Goal: Task Accomplishment & Management: Use online tool/utility

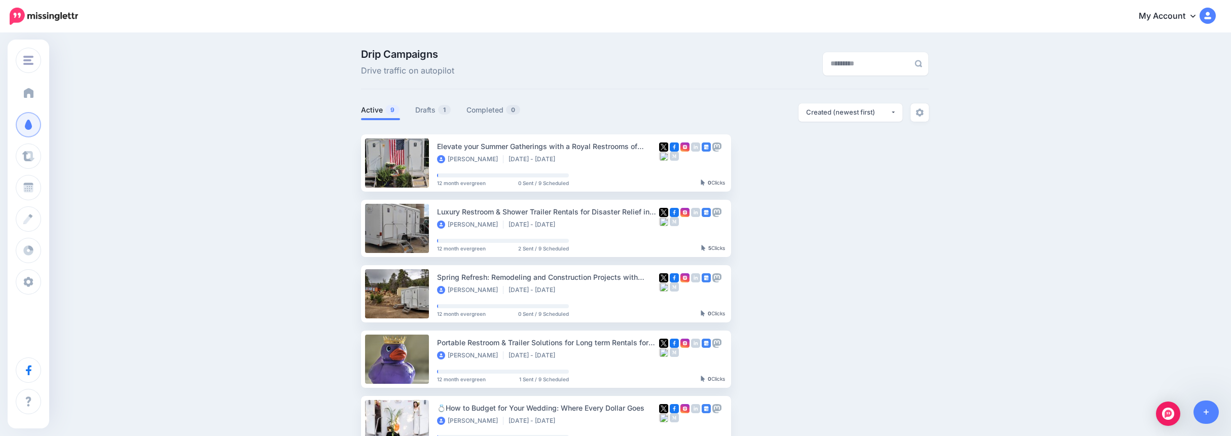
click at [59, 91] on span "Dashboard" at bounding box center [59, 93] width 39 height 9
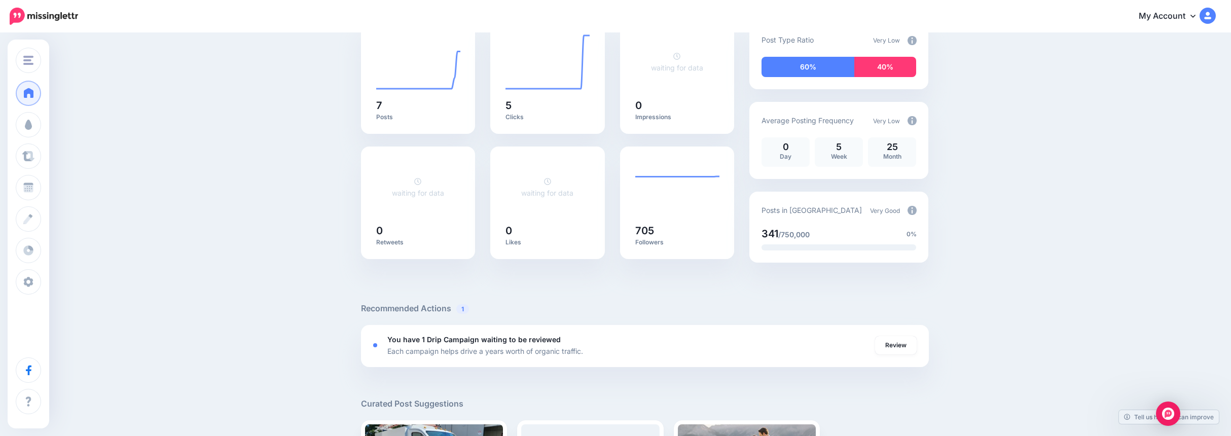
scroll to position [253, 0]
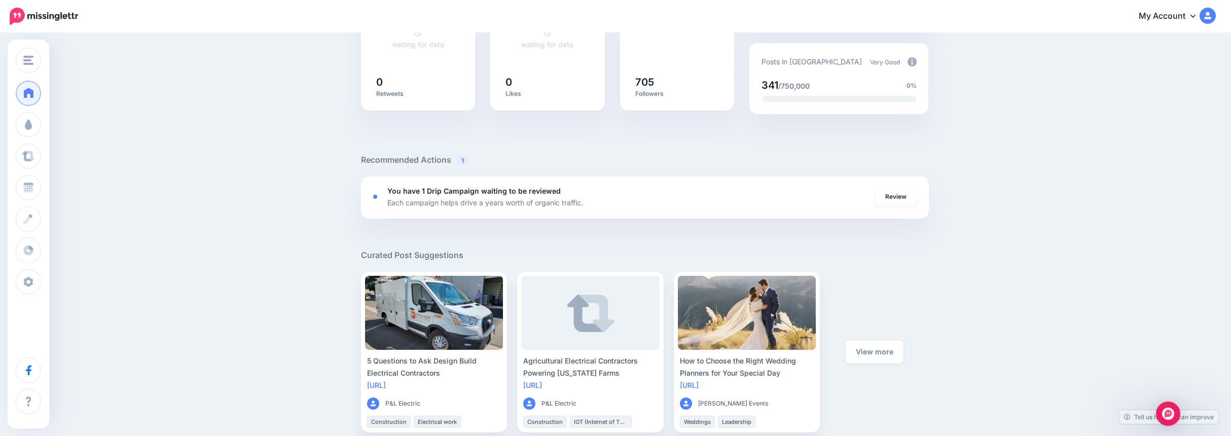
click at [913, 192] on link "Review" at bounding box center [896, 197] width 42 height 18
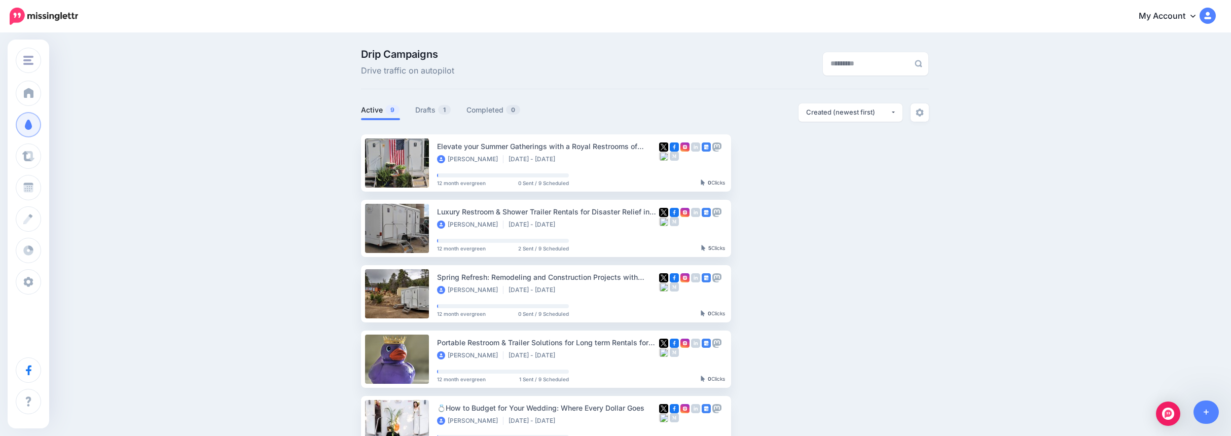
click at [428, 112] on link "Drafts 1" at bounding box center [433, 110] width 36 height 12
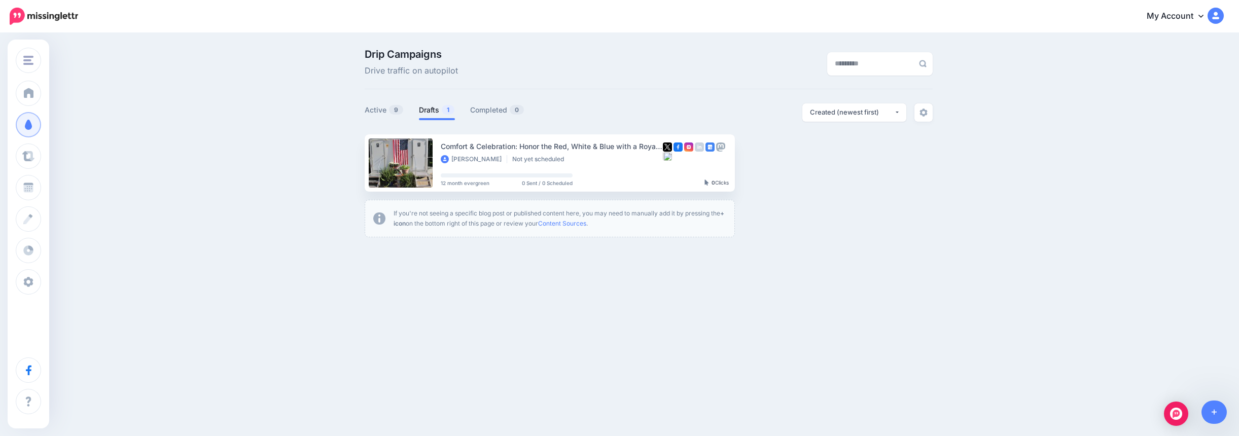
click at [781, 160] on link "Setup Campaign" at bounding box center [776, 163] width 69 height 18
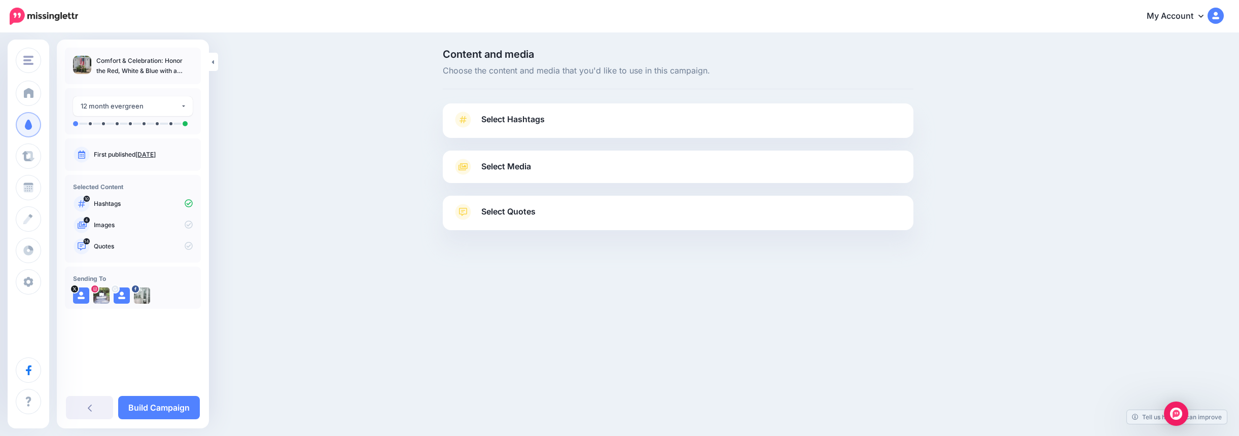
click at [502, 118] on span "Select Hashtags" at bounding box center [512, 120] width 63 height 14
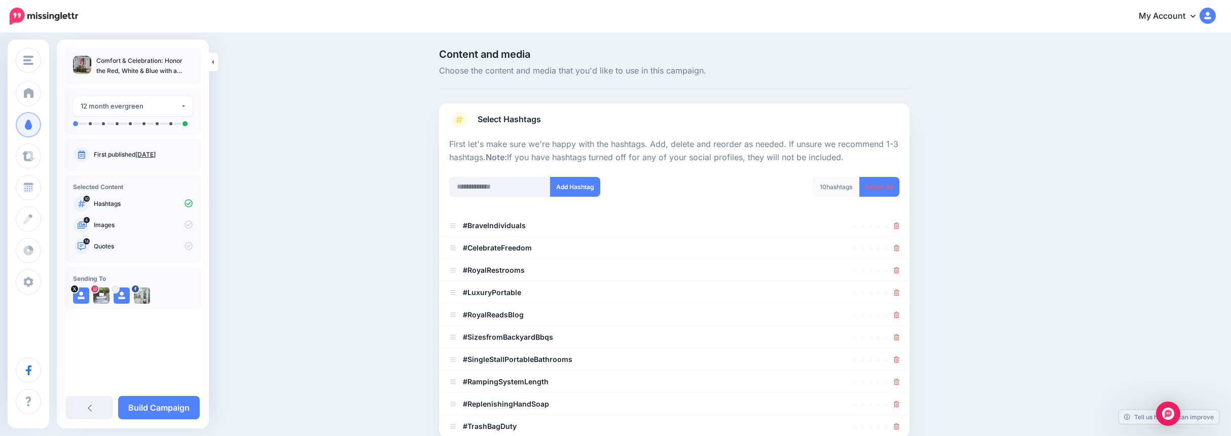
scroll to position [51, 0]
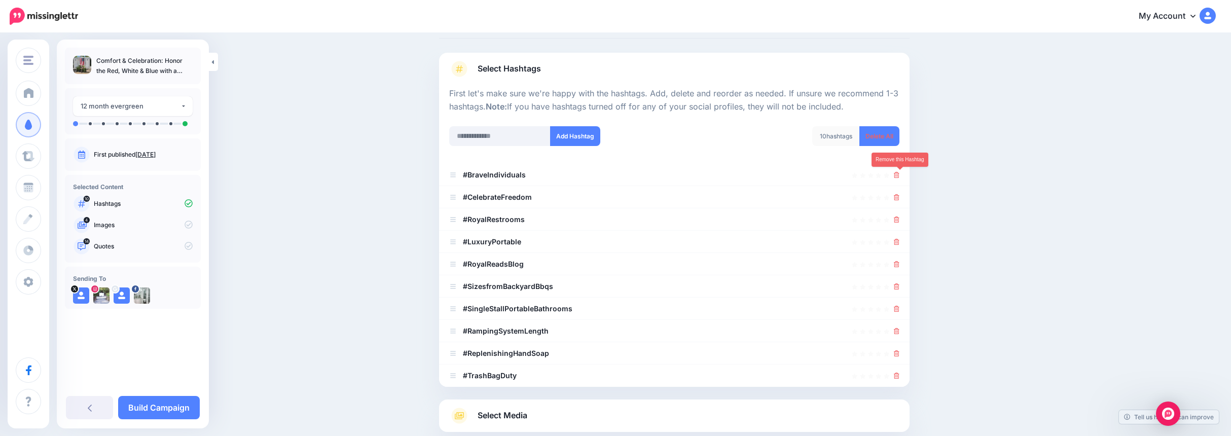
click at [899, 174] on icon at bounding box center [897, 175] width 6 height 6
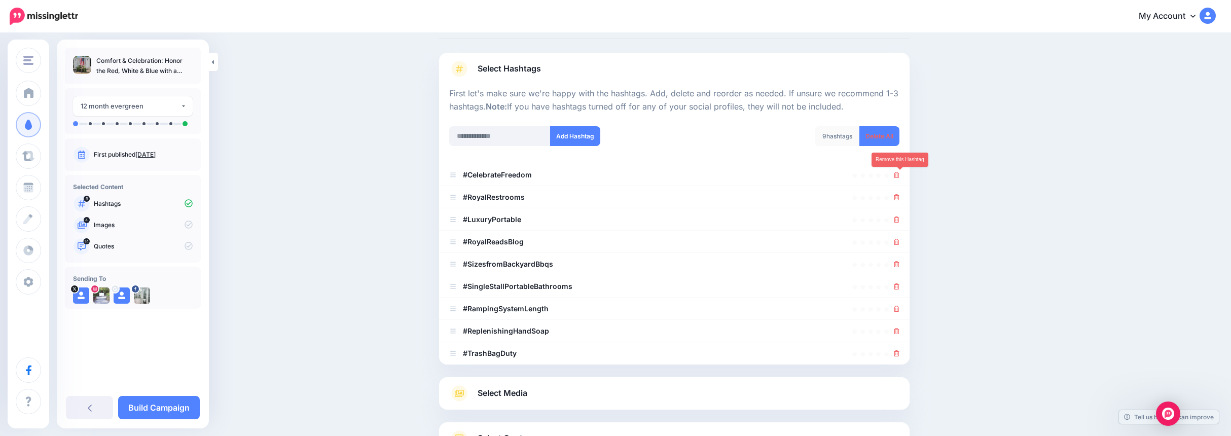
click at [899, 174] on icon at bounding box center [897, 175] width 6 height 6
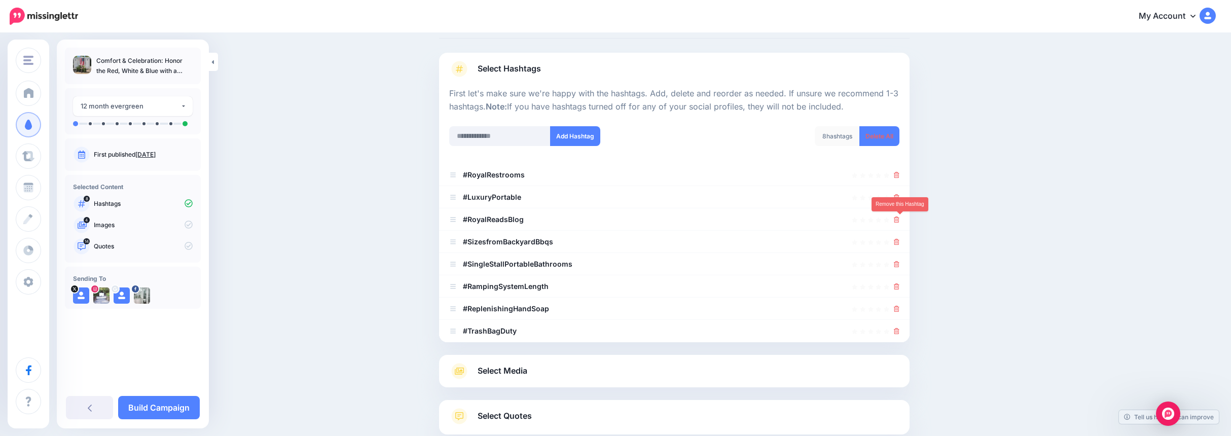
click at [899, 222] on icon at bounding box center [897, 219] width 6 height 6
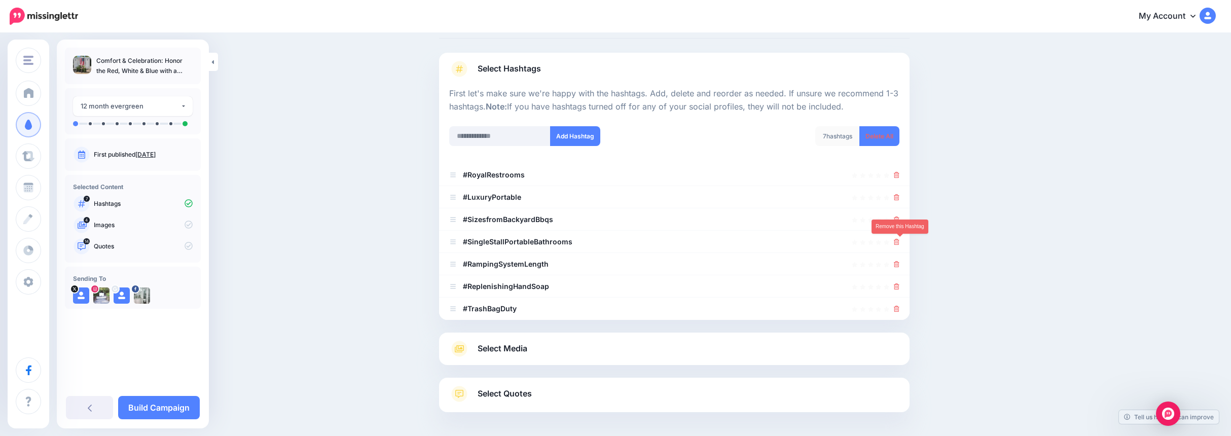
click at [899, 243] on icon at bounding box center [897, 242] width 6 height 6
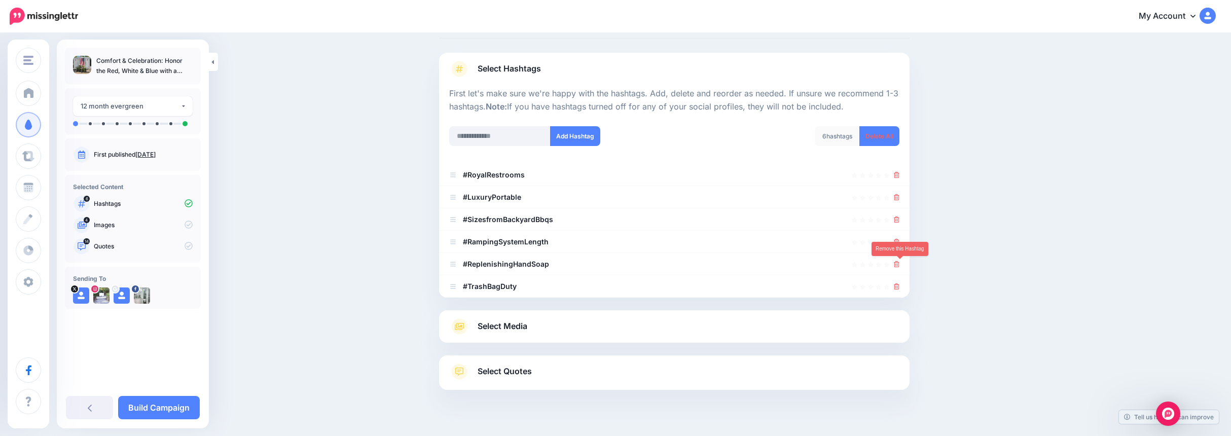
click at [897, 266] on icon at bounding box center [897, 264] width 6 height 6
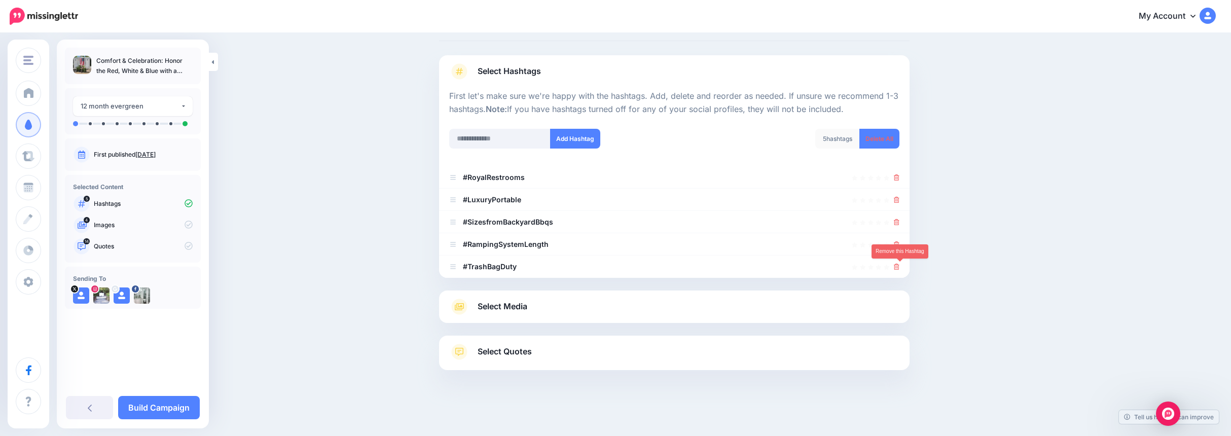
click at [899, 267] on icon at bounding box center [897, 267] width 6 height 6
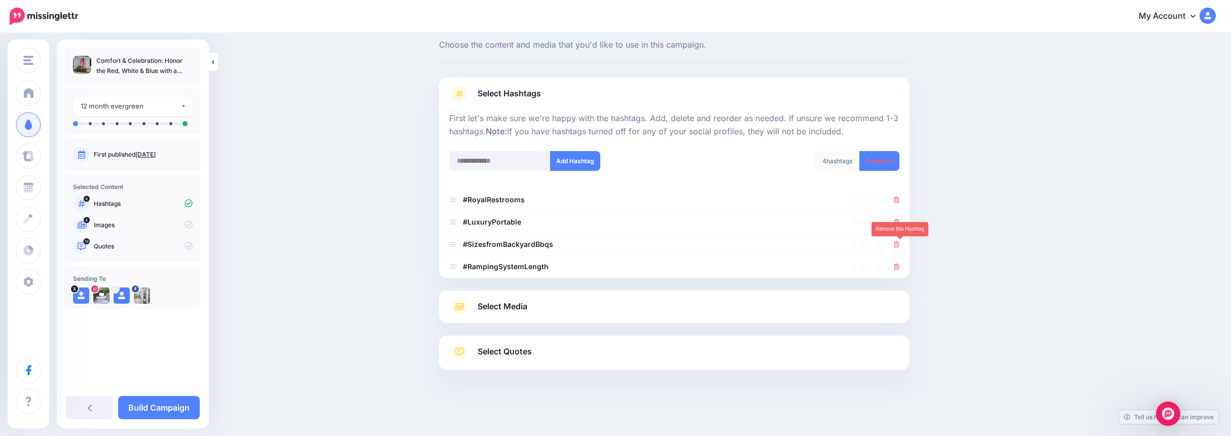
click at [899, 245] on icon at bounding box center [897, 244] width 6 height 6
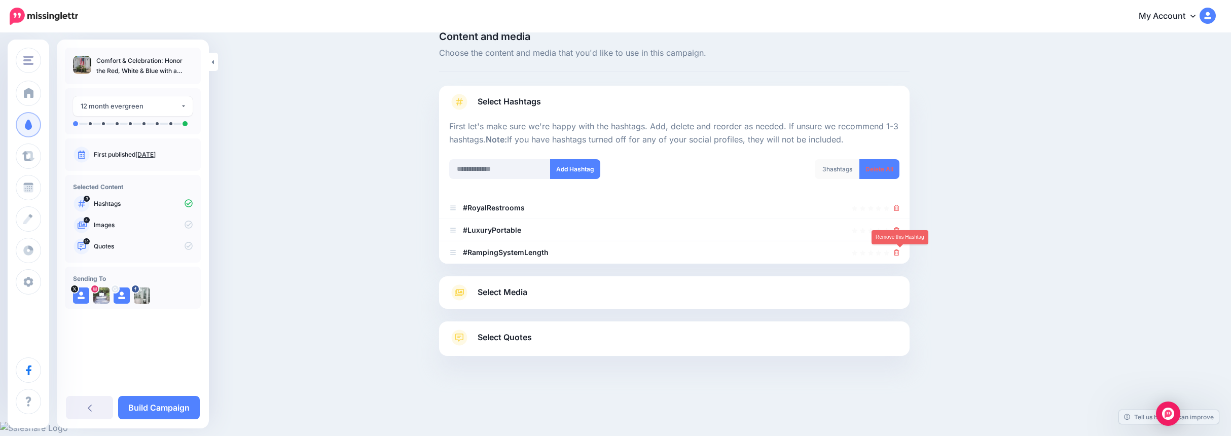
click at [899, 253] on icon at bounding box center [897, 252] width 6 height 6
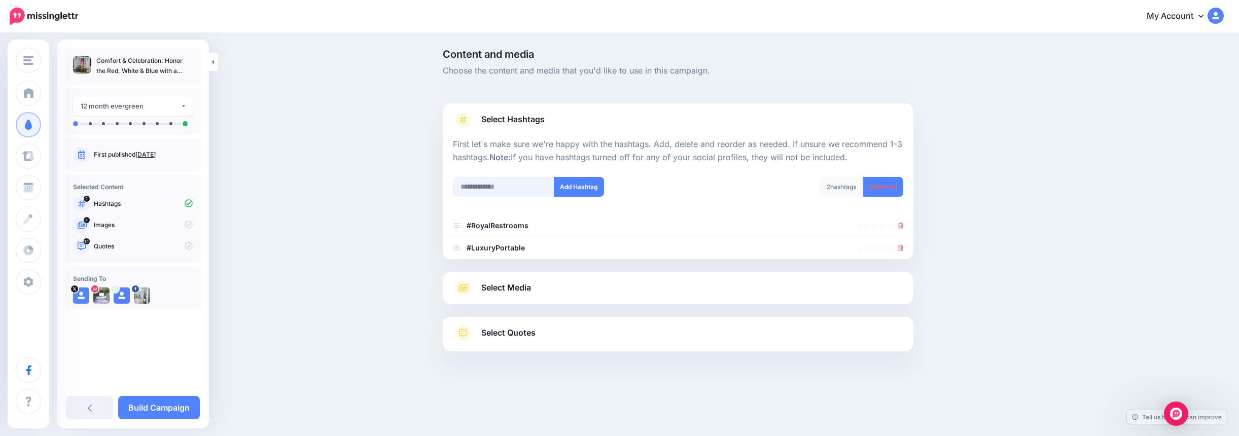
click at [481, 186] on input "text" at bounding box center [503, 187] width 101 height 20
type input "**********"
click at [582, 177] on button "Add Hashtag" at bounding box center [579, 187] width 50 height 20
click at [493, 189] on input "text" at bounding box center [503, 187] width 101 height 20
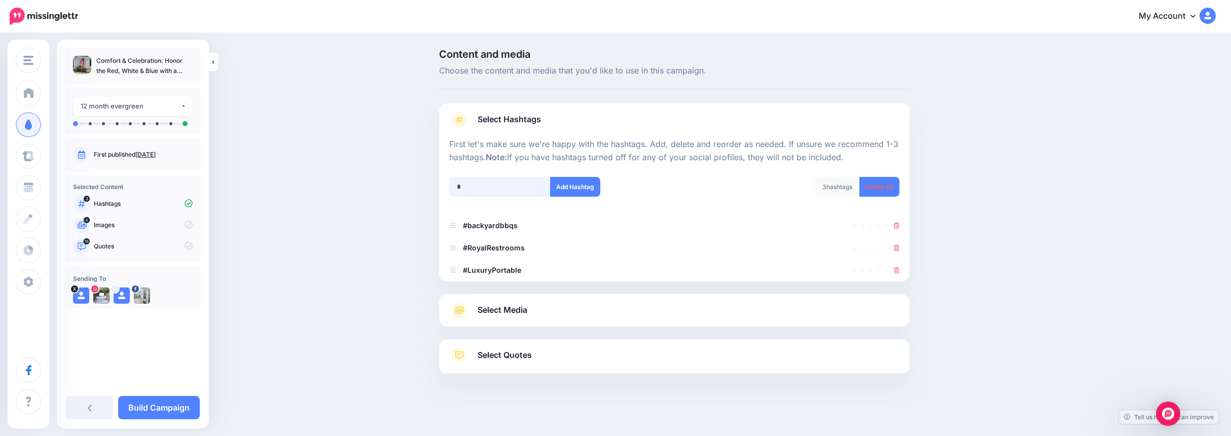
scroll to position [4, 0]
type input "**********"
click at [568, 188] on button "Add Hashtag" at bounding box center [575, 183] width 50 height 20
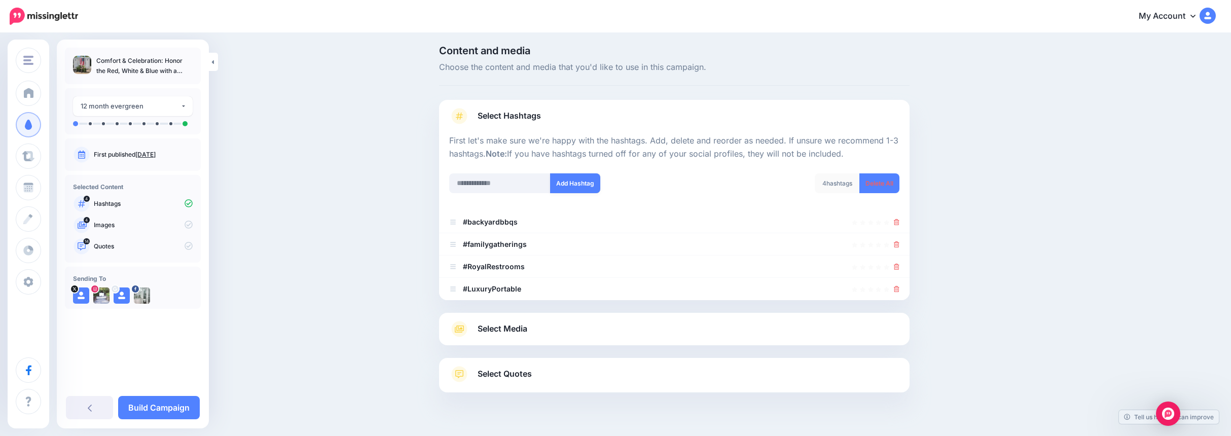
scroll to position [26, 0]
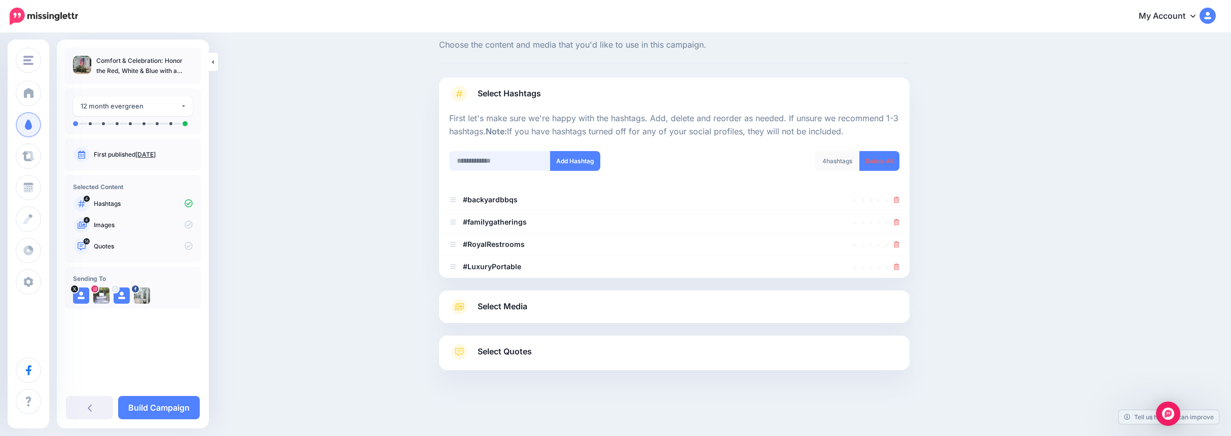
click at [475, 155] on input "text" at bounding box center [499, 161] width 101 height 20
type input "**********"
click at [576, 156] on button "Add Hashtag" at bounding box center [575, 161] width 50 height 20
click at [493, 163] on input "text" at bounding box center [499, 161] width 101 height 20
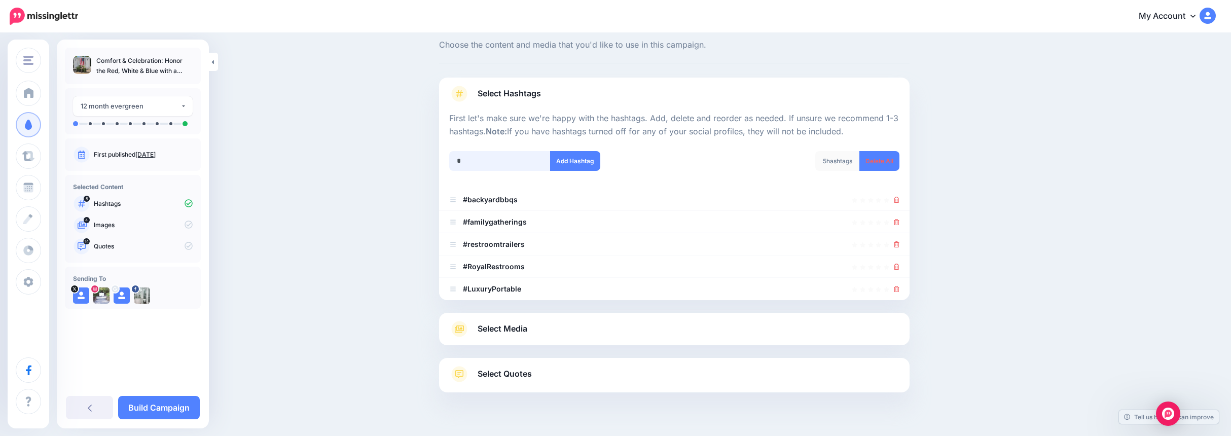
scroll to position [48, 0]
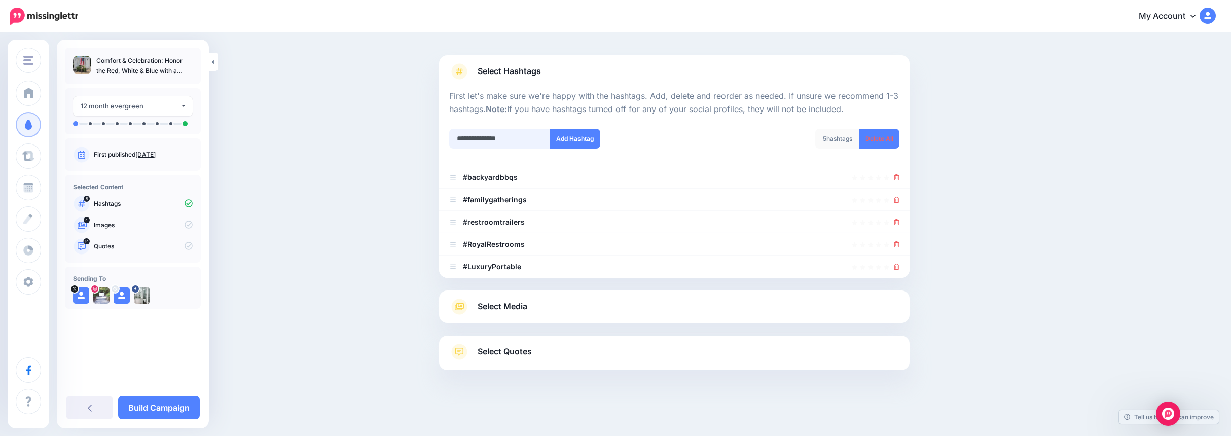
type input "**********"
click at [568, 140] on button "Add Hashtag" at bounding box center [575, 139] width 50 height 20
click at [493, 140] on input "text" at bounding box center [499, 139] width 101 height 20
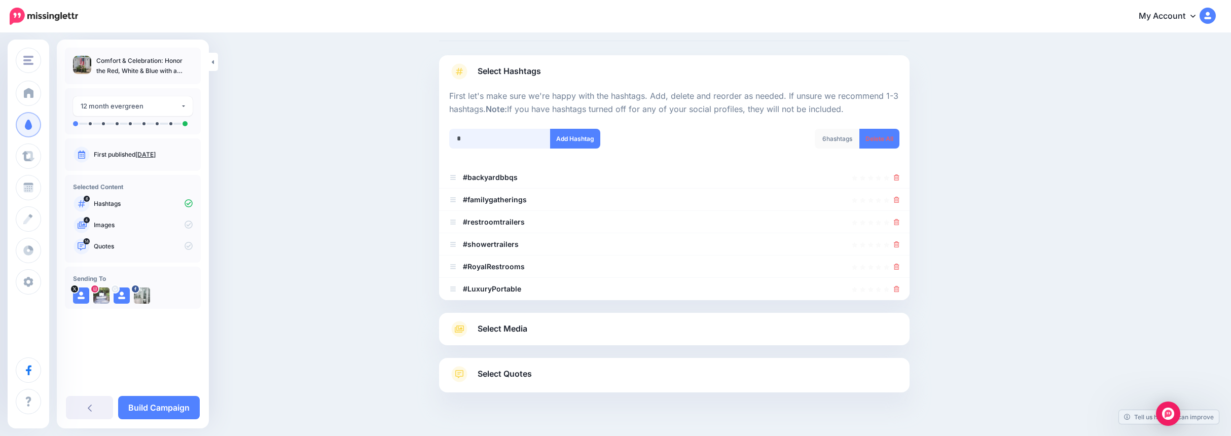
scroll to position [70, 0]
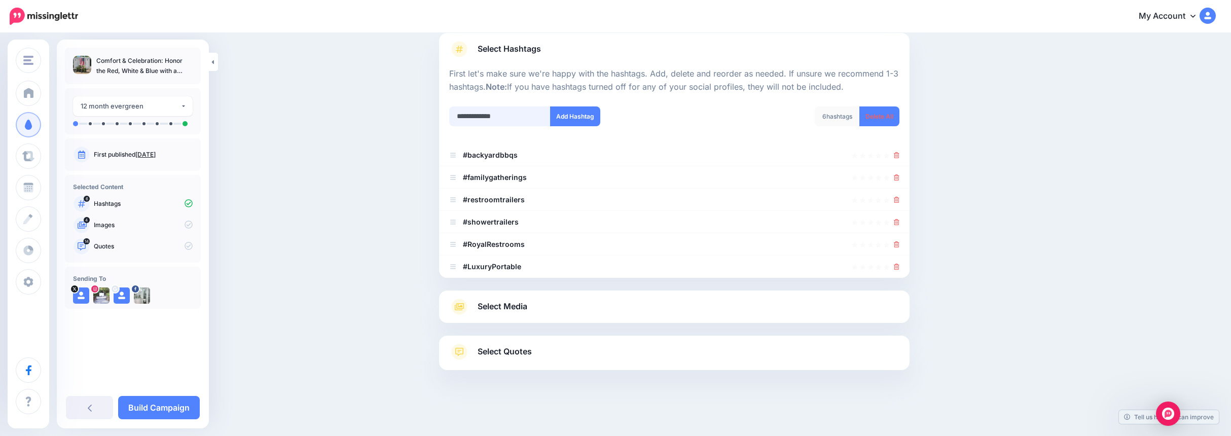
type input "**********"
click at [584, 115] on button "Add Hashtag" at bounding box center [575, 116] width 50 height 20
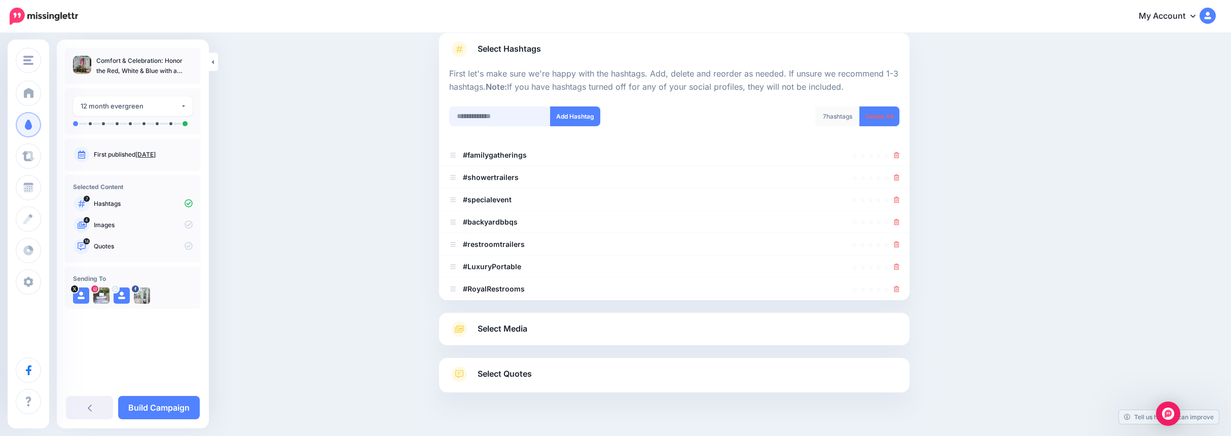
click at [472, 114] on input "text" at bounding box center [499, 116] width 101 height 20
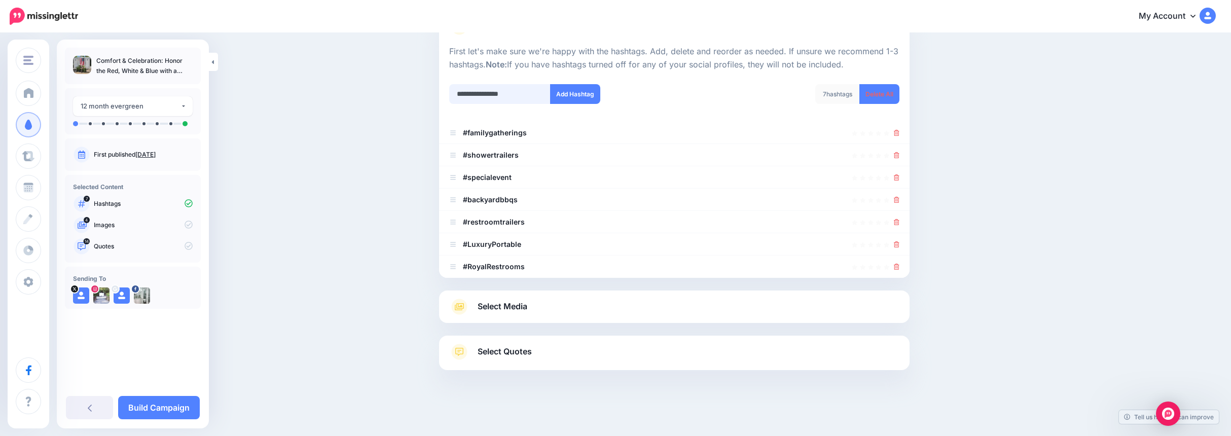
type input "**********"
click at [571, 92] on button "Add Hashtag" at bounding box center [575, 94] width 50 height 20
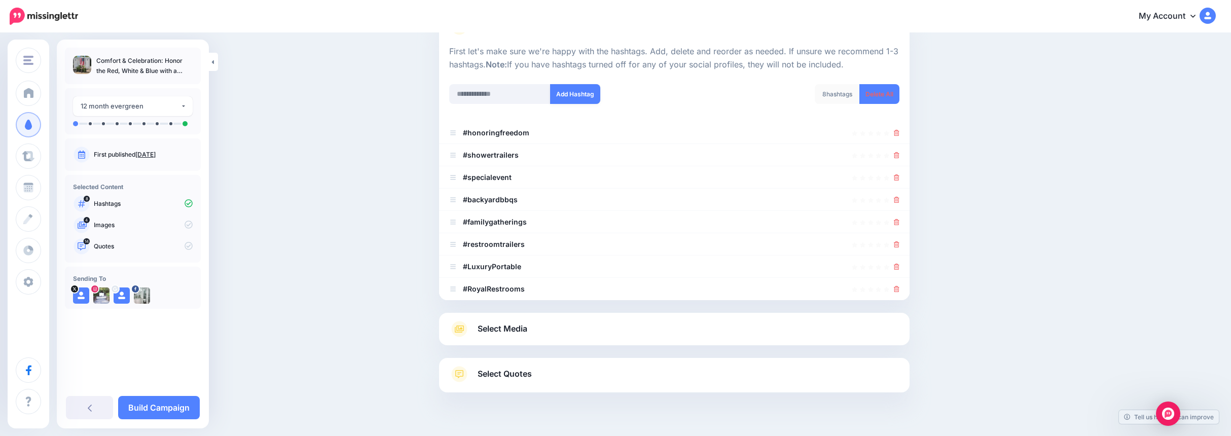
scroll to position [115, 0]
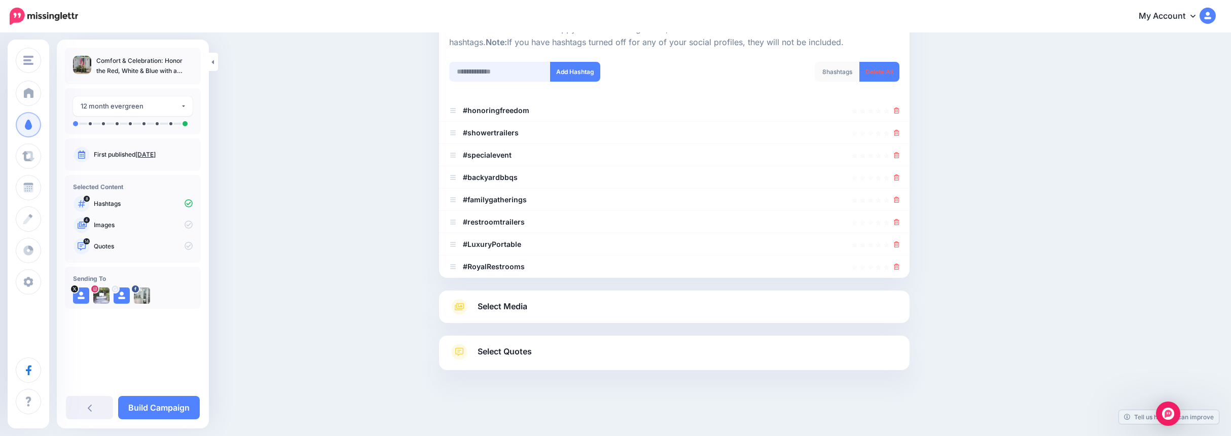
click at [490, 70] on input "text" at bounding box center [499, 72] width 101 height 20
type input "**********"
click at [589, 74] on button "Add Hashtag" at bounding box center [575, 72] width 50 height 20
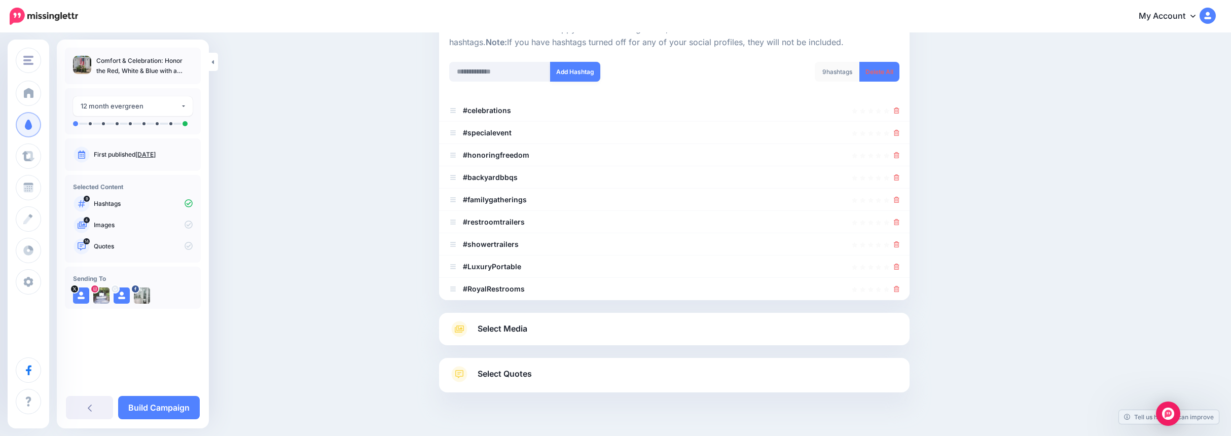
scroll to position [137, 0]
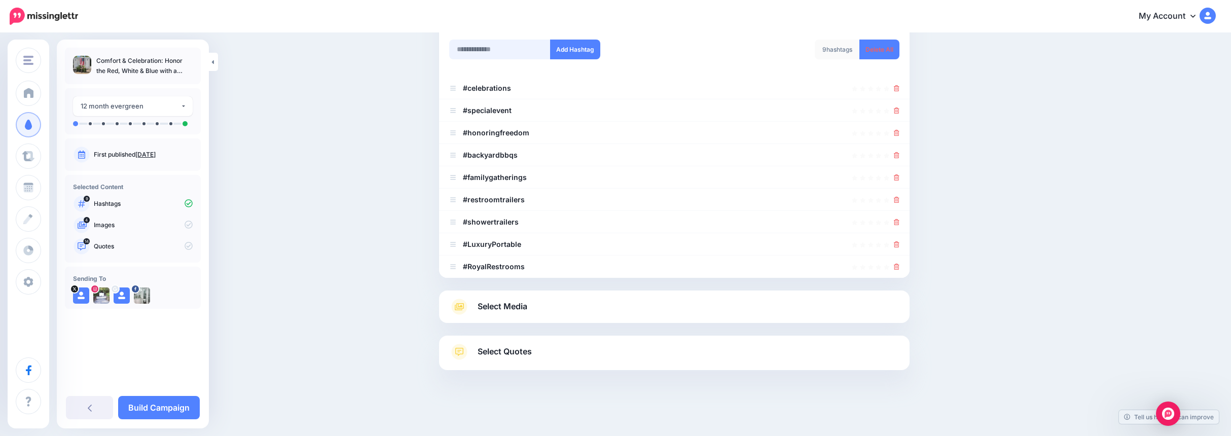
click at [486, 52] on input "text" at bounding box center [499, 50] width 101 height 20
click at [899, 266] on icon at bounding box center [897, 267] width 6 height 6
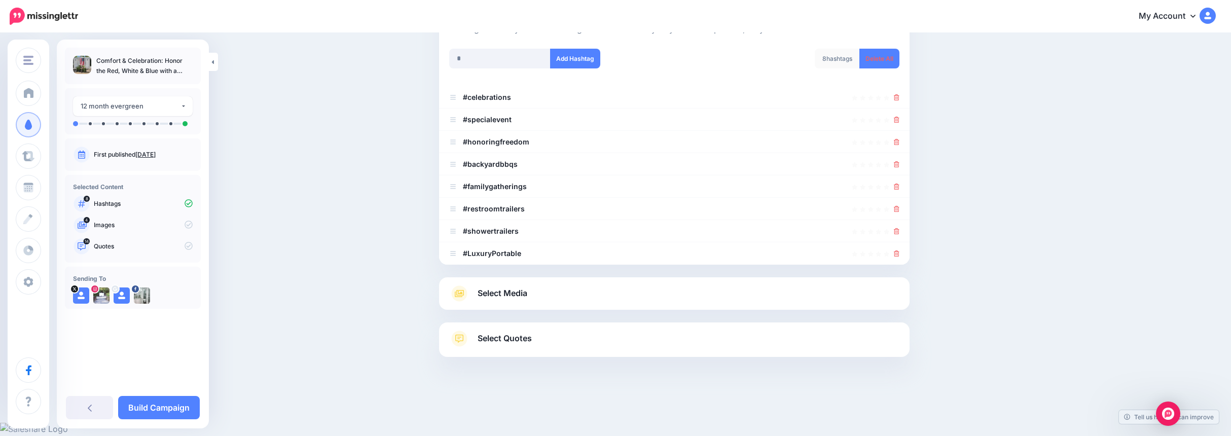
scroll to position [115, 0]
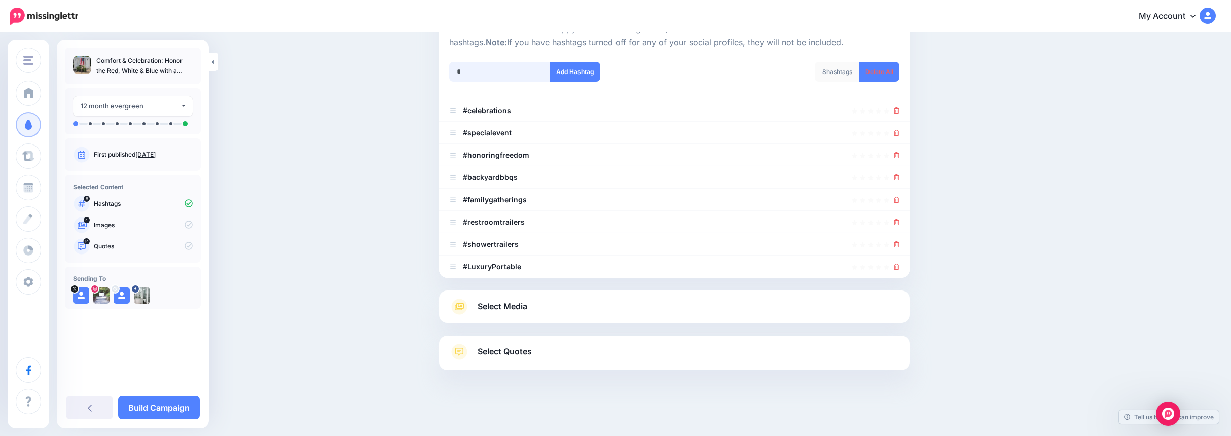
click at [473, 74] on input "*" at bounding box center [499, 72] width 101 height 20
type input "**********"
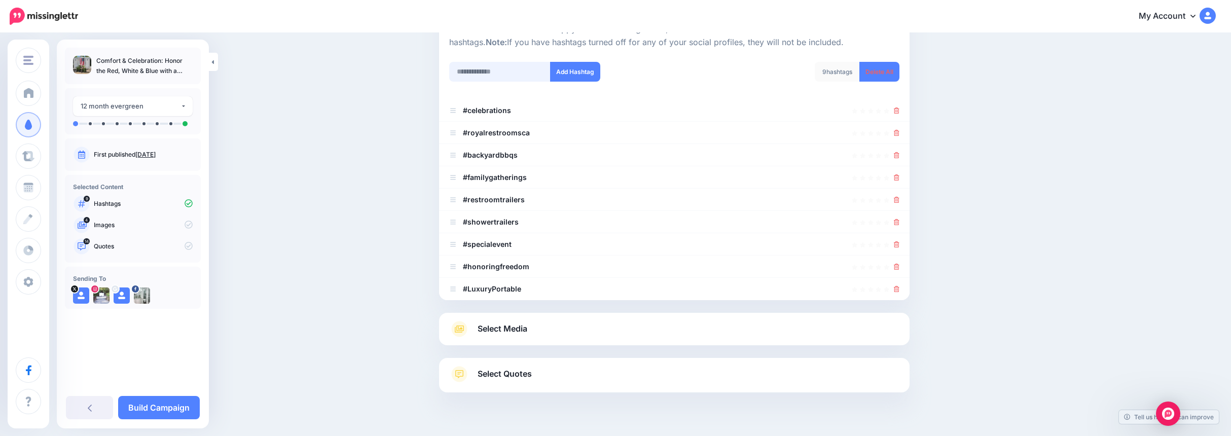
scroll to position [137, 0]
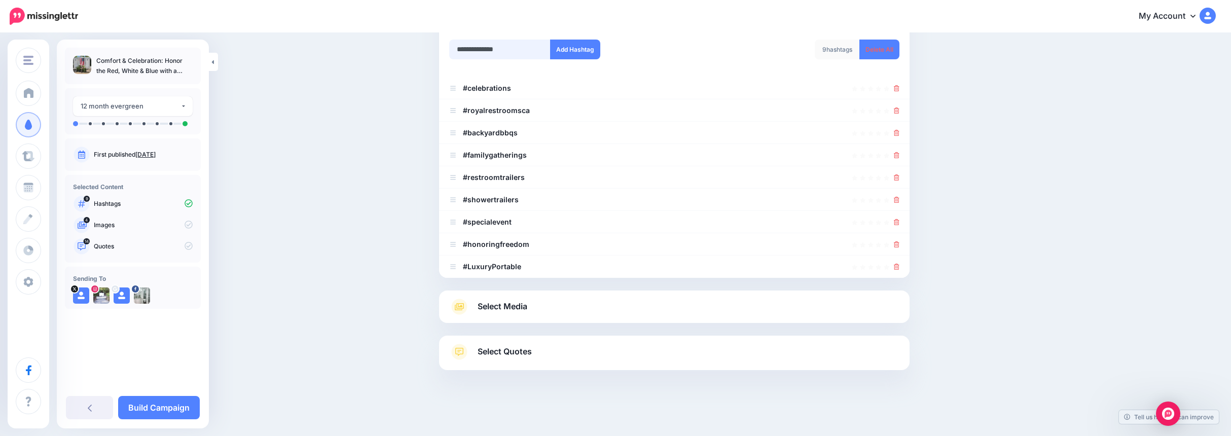
type input "**********"
click at [584, 50] on button "Add Hashtag" at bounding box center [575, 50] width 50 height 20
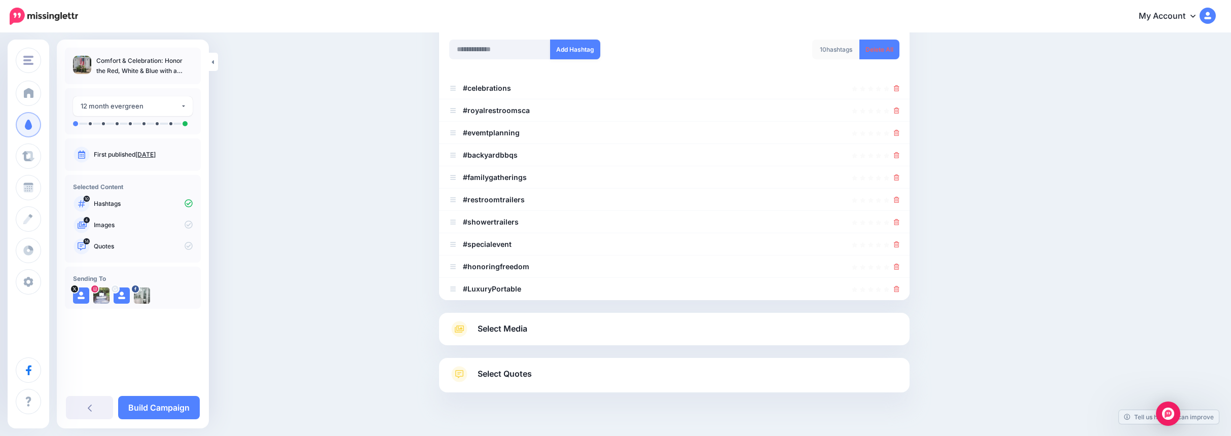
scroll to position [160, 0]
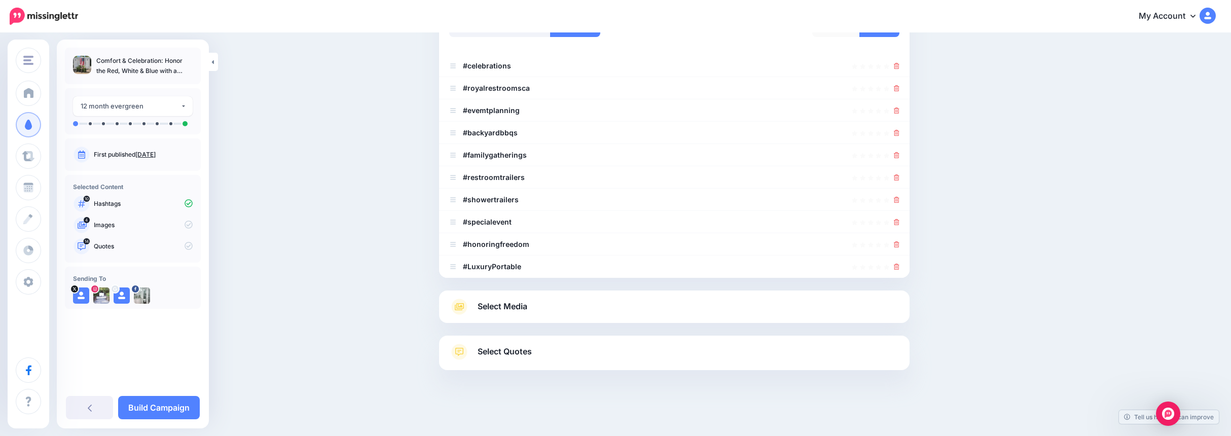
click at [510, 303] on span "Select Media" at bounding box center [503, 307] width 50 height 14
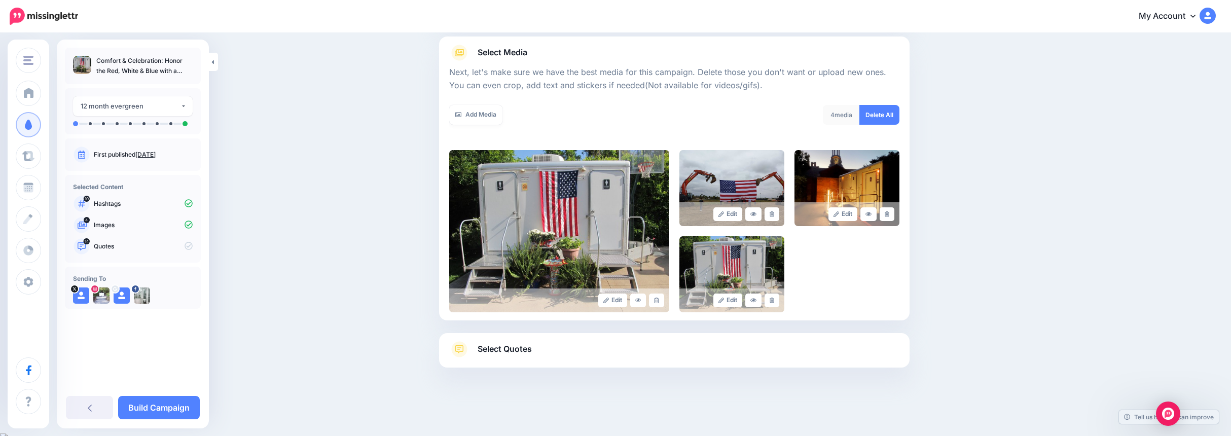
scroll to position [112, 0]
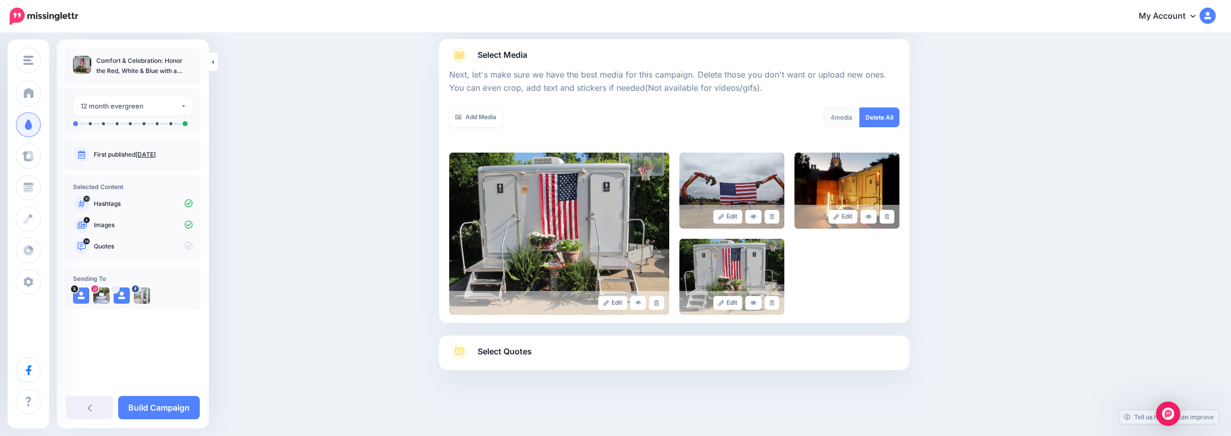
click at [778, 302] on link at bounding box center [772, 303] width 15 height 14
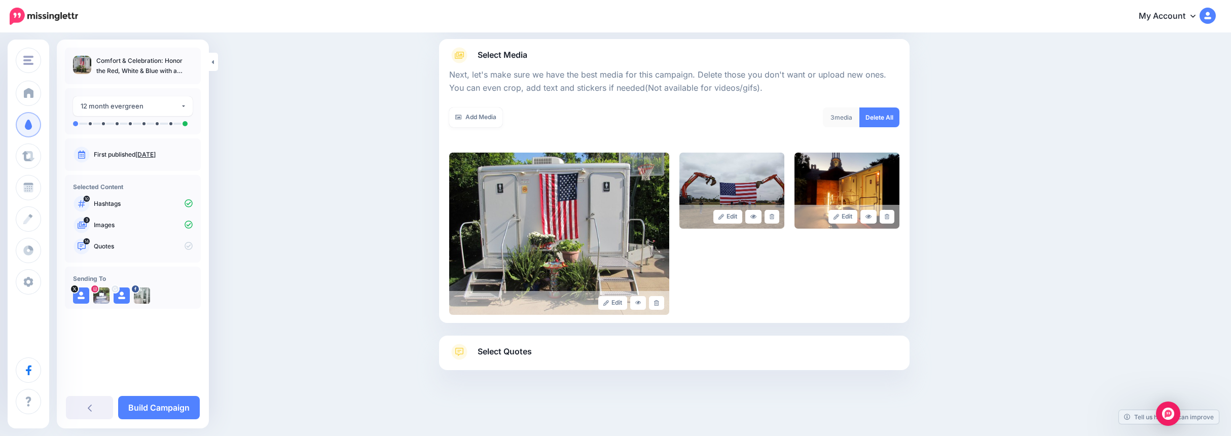
click at [485, 118] on link "Add Media" at bounding box center [475, 117] width 53 height 20
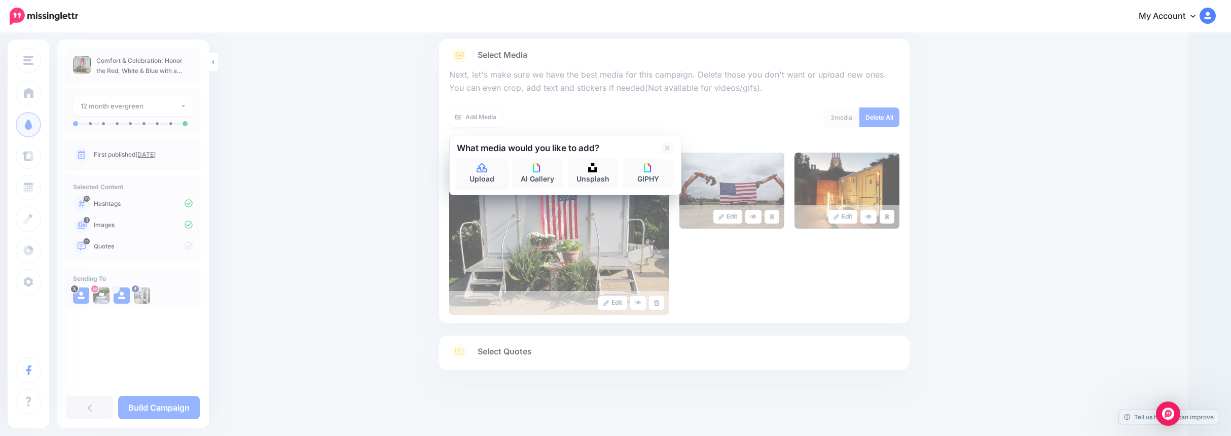
click at [485, 174] on link "Upload" at bounding box center [482, 173] width 51 height 28
click at [477, 174] on img at bounding box center [559, 234] width 220 height 162
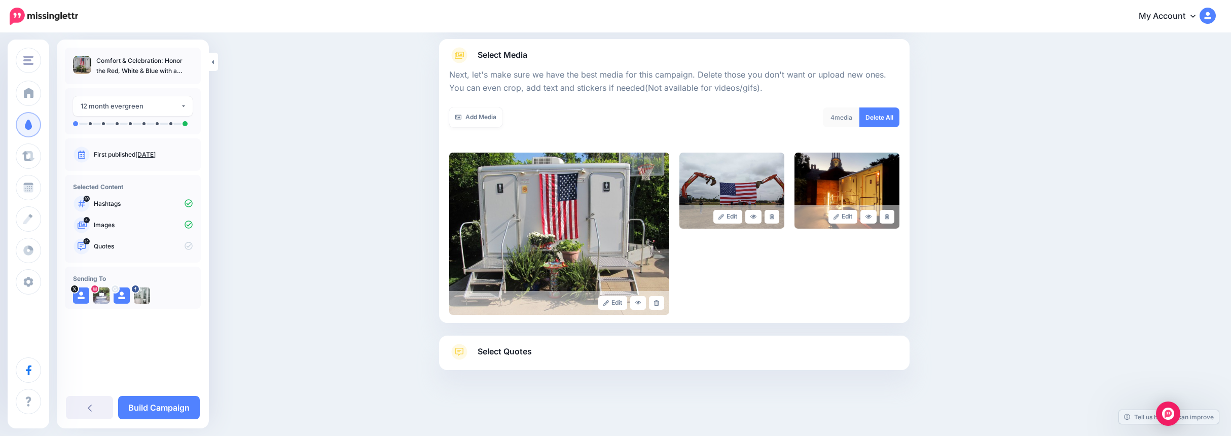
click at [487, 120] on link "Add Media" at bounding box center [475, 117] width 53 height 20
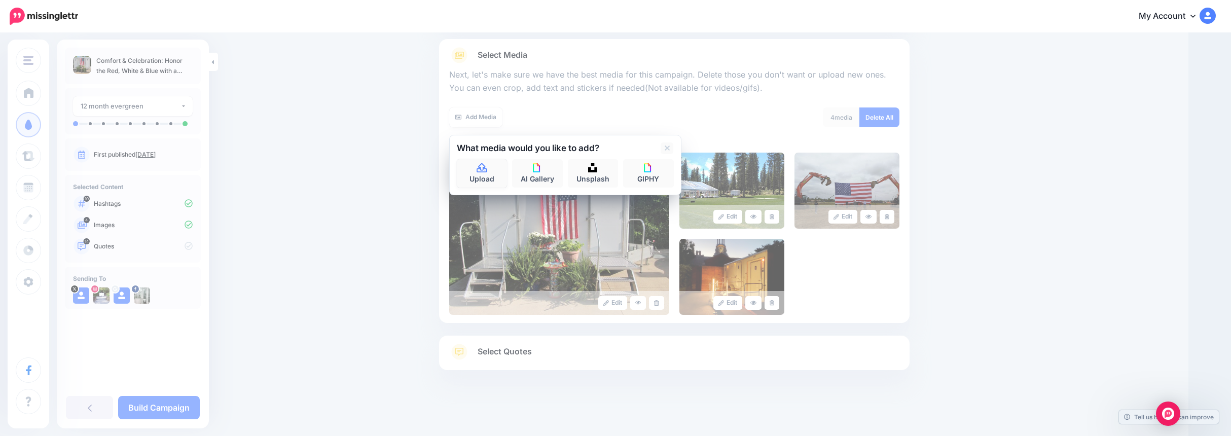
click at [479, 176] on link "Upload" at bounding box center [482, 173] width 51 height 28
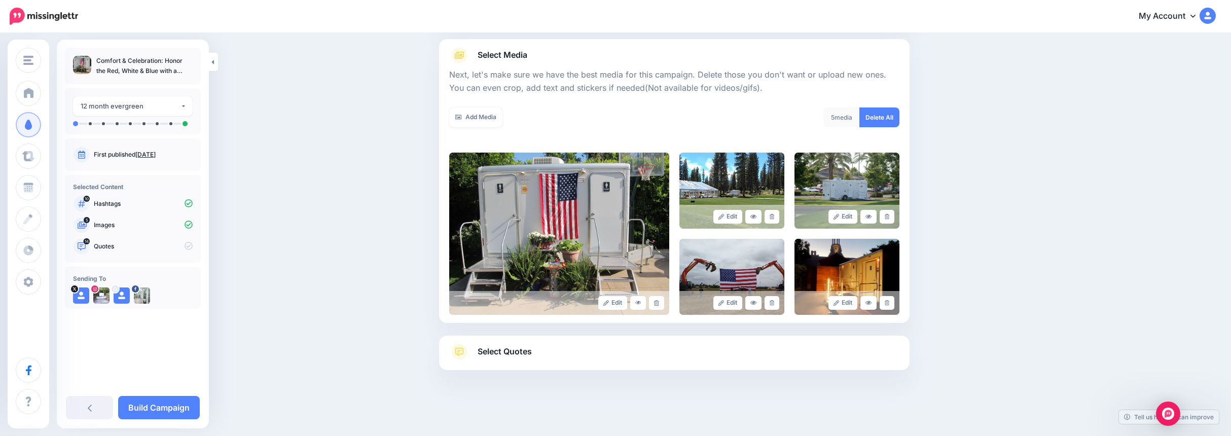
click at [473, 126] on link "Add Media" at bounding box center [475, 117] width 53 height 20
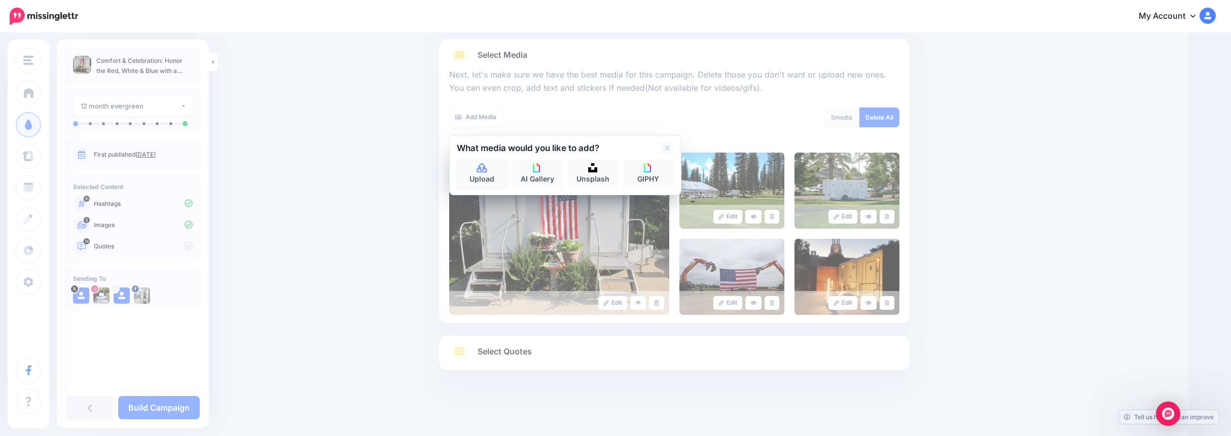
click at [481, 171] on icon at bounding box center [482, 168] width 12 height 9
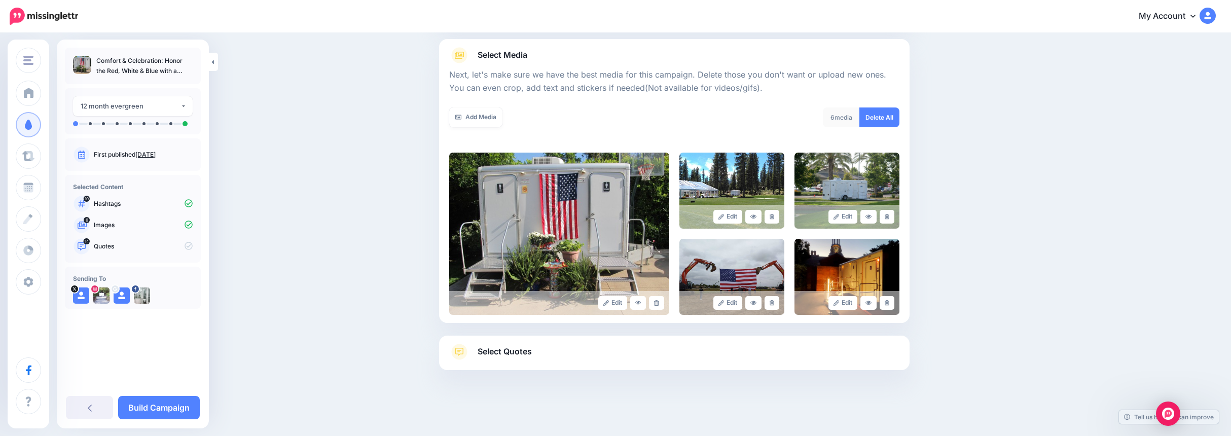
click at [476, 118] on link "Add Media" at bounding box center [475, 117] width 53 height 20
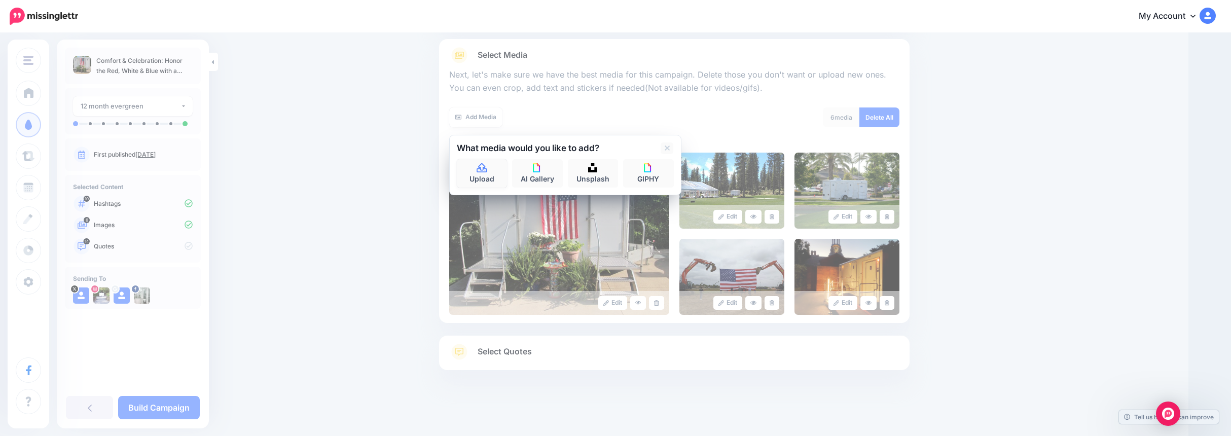
click at [481, 178] on link "Upload" at bounding box center [482, 173] width 51 height 28
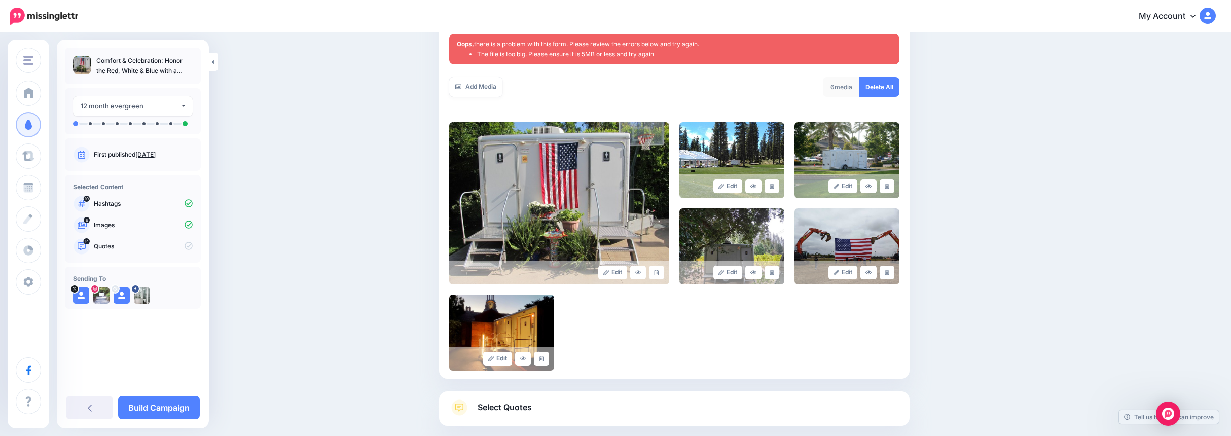
scroll to position [181, 0]
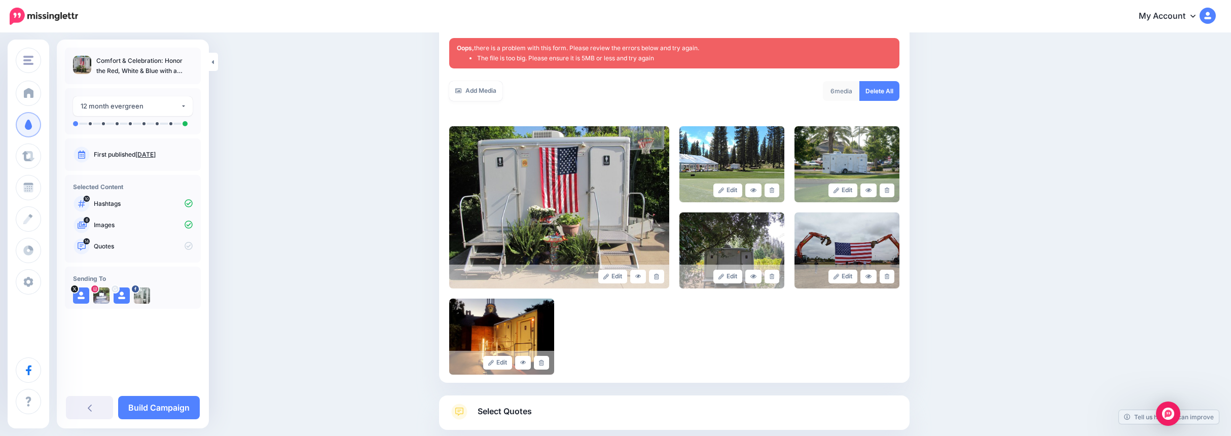
click at [481, 88] on link "Add Media" at bounding box center [475, 91] width 53 height 20
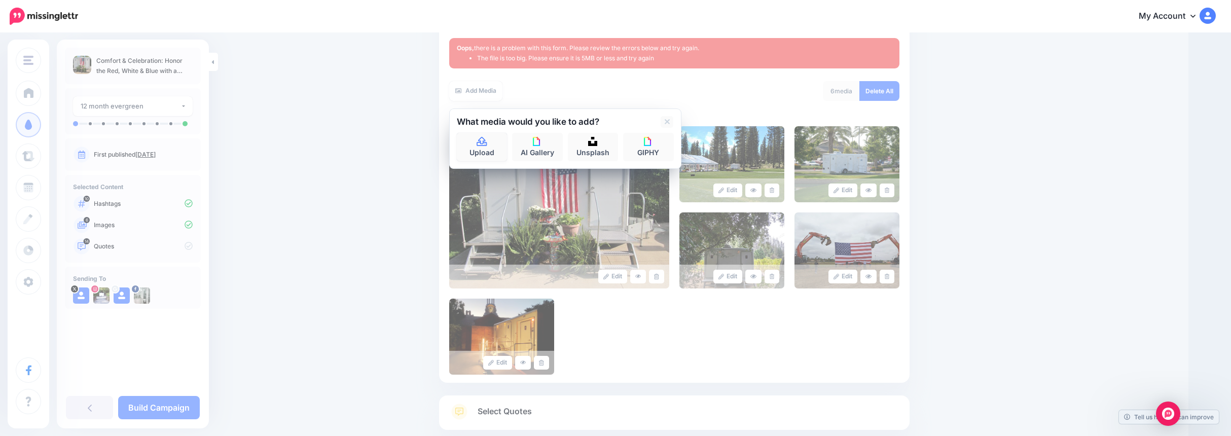
click at [478, 141] on link "Upload" at bounding box center [482, 147] width 51 height 28
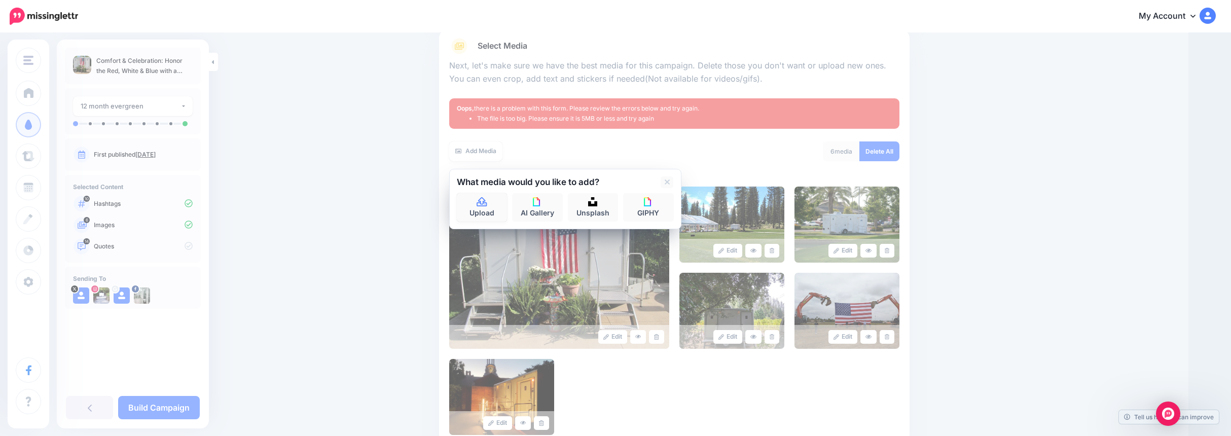
scroll to position [0, 0]
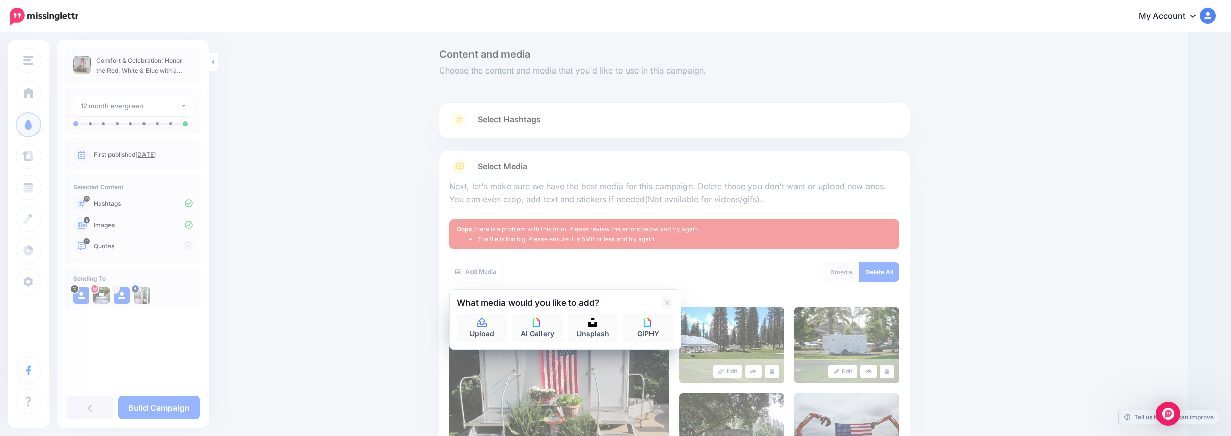
click at [662, 272] on div "Add Media" at bounding box center [557, 272] width 217 height 20
click at [487, 326] on icon at bounding box center [482, 322] width 10 height 9
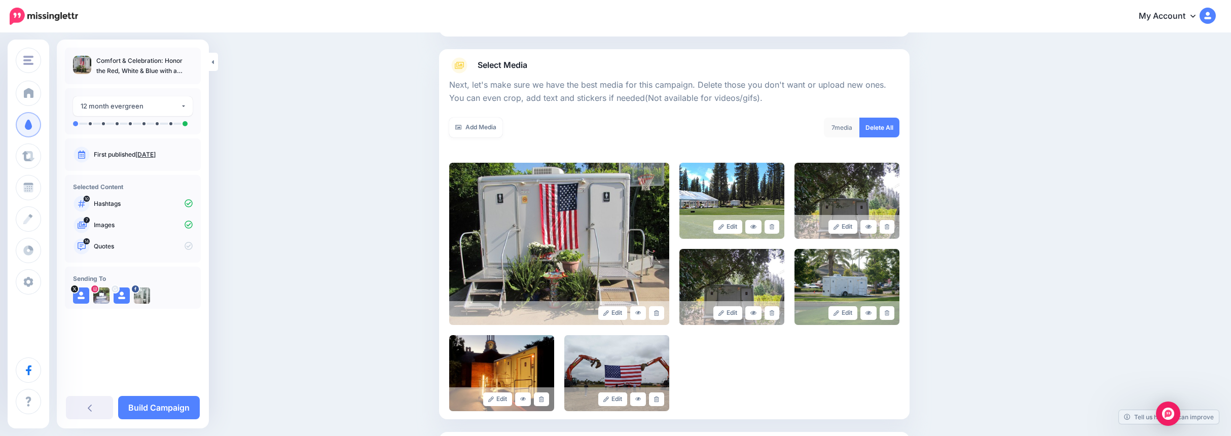
scroll to position [198, 0]
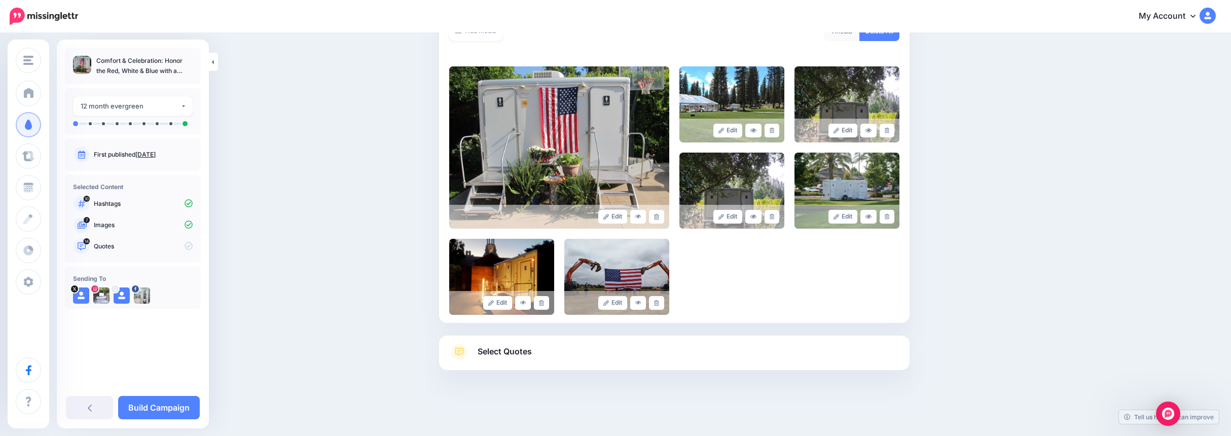
click at [774, 217] on icon at bounding box center [772, 217] width 5 height 6
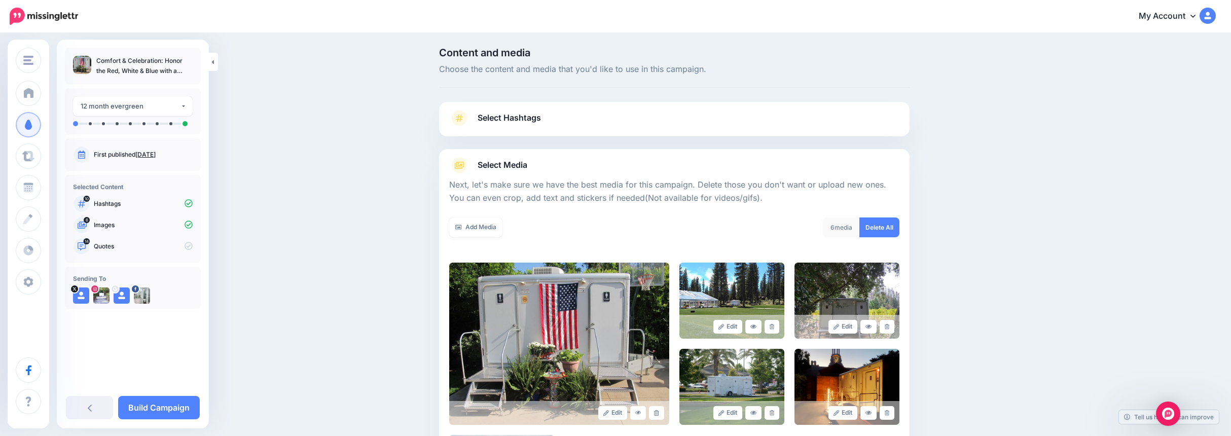
scroll to position [0, 0]
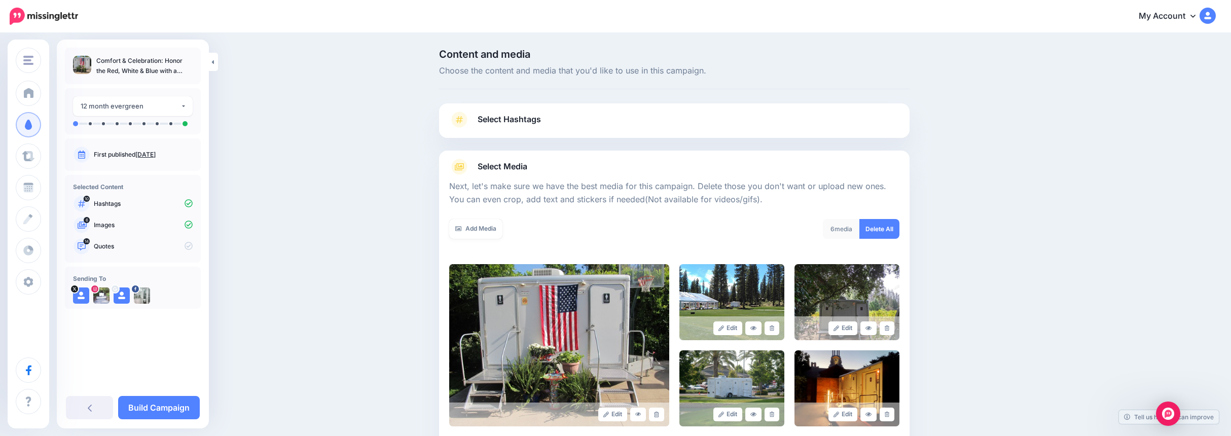
click at [452, 232] on div "Add Media What media would you like to add? Upload AI Gallery Unsplash GIPHY" at bounding box center [558, 235] width 233 height 32
click at [476, 228] on link "Add Media" at bounding box center [475, 229] width 53 height 20
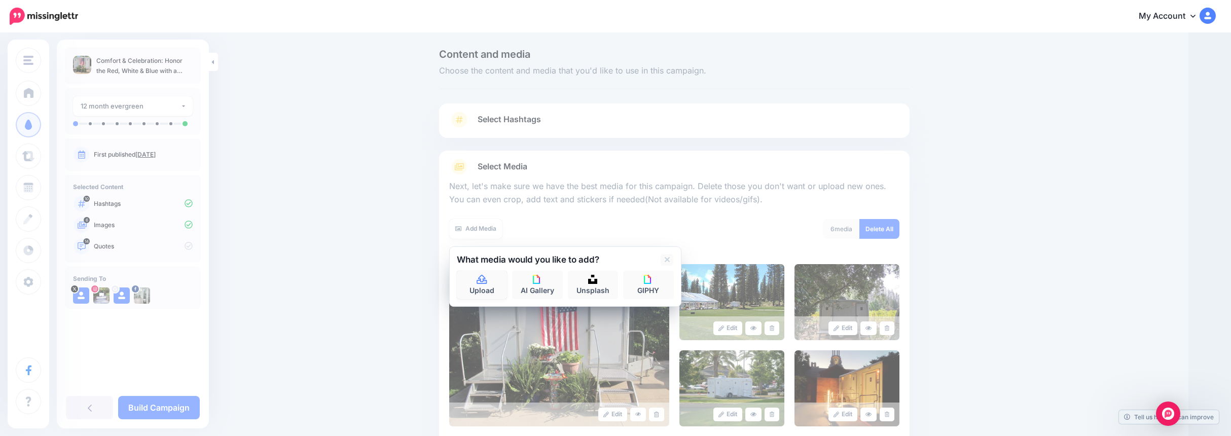
click at [488, 277] on icon at bounding box center [482, 279] width 12 height 9
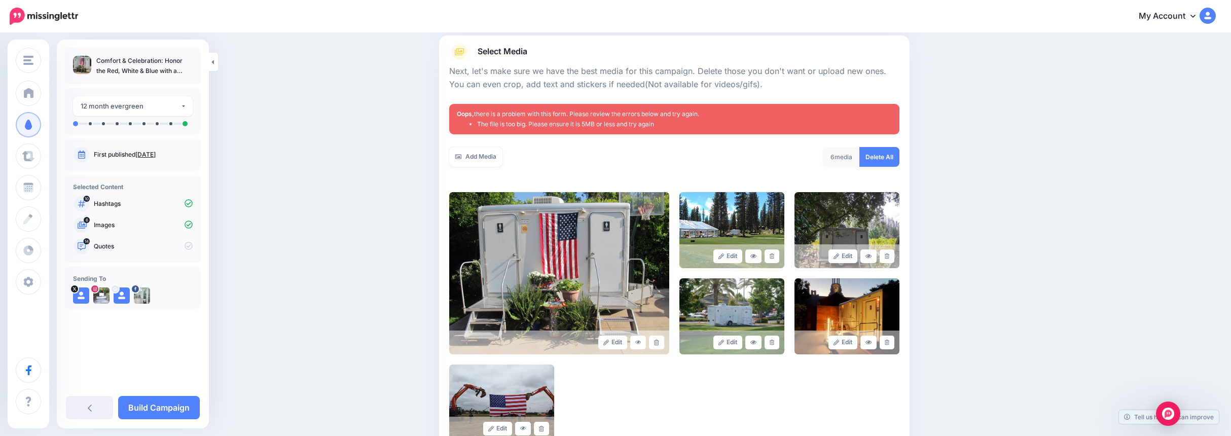
scroll to position [181, 0]
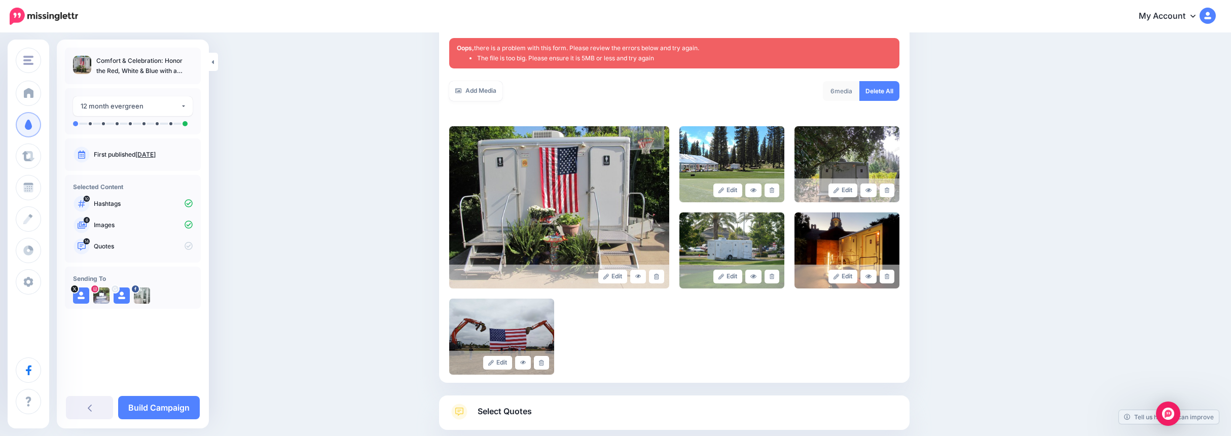
click at [483, 95] on link "Add Media" at bounding box center [475, 91] width 53 height 20
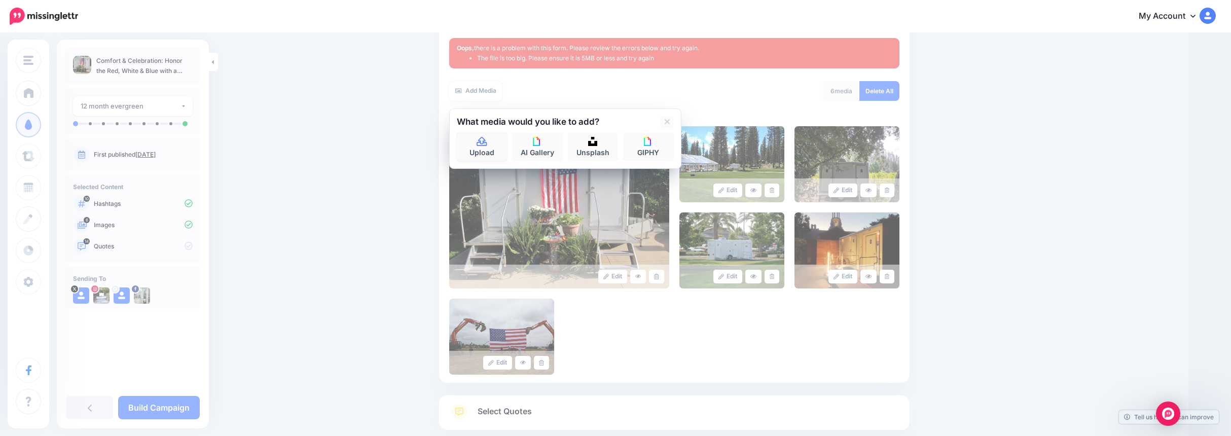
click at [480, 149] on link "Upload" at bounding box center [482, 147] width 51 height 28
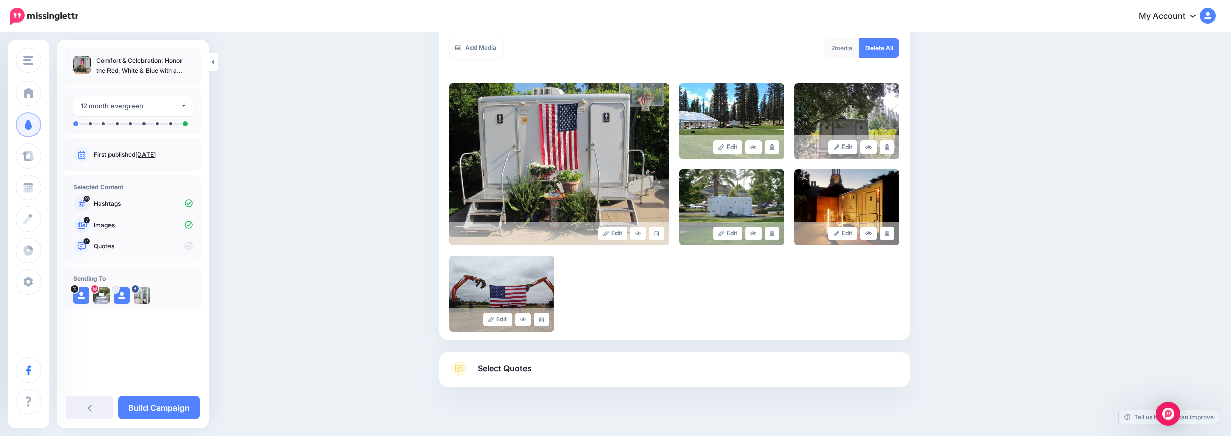
click at [480, 45] on link "Add Media" at bounding box center [475, 48] width 53 height 20
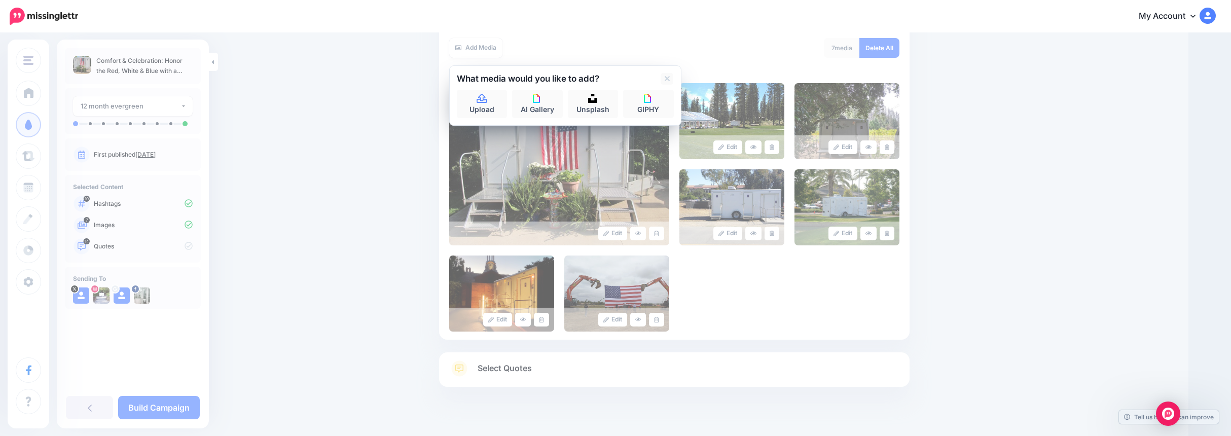
scroll to position [198, 0]
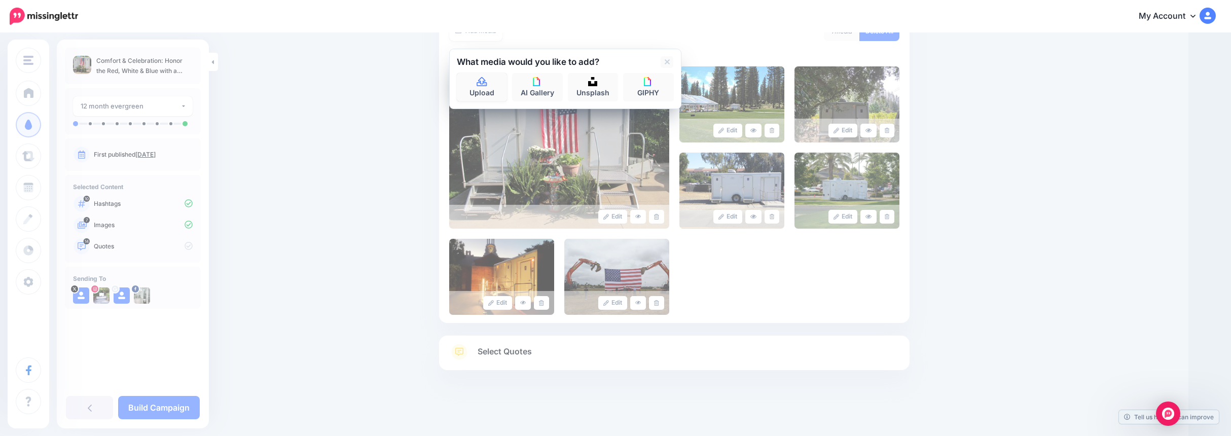
click at [493, 85] on link "Upload" at bounding box center [482, 87] width 51 height 28
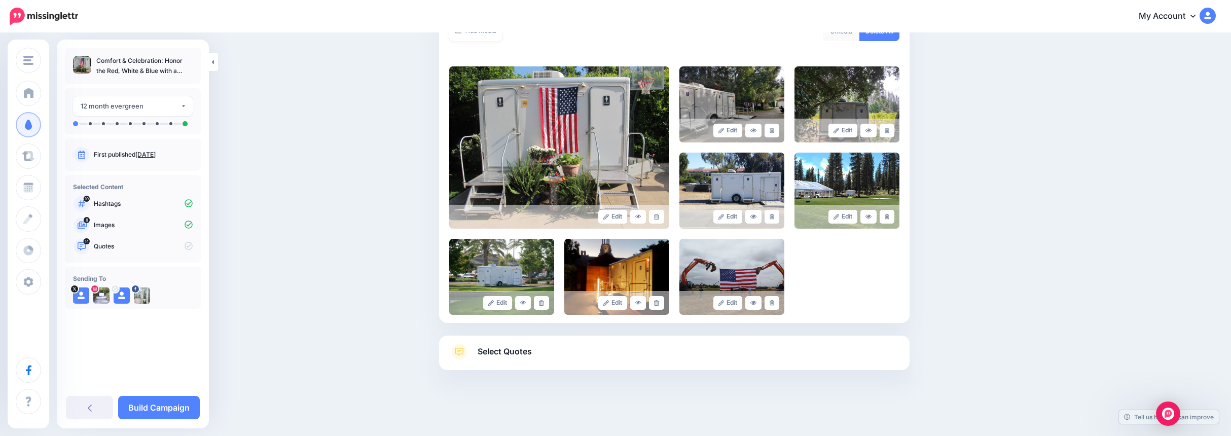
click at [487, 81] on img at bounding box center [559, 147] width 220 height 162
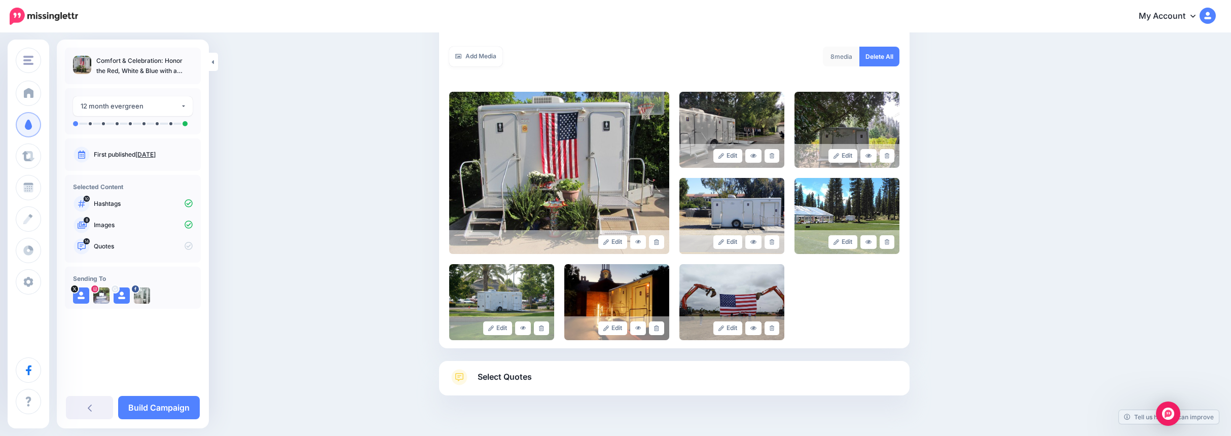
scroll to position [147, 0]
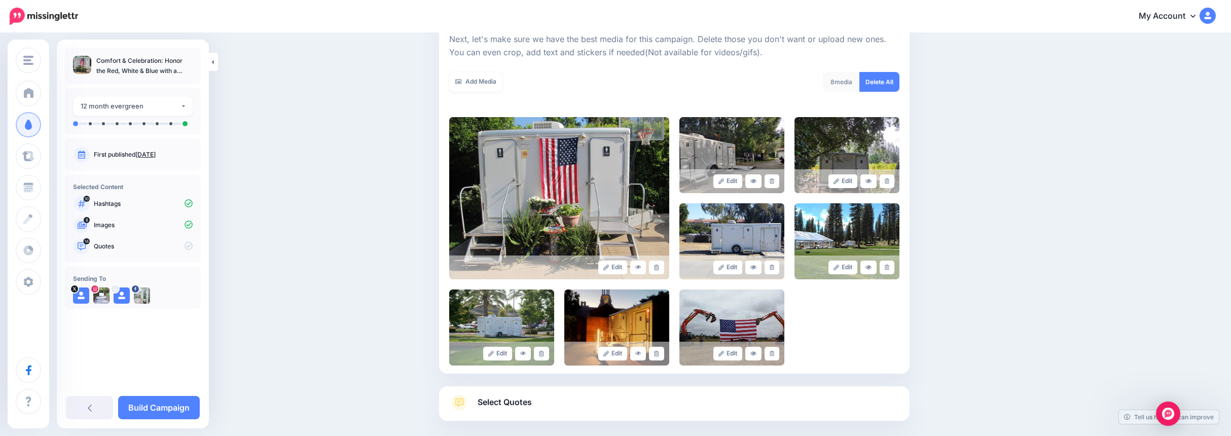
click at [491, 84] on link "Add Media" at bounding box center [475, 82] width 53 height 20
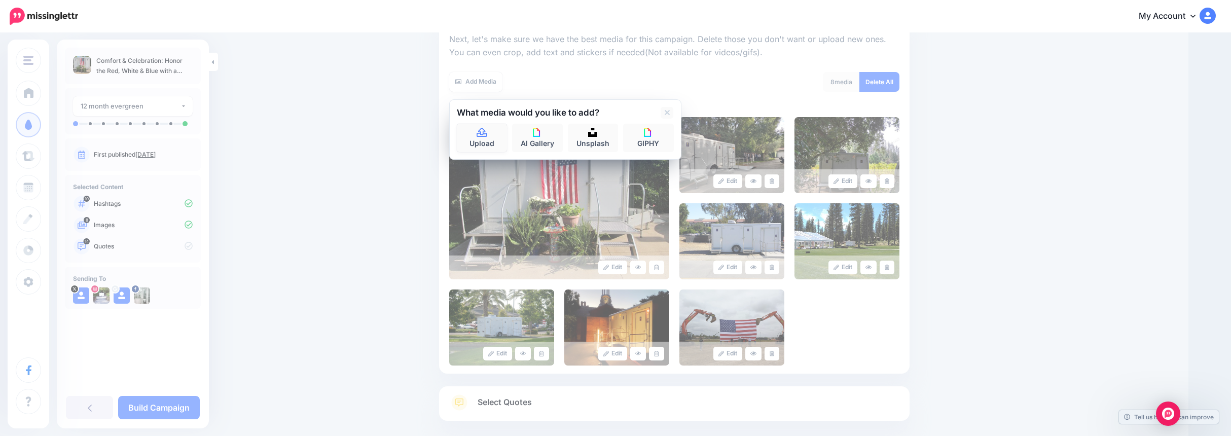
click at [484, 137] on icon at bounding box center [482, 132] width 12 height 9
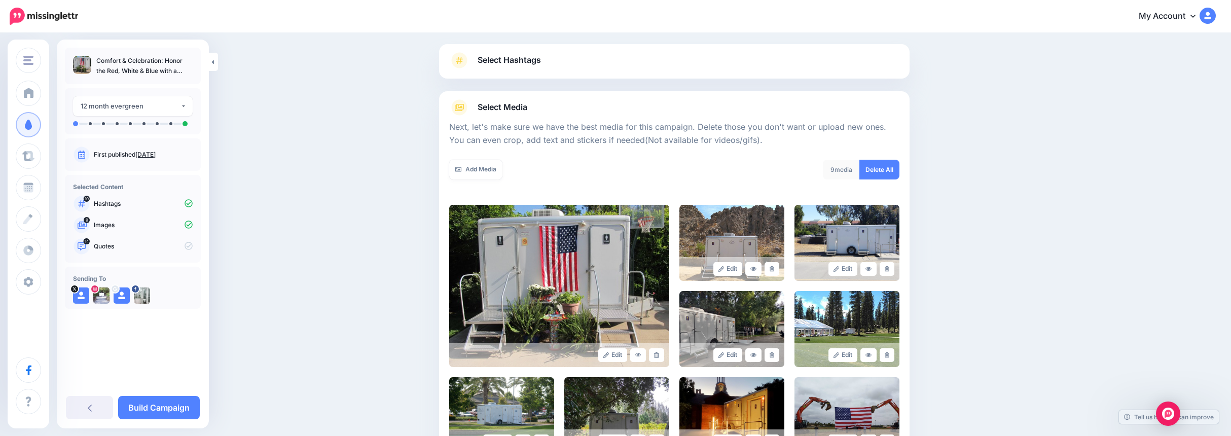
scroll to position [1, 0]
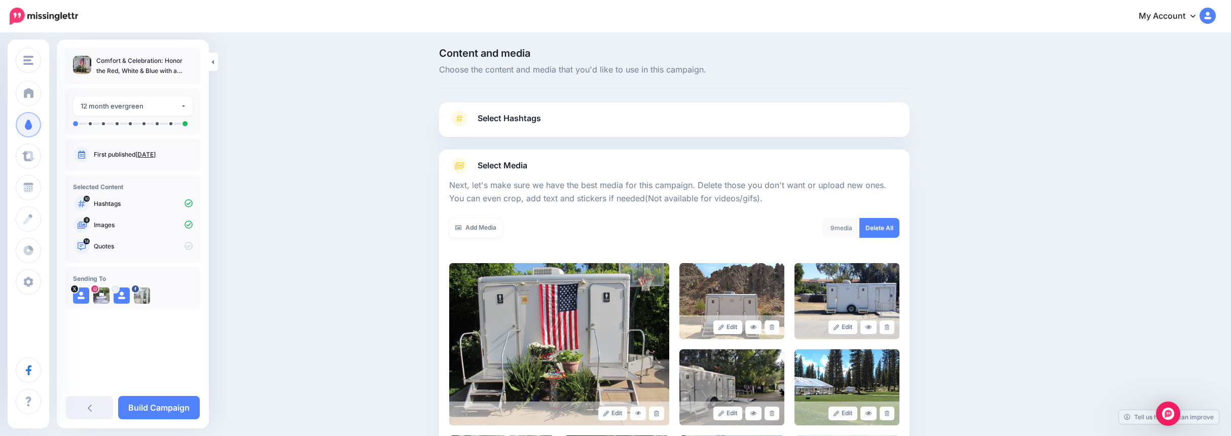
click at [540, 112] on span "Select Hashtags" at bounding box center [509, 119] width 63 height 14
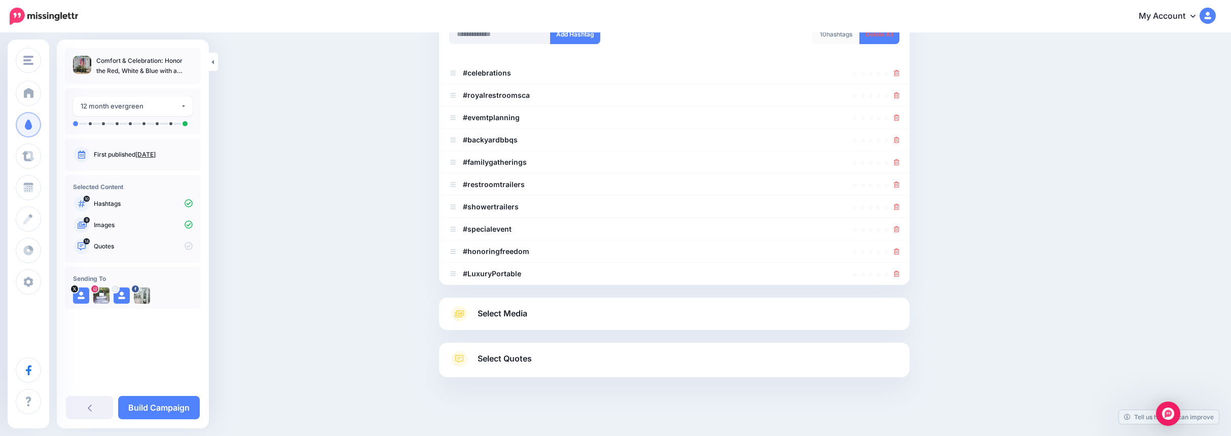
scroll to position [153, 0]
click at [496, 355] on span "Select Quotes" at bounding box center [505, 358] width 54 height 14
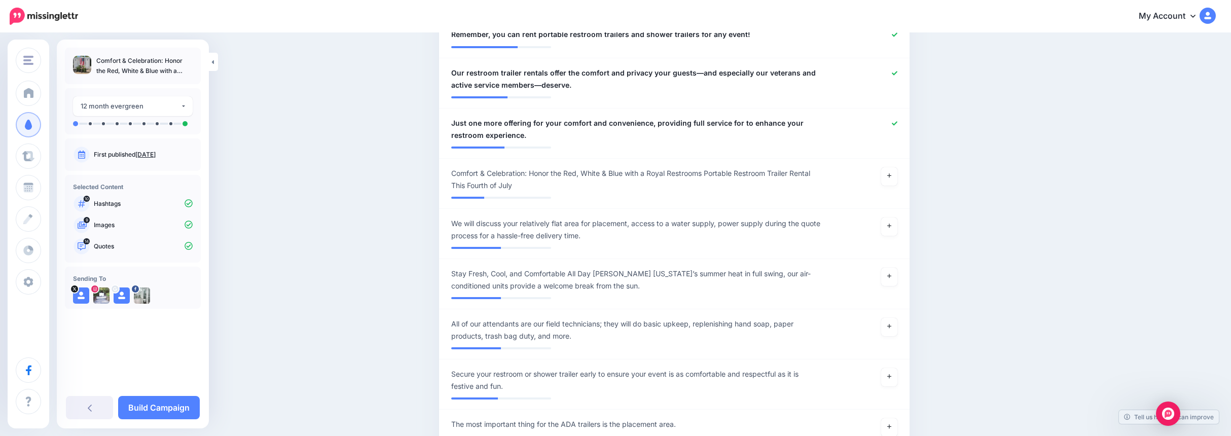
scroll to position [913, 0]
click at [171, 408] on link "Build Campaign" at bounding box center [159, 407] width 82 height 23
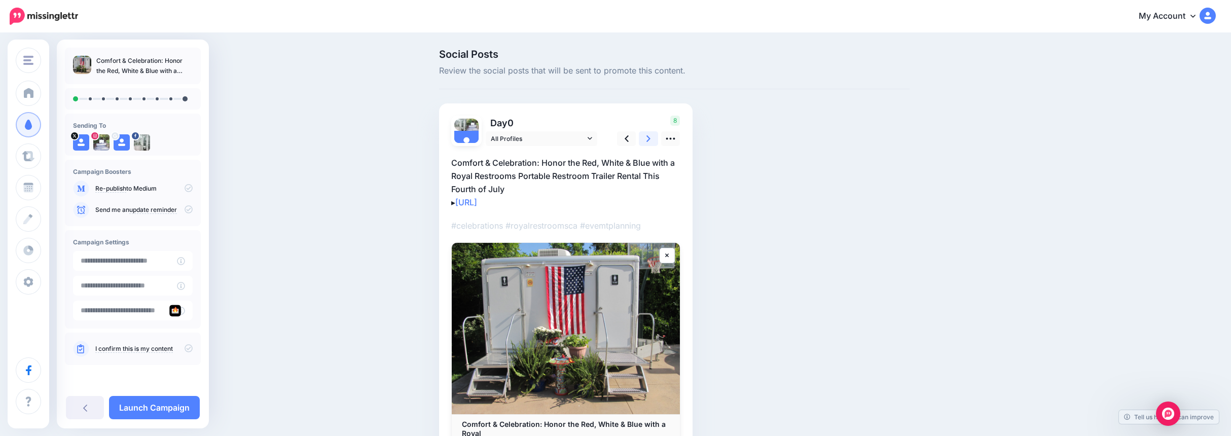
click at [650, 138] on icon at bounding box center [648, 138] width 4 height 11
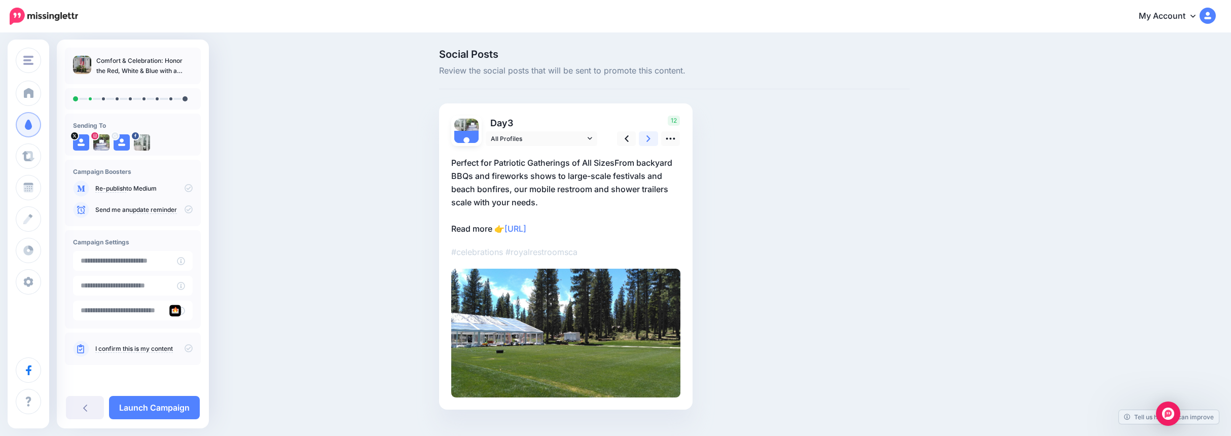
click at [650, 138] on icon at bounding box center [648, 138] width 4 height 11
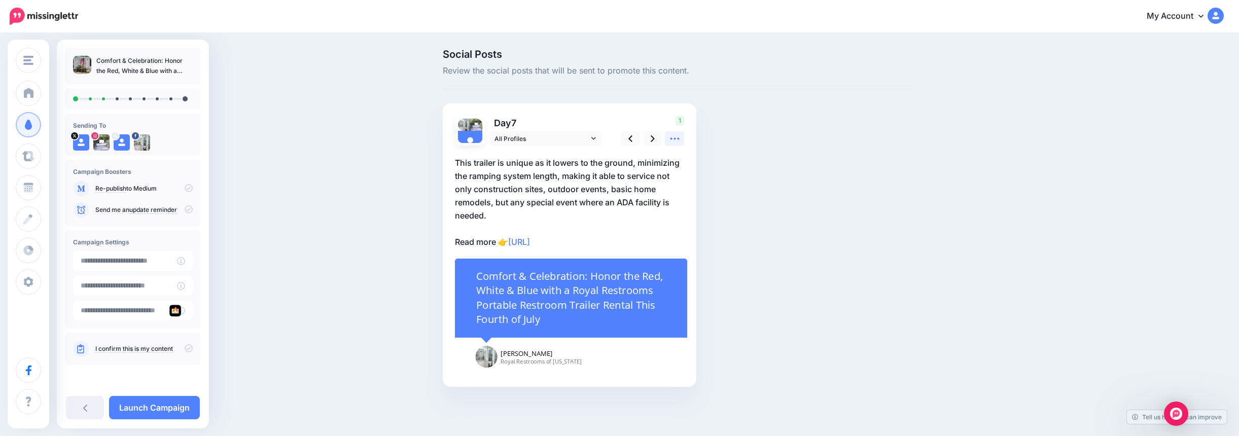
click at [678, 137] on icon at bounding box center [674, 138] width 11 height 11
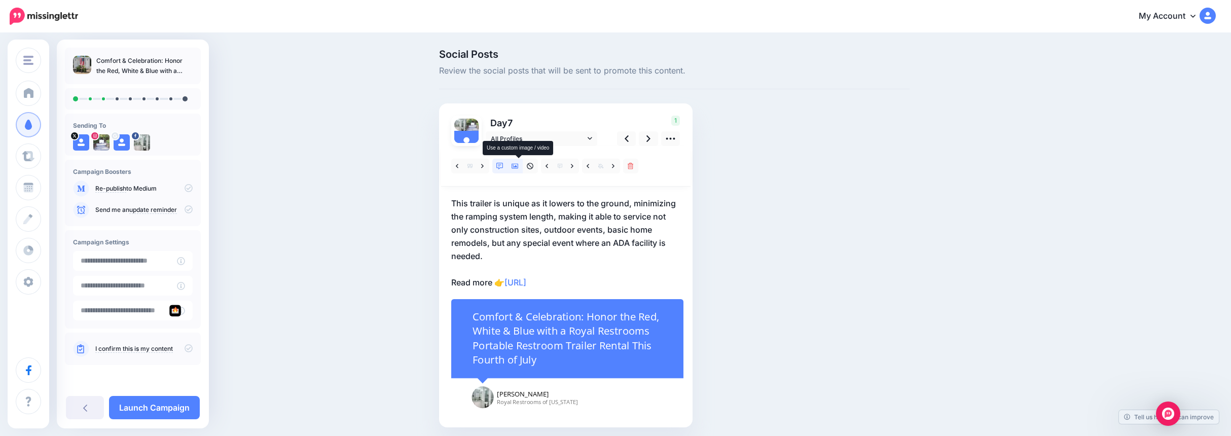
click at [518, 166] on icon at bounding box center [515, 166] width 7 height 7
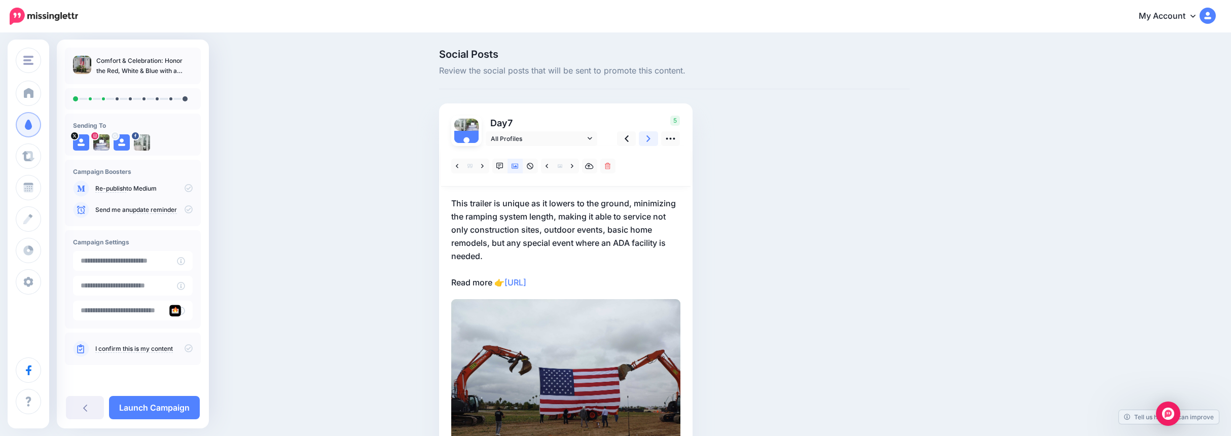
click at [650, 142] on icon at bounding box center [648, 138] width 4 height 11
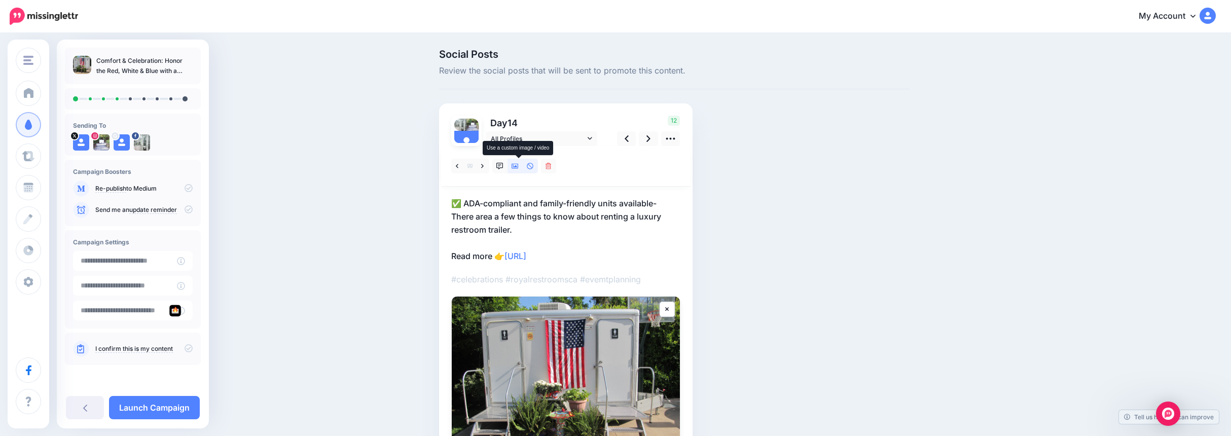
click at [519, 164] on icon at bounding box center [515, 166] width 7 height 5
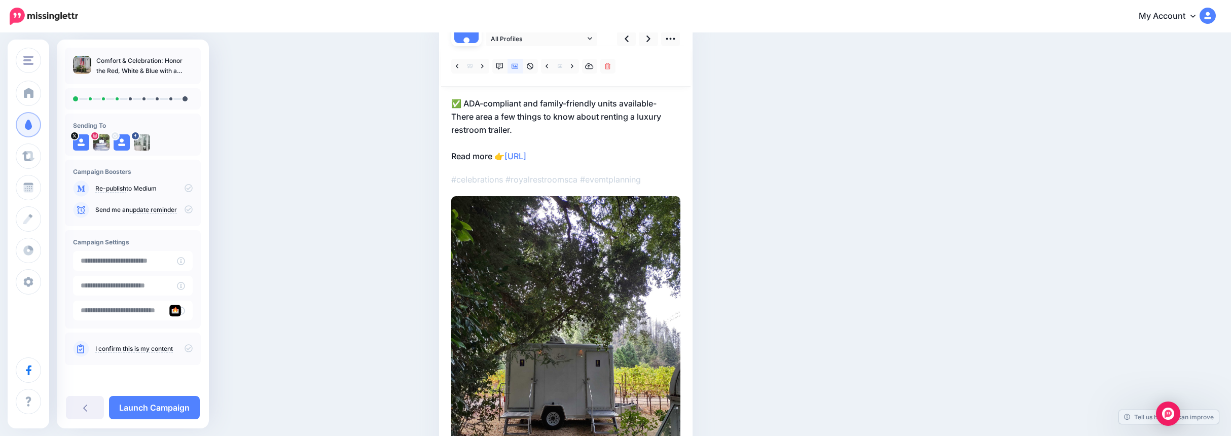
scroll to position [101, 0]
click at [516, 64] on icon at bounding box center [515, 64] width 7 height 7
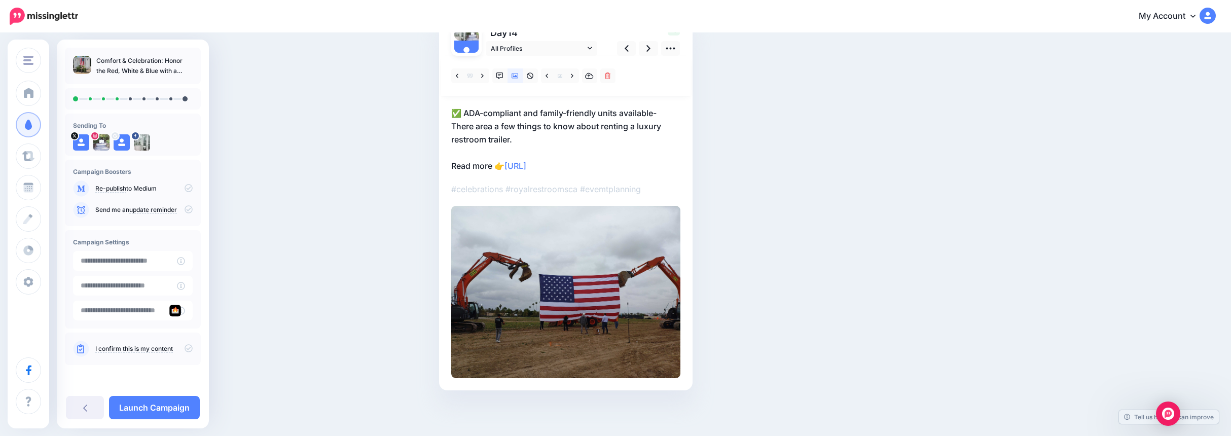
click at [516, 64] on div at bounding box center [565, 76] width 249 height 41
click at [518, 74] on icon at bounding box center [515, 76] width 7 height 5
click at [519, 74] on icon at bounding box center [515, 75] width 7 height 7
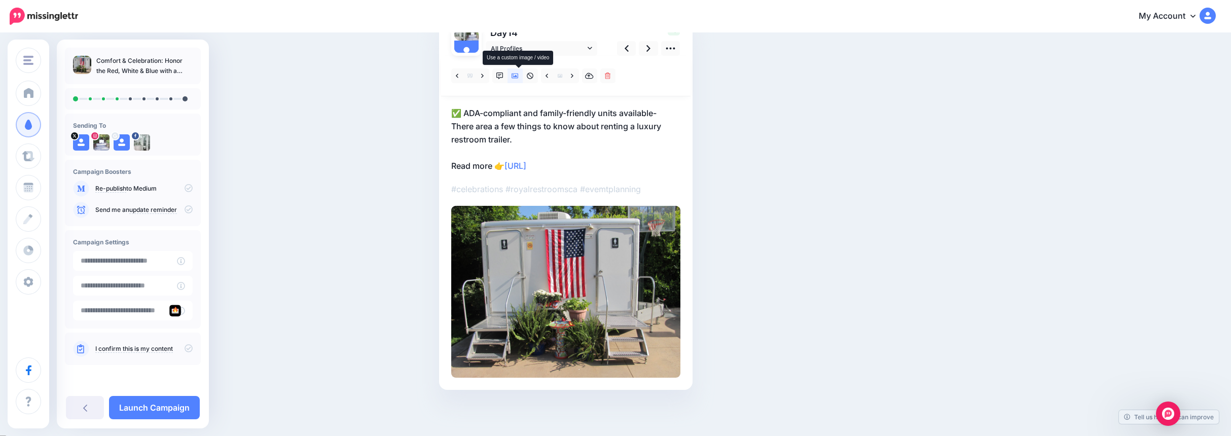
scroll to position [90, 0]
click at [519, 74] on icon at bounding box center [515, 76] width 7 height 5
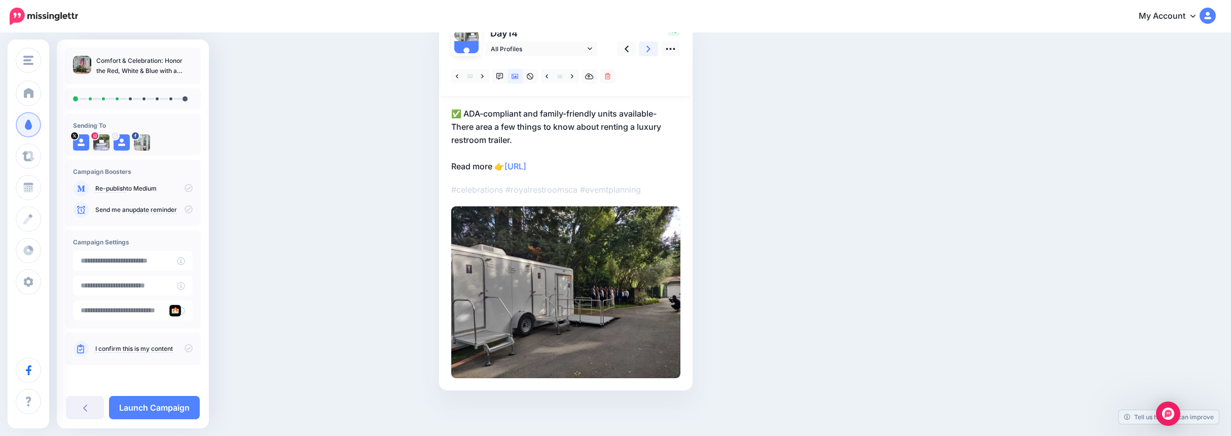
click at [647, 50] on link at bounding box center [648, 49] width 19 height 15
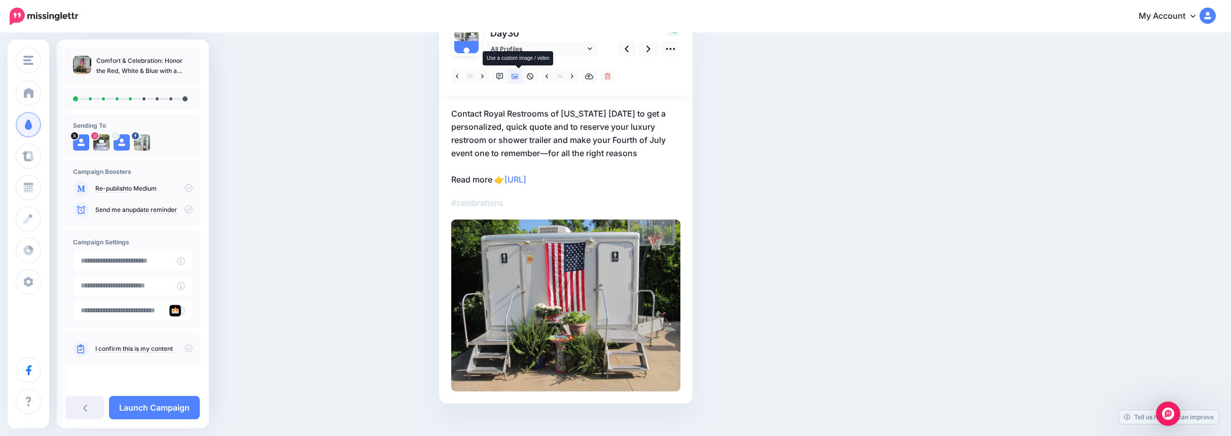
click at [518, 76] on icon at bounding box center [515, 76] width 7 height 7
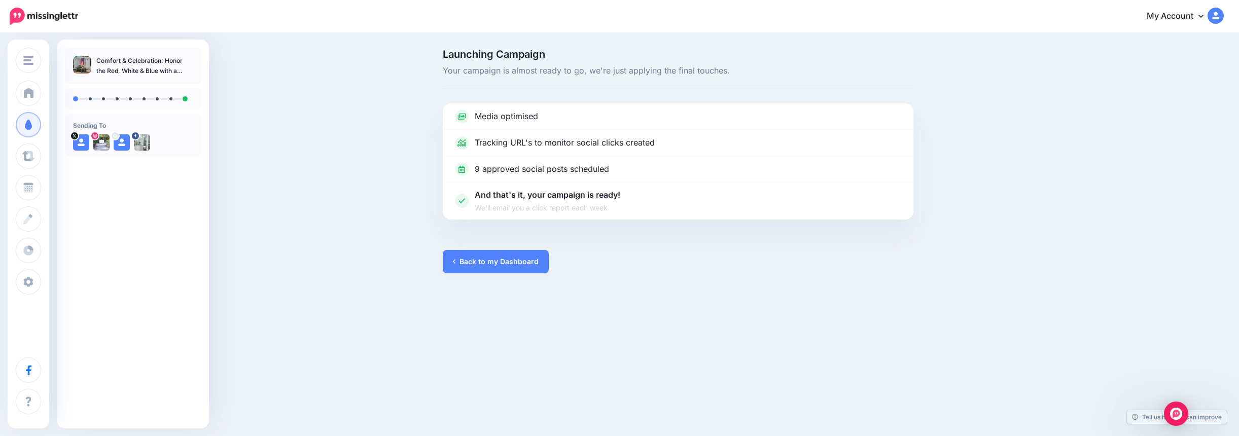
click at [478, 261] on link "Back to my Dashboard" at bounding box center [496, 261] width 106 height 23
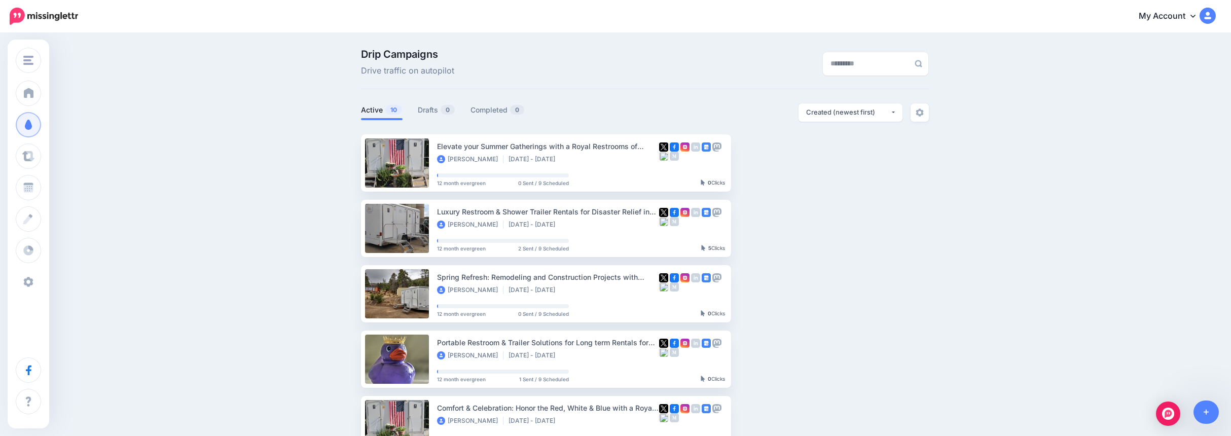
click at [51, 278] on span "Settings" at bounding box center [54, 281] width 29 height 9
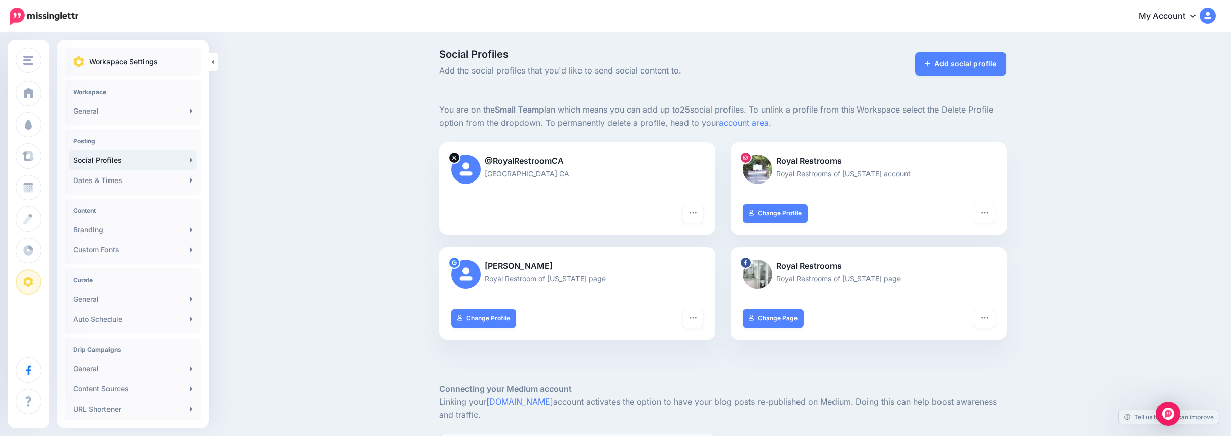
click at [974, 65] on link "Add social profile" at bounding box center [961, 63] width 92 height 23
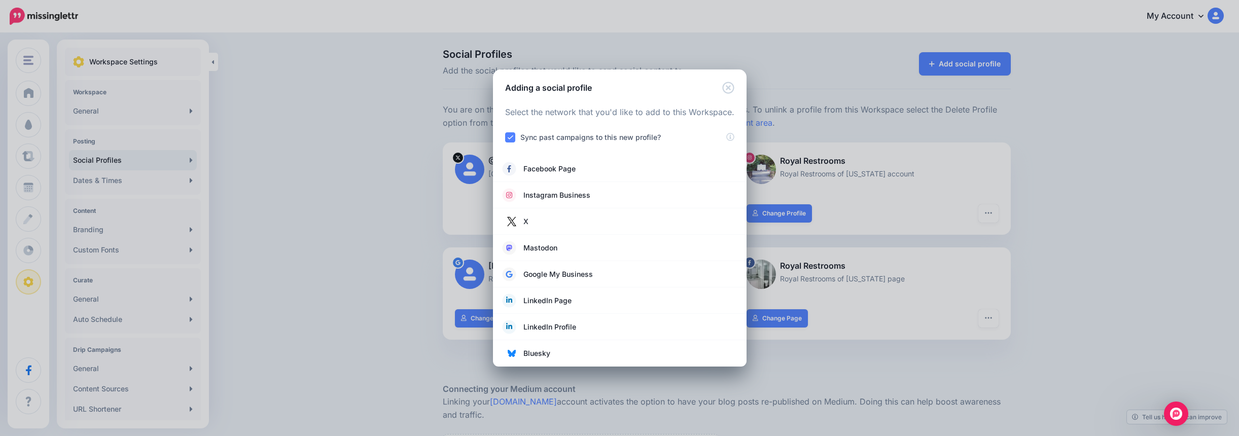
click at [548, 353] on span "Bluesky" at bounding box center [536, 353] width 27 height 12
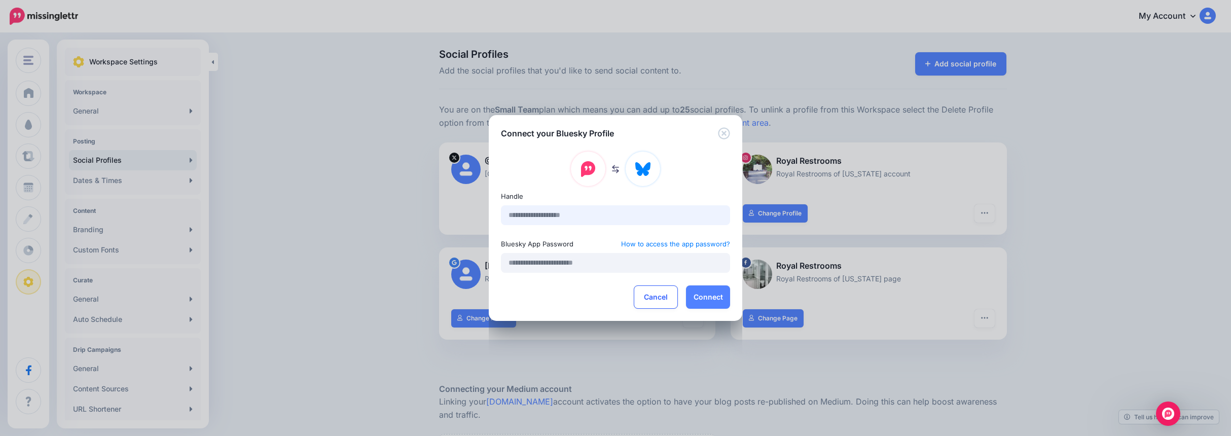
click at [519, 216] on input "text" at bounding box center [615, 215] width 229 height 20
type input "**********"
click at [539, 265] on input "text" at bounding box center [615, 263] width 229 height 20
type input "**********"
click at [717, 292] on button "Connect" at bounding box center [708, 296] width 44 height 23
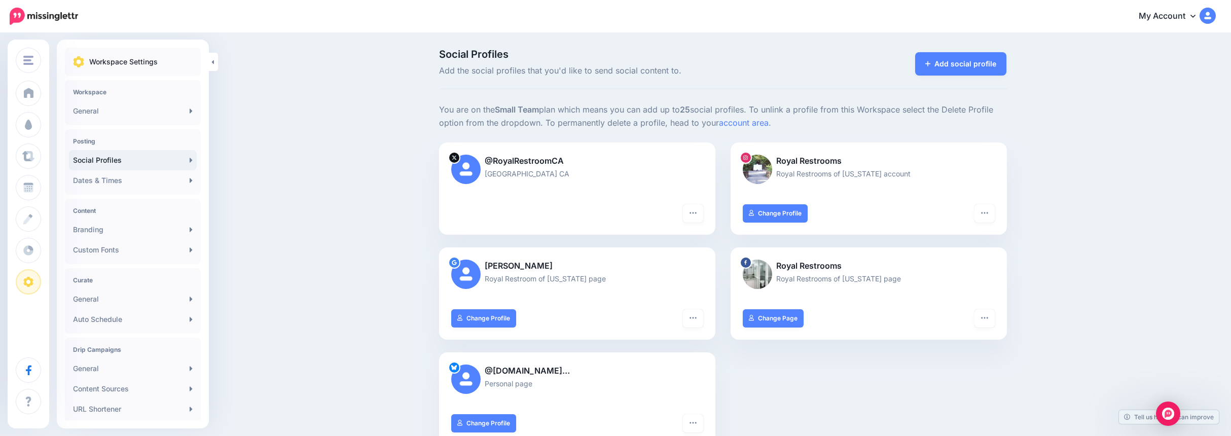
click at [960, 62] on link "Add social profile" at bounding box center [961, 63] width 92 height 23
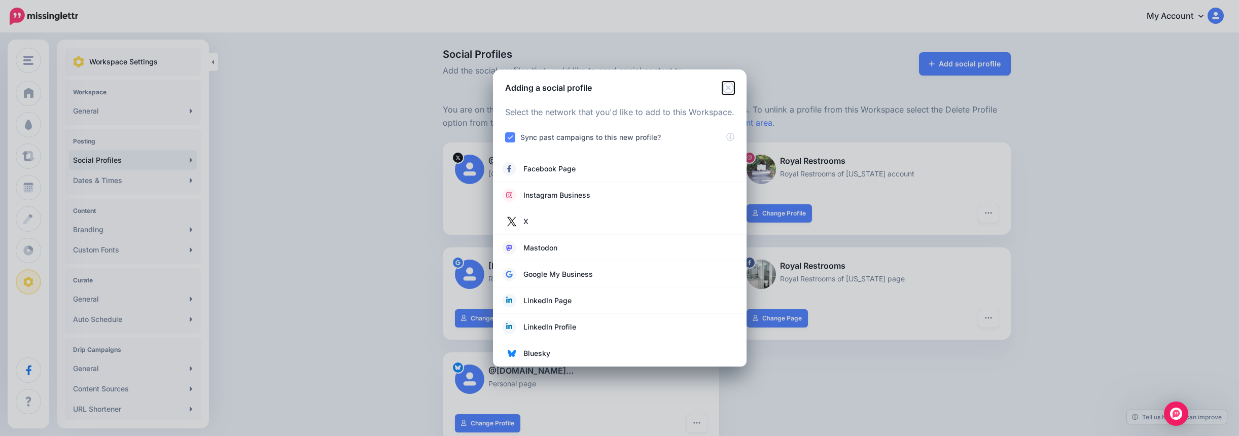
click at [730, 87] on icon "Close" at bounding box center [728, 88] width 12 height 12
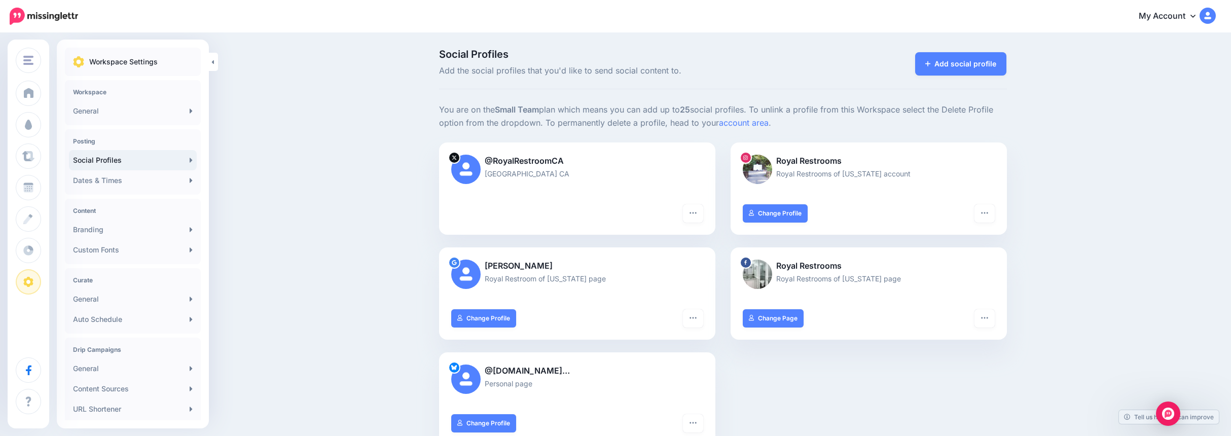
click at [102, 229] on link "Branding" at bounding box center [133, 230] width 128 height 20
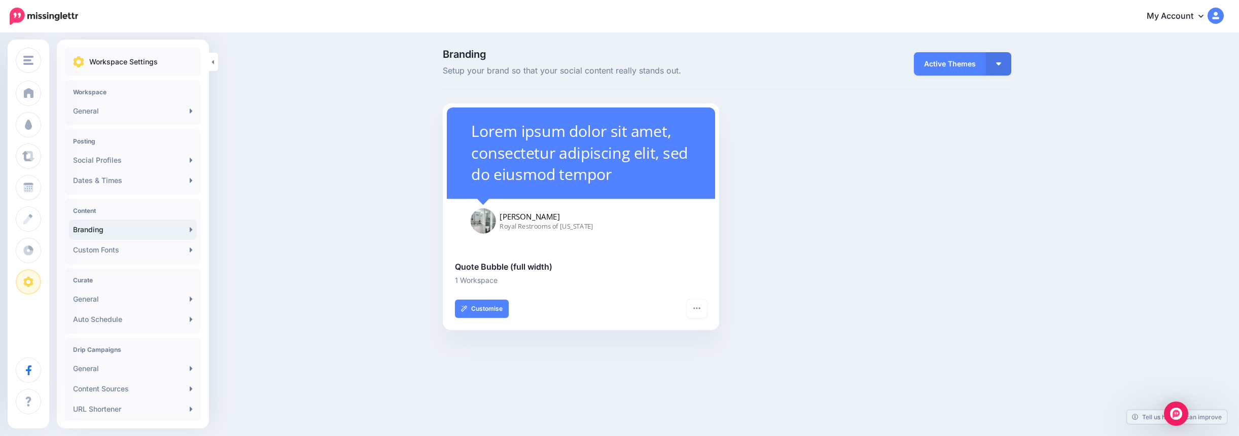
click at [498, 309] on link "Customise" at bounding box center [482, 309] width 54 height 18
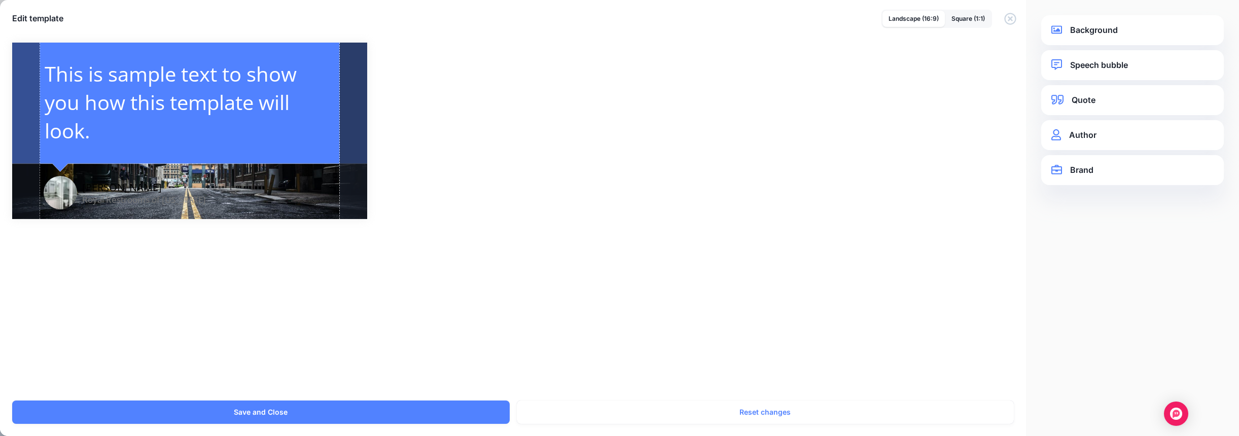
click at [1133, 32] on link "Background" at bounding box center [1132, 30] width 162 height 14
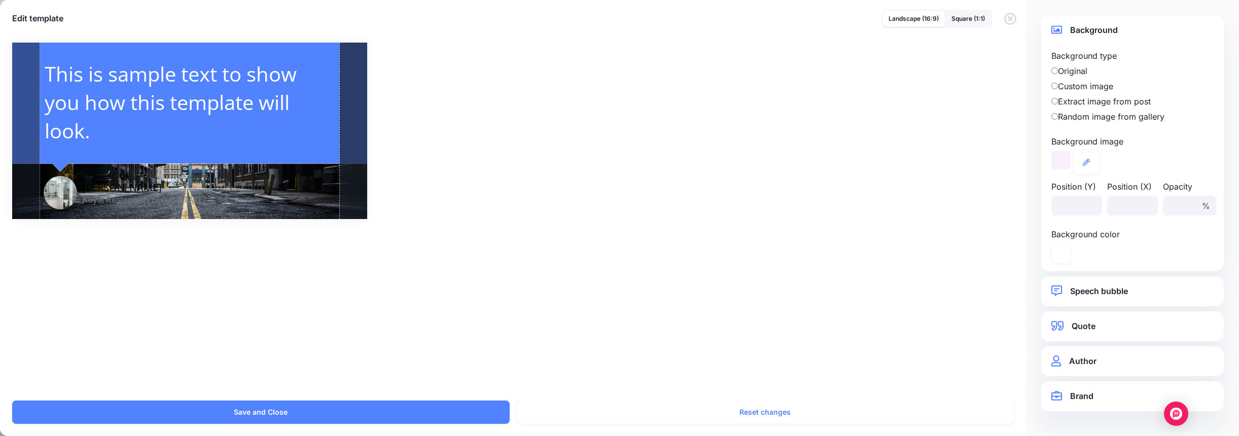
click at [1088, 159] on icon at bounding box center [1085, 162] width 7 height 7
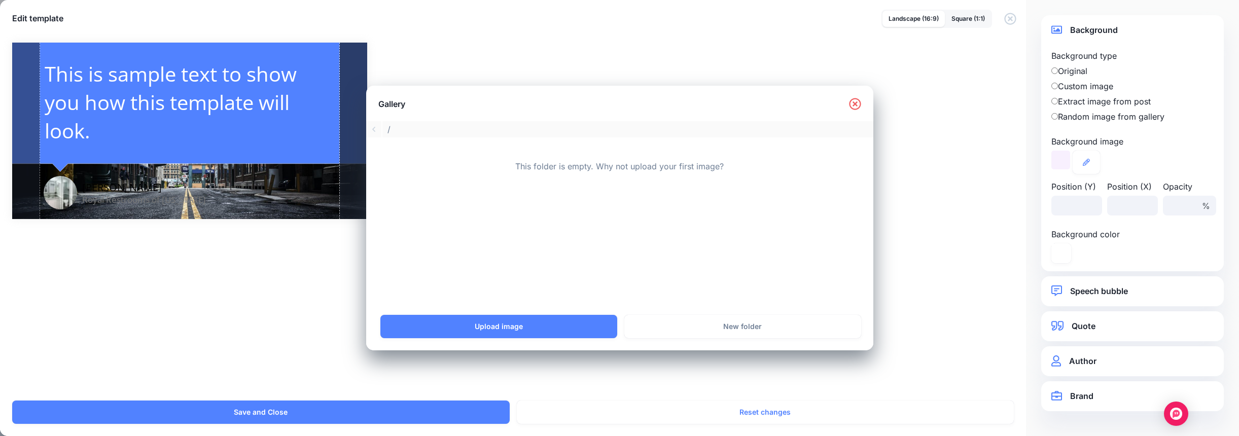
click at [506, 320] on link "Upload image" at bounding box center [498, 326] width 237 height 23
click at [501, 329] on link "Upload image" at bounding box center [498, 326] width 237 height 23
click at [404, 173] on div at bounding box center [409, 179] width 46 height 38
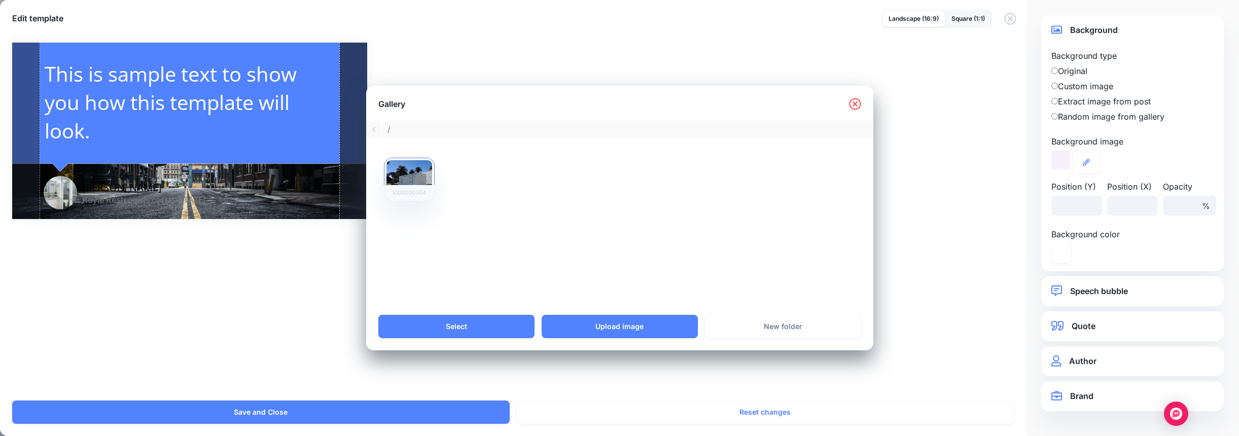
click at [498, 332] on link "Select" at bounding box center [456, 326] width 156 height 23
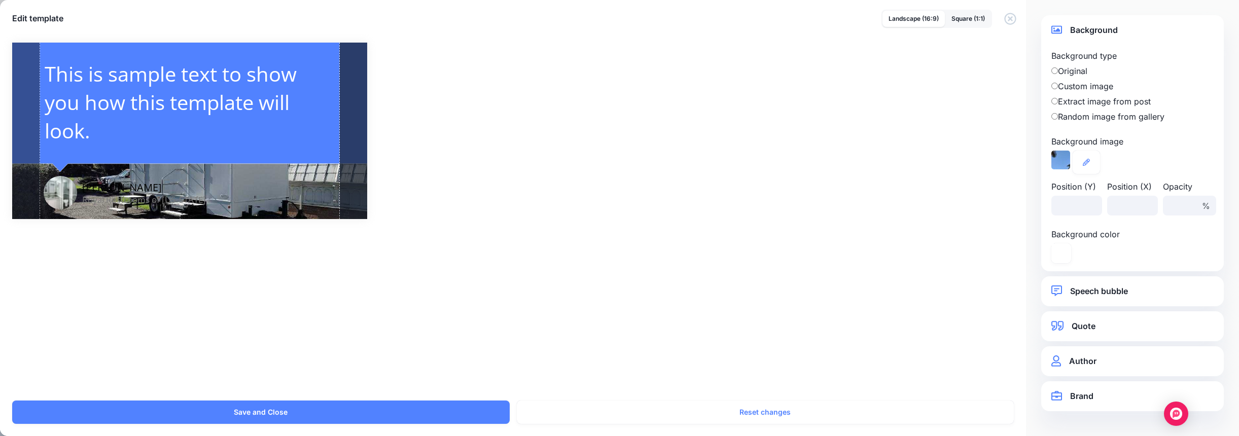
click at [1090, 158] on link at bounding box center [1085, 162] width 27 height 23
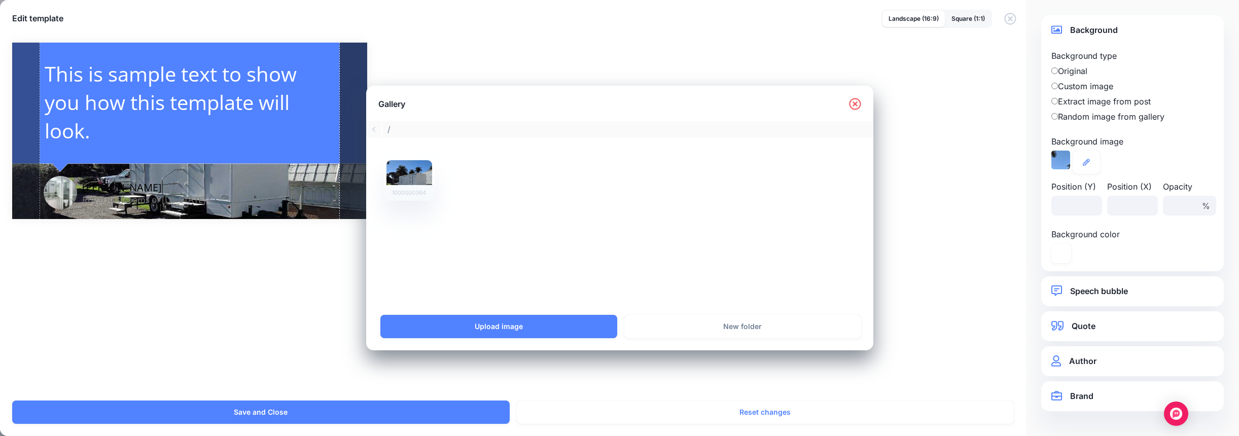
click at [466, 325] on link "Upload image" at bounding box center [498, 326] width 237 height 23
click at [519, 329] on link "Upload image" at bounding box center [498, 326] width 237 height 23
click at [562, 324] on link "Upload image" at bounding box center [498, 326] width 237 height 23
click at [572, 324] on link "Upload image" at bounding box center [498, 326] width 237 height 23
click at [459, 179] on div at bounding box center [465, 179] width 46 height 38
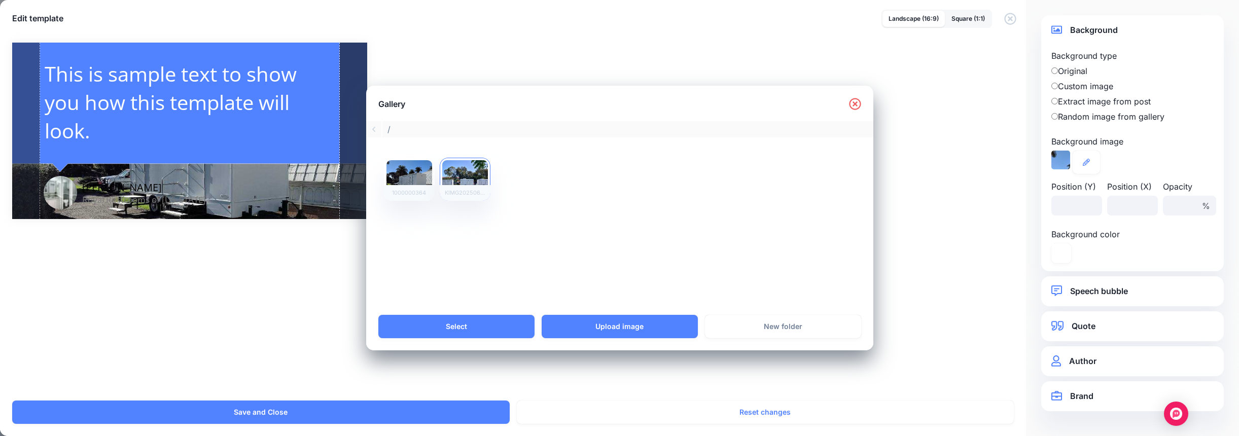
click at [453, 328] on link "Select" at bounding box center [456, 326] width 156 height 23
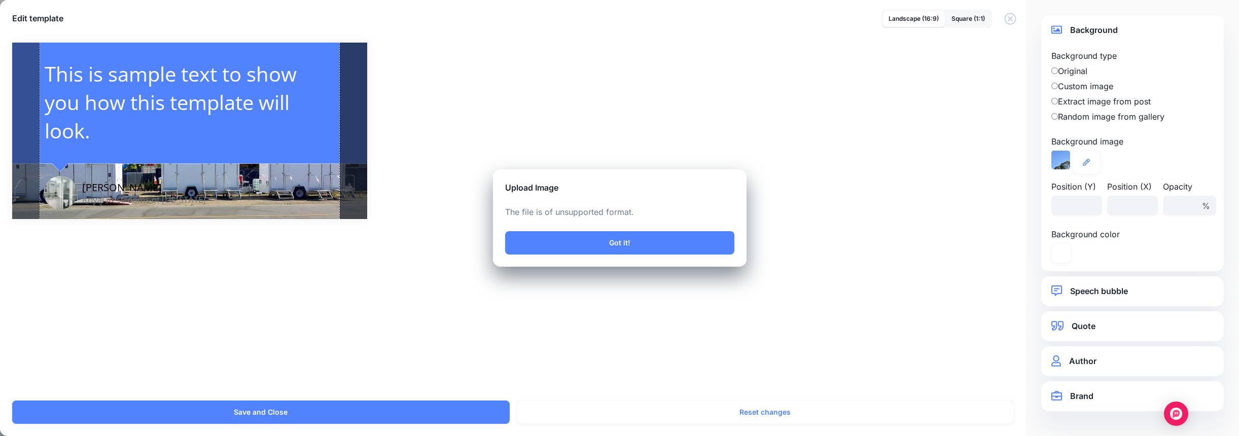
click at [253, 146] on div "Upload Image The file is of unsupported format. Yes, Upgrade now No, maybe late…" at bounding box center [619, 218] width 1239 height 436
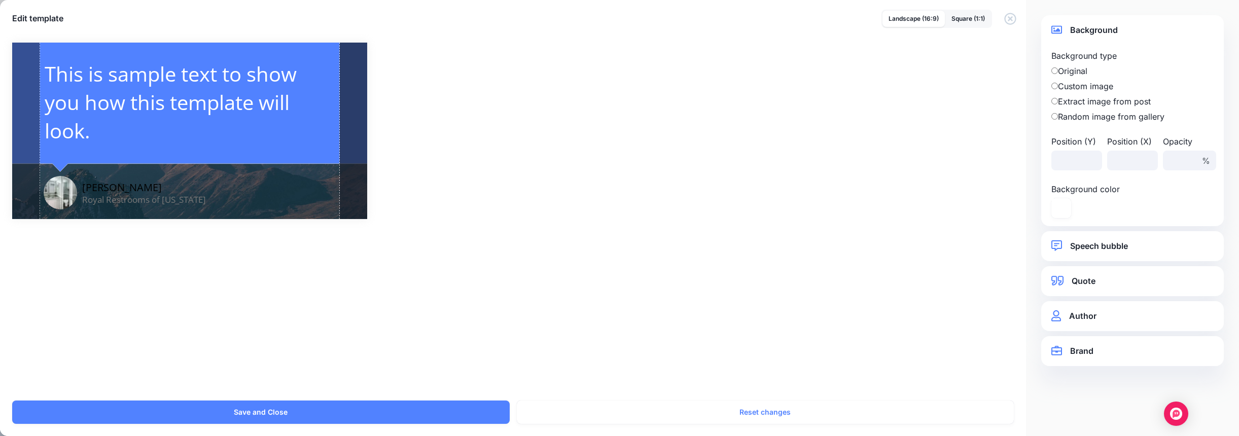
click at [1063, 208] on icon at bounding box center [1061, 208] width 20 height 20
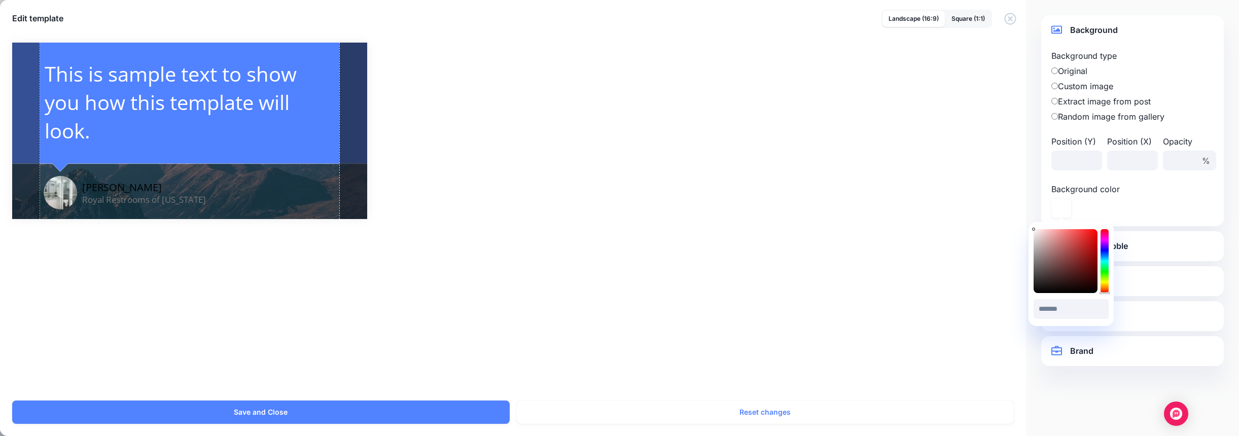
click at [1150, 205] on div "Background color" at bounding box center [1131, 200] width 167 height 35
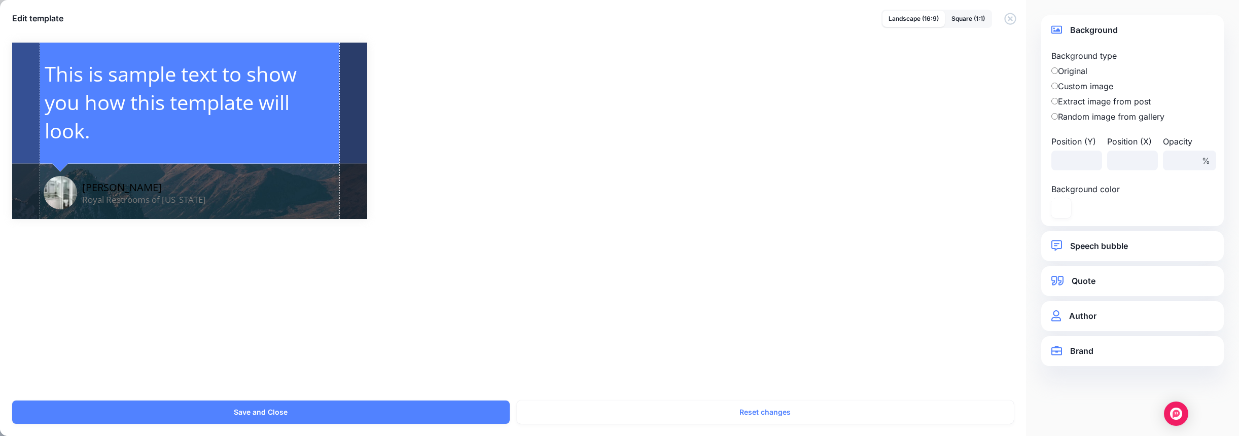
click at [1104, 244] on link "Speech bubble" at bounding box center [1132, 246] width 162 height 14
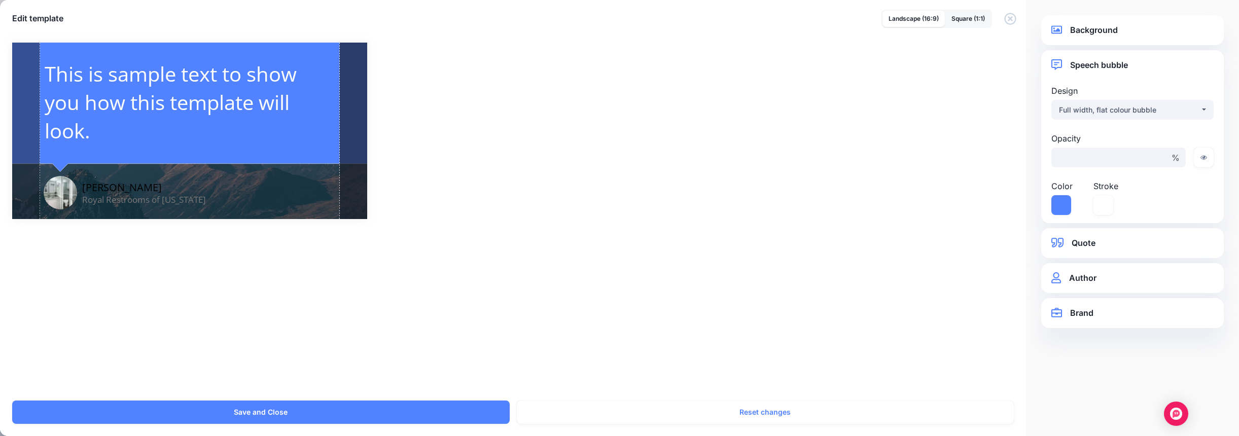
click at [1061, 204] on icon at bounding box center [1061, 205] width 20 height 20
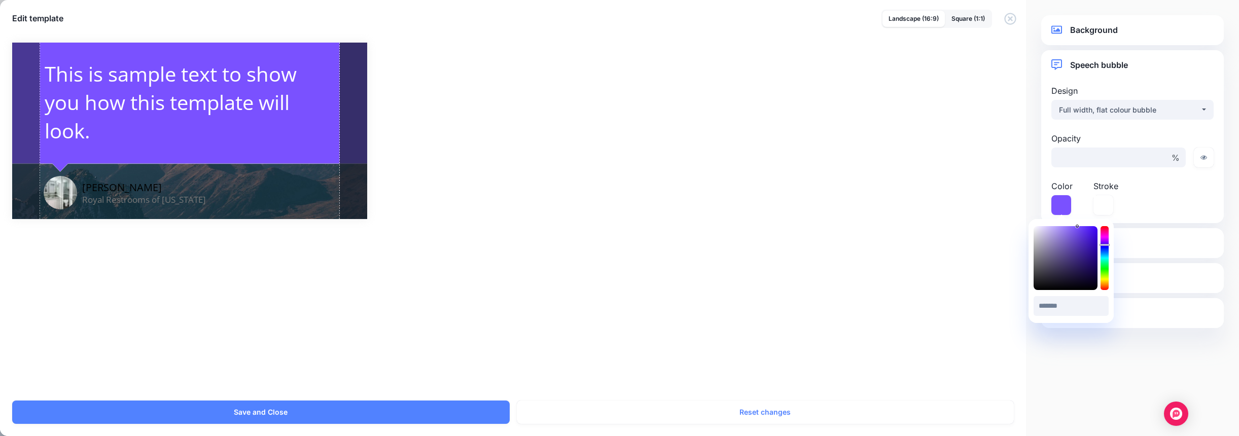
type input "*******"
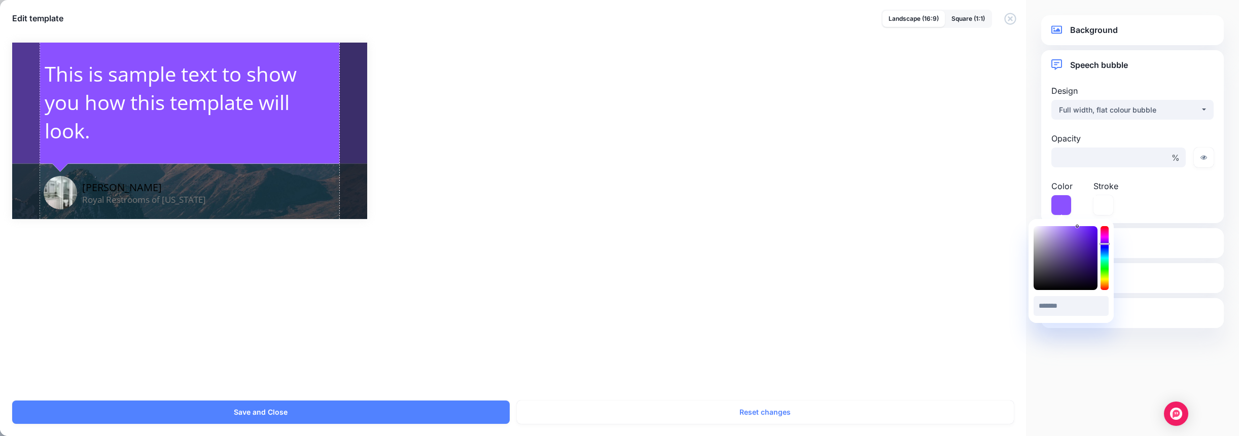
drag, startPoint x: 1102, startPoint y: 249, endPoint x: 1103, endPoint y: 244, distance: 5.7
click at [1103, 244] on icon at bounding box center [1104, 244] width 10 height 2
click at [898, 260] on div "Combined Shape Created with Sketch. Kristin Reynolds Royal Restrooms of Califor…" at bounding box center [619, 215] width 1239 height 370
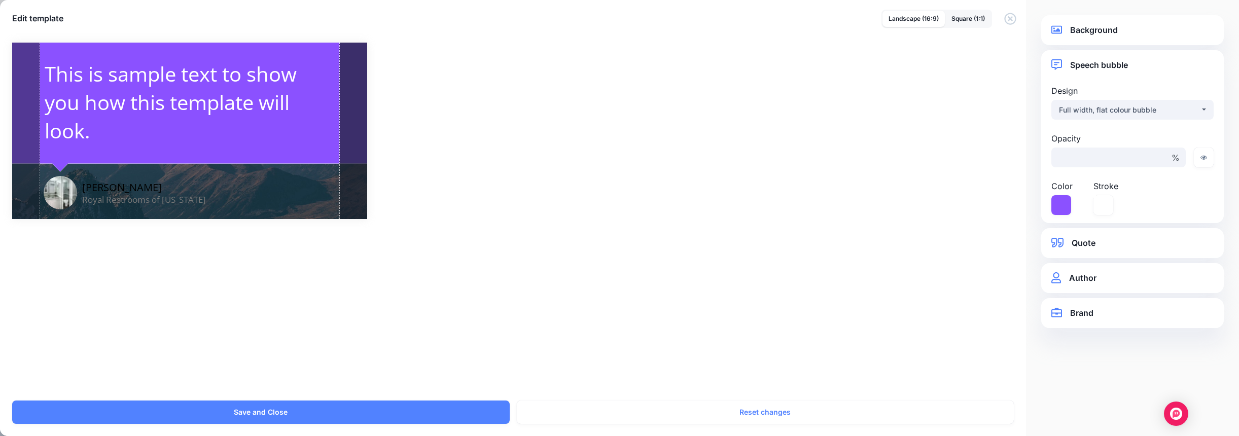
click at [1100, 204] on icon at bounding box center [1103, 205] width 20 height 20
click at [1087, 242] on link "Quote" at bounding box center [1132, 243] width 162 height 14
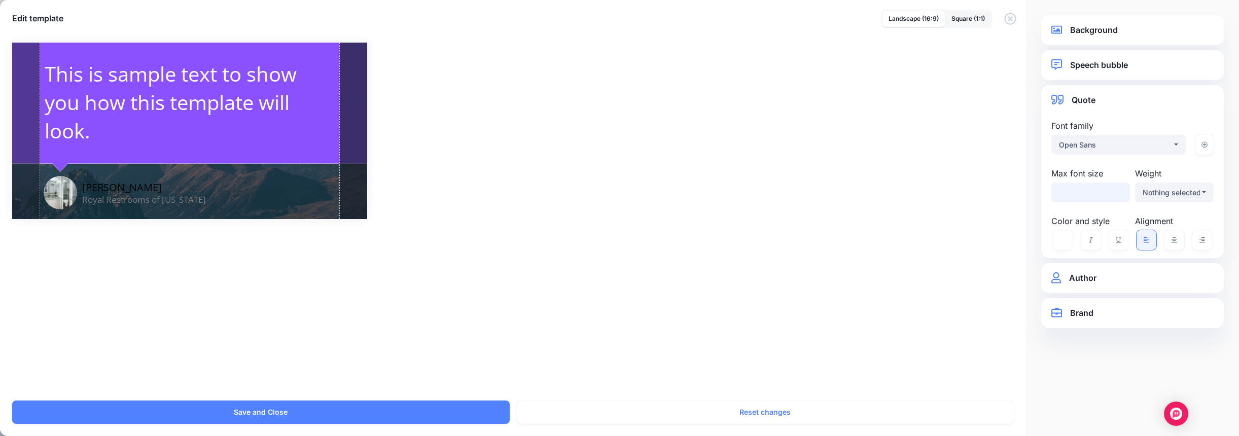
click at [1119, 188] on input "***" at bounding box center [1090, 193] width 79 height 20
type input "**"
click at [1120, 195] on input "**" at bounding box center [1090, 193] width 79 height 20
click at [910, 220] on div "Combined Shape Created with Sketch. Kristin Reynolds Royal Restrooms of Califor…" at bounding box center [619, 215] width 1239 height 370
click at [1145, 146] on div "Open Sans" at bounding box center [1115, 145] width 113 height 12
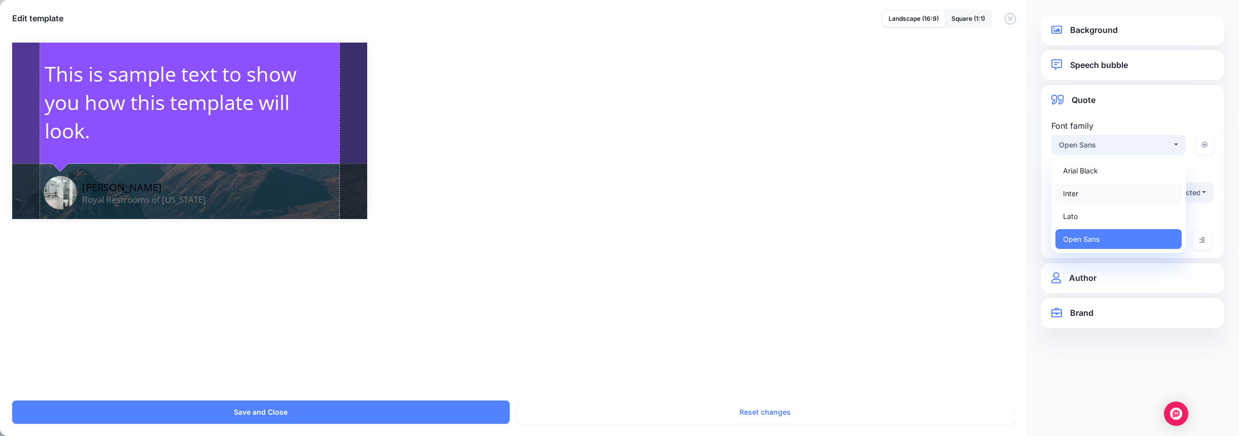
click at [1084, 194] on link "Inter" at bounding box center [1118, 194] width 126 height 20
select select "***"
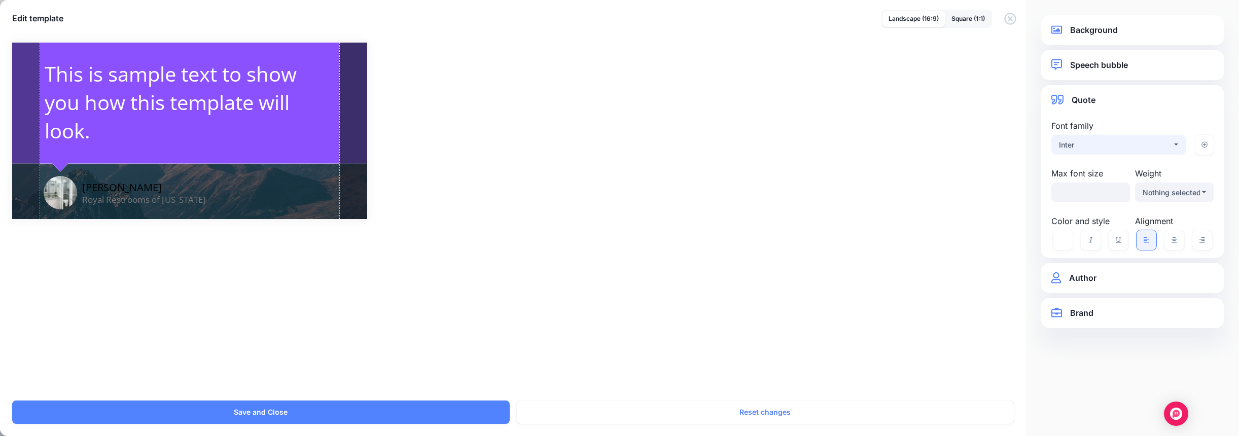
select select "***"
click at [665, 266] on div "Combined Shape Created with Sketch. Kristin Reynolds Royal Restrooms of Califor…" at bounding box center [619, 215] width 1239 height 370
type input "**"
click at [1120, 195] on input "**" at bounding box center [1090, 193] width 79 height 20
click at [1102, 140] on div "Inter" at bounding box center [1115, 145] width 113 height 12
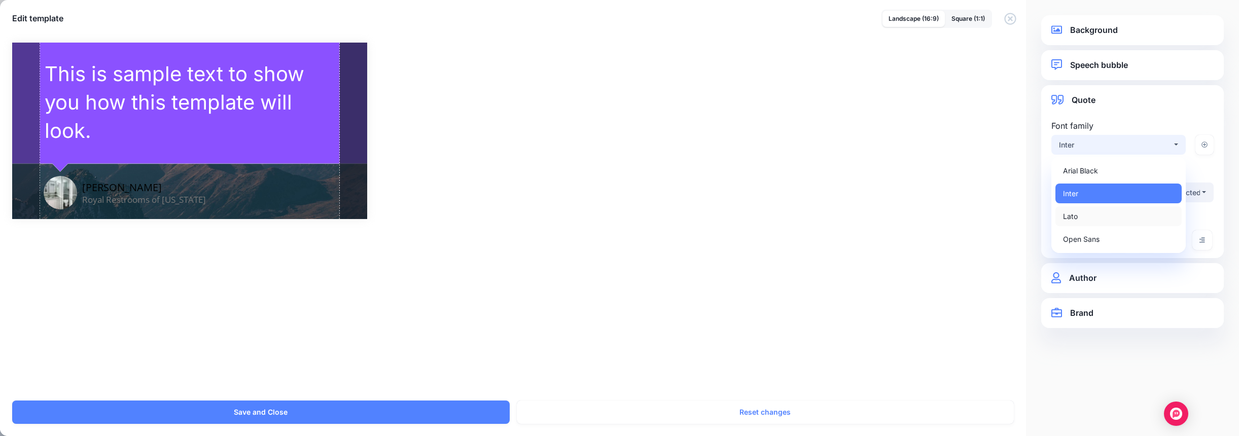
click at [1088, 219] on link "Lato" at bounding box center [1118, 216] width 126 height 20
select select "***"
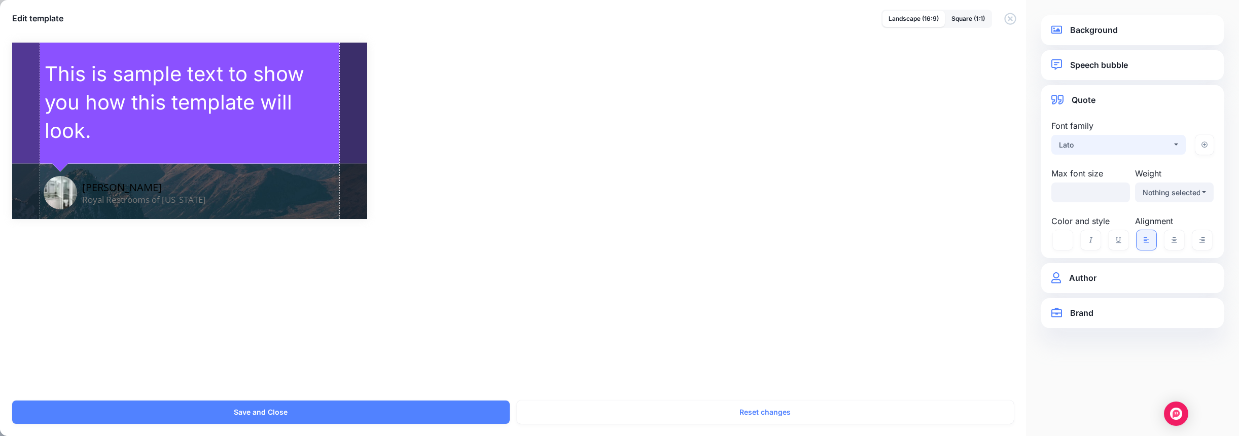
select select "***"
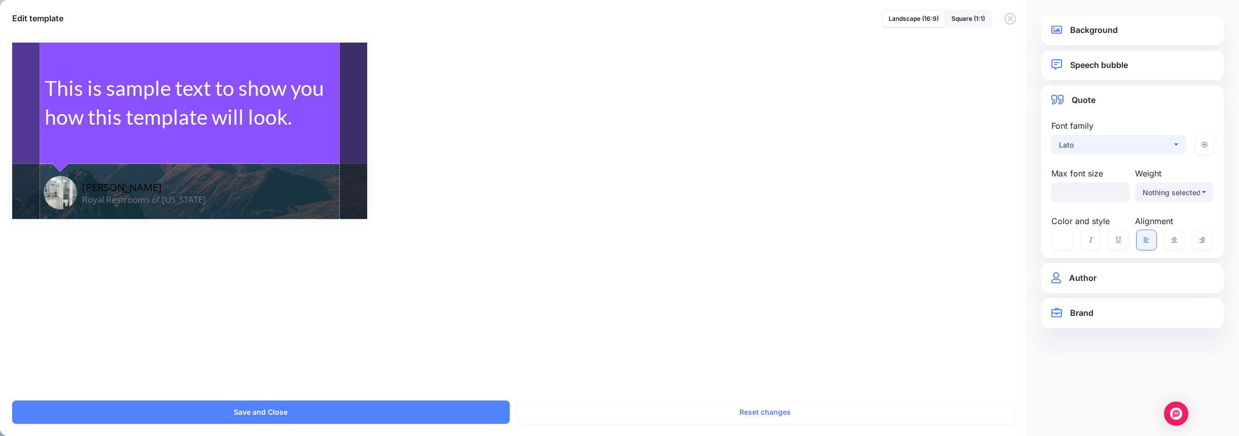
click at [1088, 145] on div "Lato" at bounding box center [1115, 145] width 113 height 12
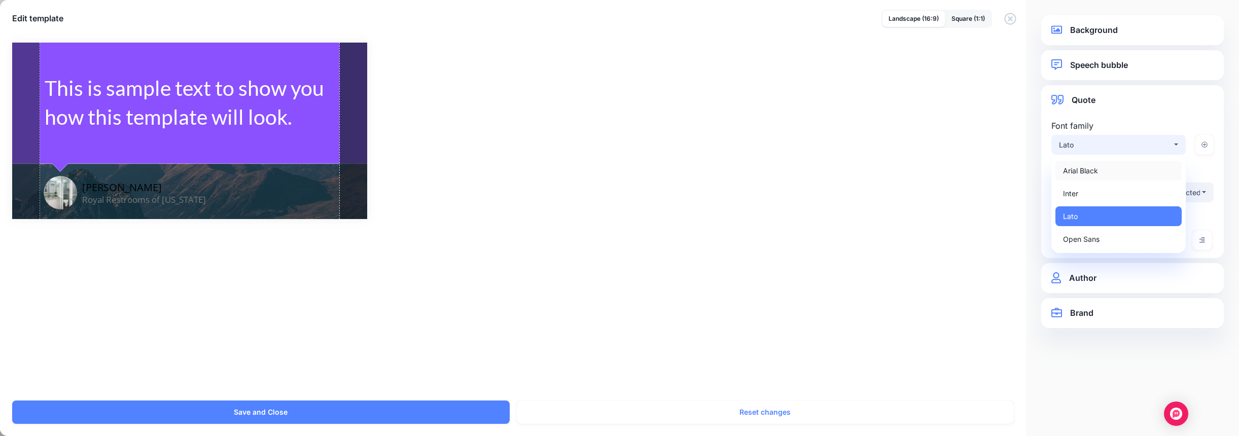
click at [1092, 170] on span "Arial Black" at bounding box center [1080, 171] width 35 height 12
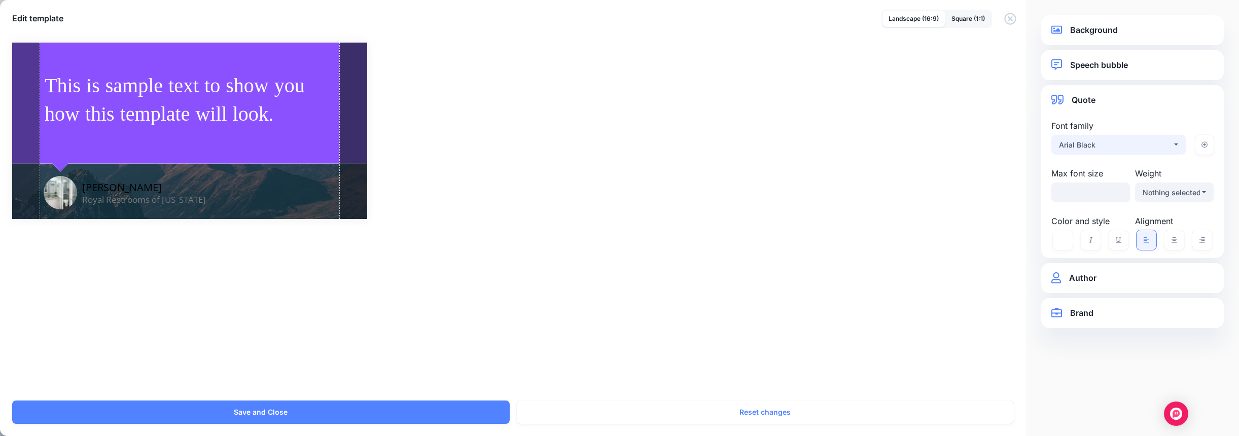
click at [1092, 141] on div "Arial Black" at bounding box center [1115, 145] width 113 height 12
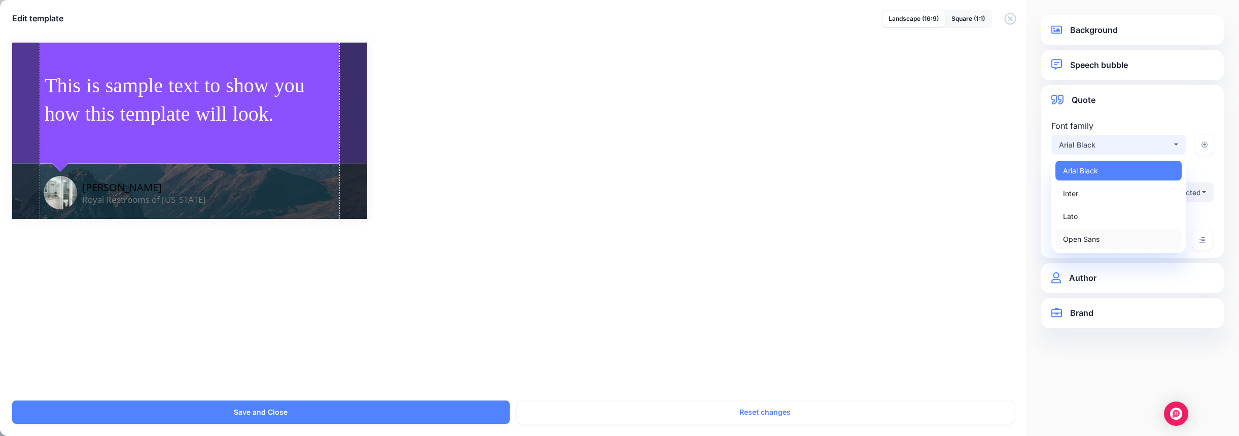
click at [1090, 234] on span "Open Sans" at bounding box center [1081, 239] width 37 height 12
select select "***"
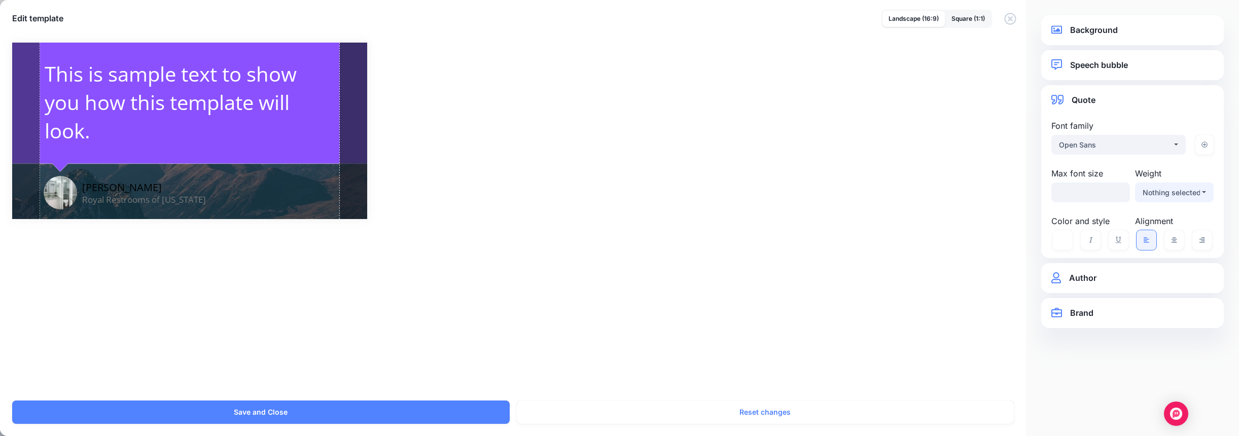
click at [1186, 194] on div "Nothing selected" at bounding box center [1170, 193] width 57 height 12
click at [1179, 213] on link "Light" at bounding box center [1174, 218] width 70 height 20
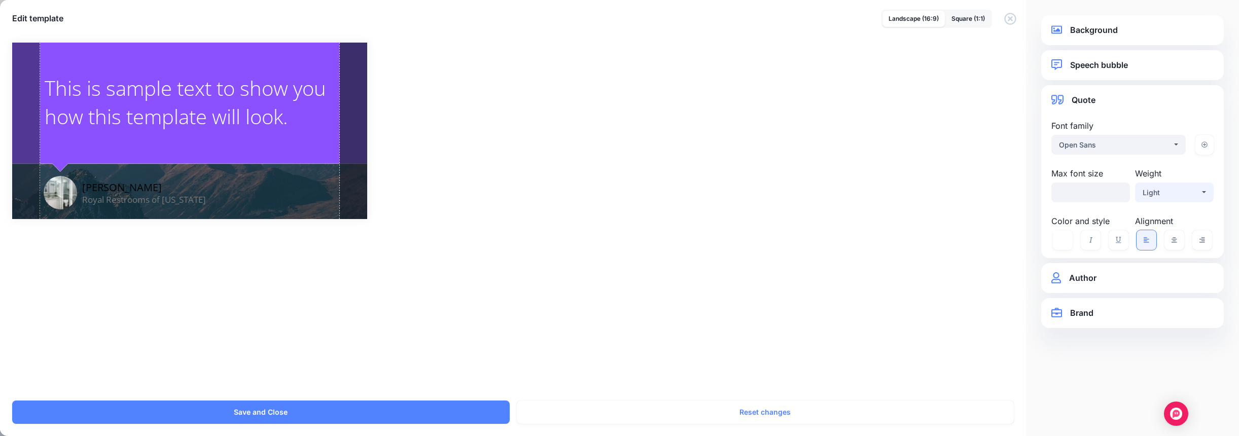
click at [1191, 188] on div "Light" at bounding box center [1170, 193] width 57 height 12
click at [1175, 236] on link "Regular" at bounding box center [1174, 241] width 70 height 20
select select "***"
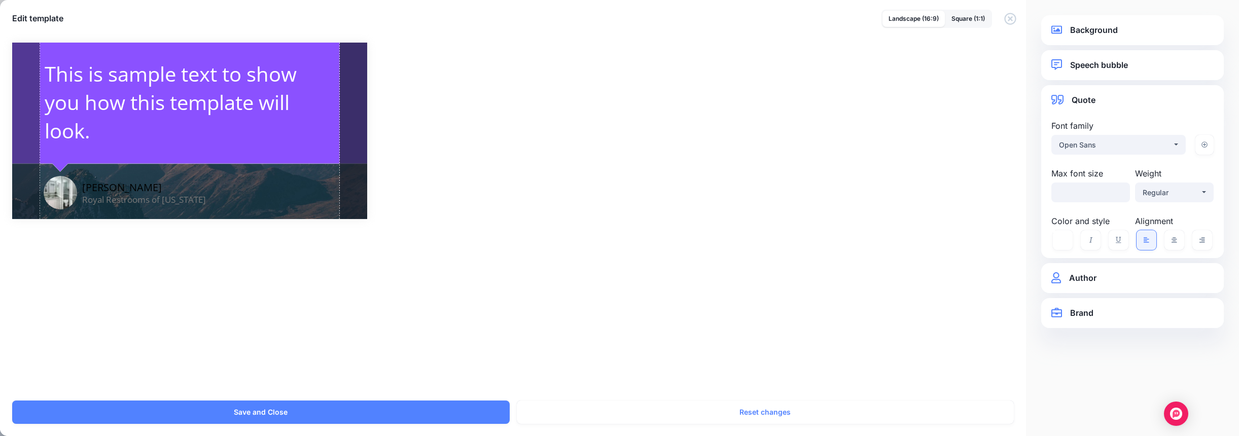
click at [974, 259] on div "Combined Shape Created with Sketch. Kristin Reynolds Royal Restrooms of Califor…" at bounding box center [619, 215] width 1239 height 370
click at [1072, 274] on link "Author" at bounding box center [1132, 278] width 162 height 14
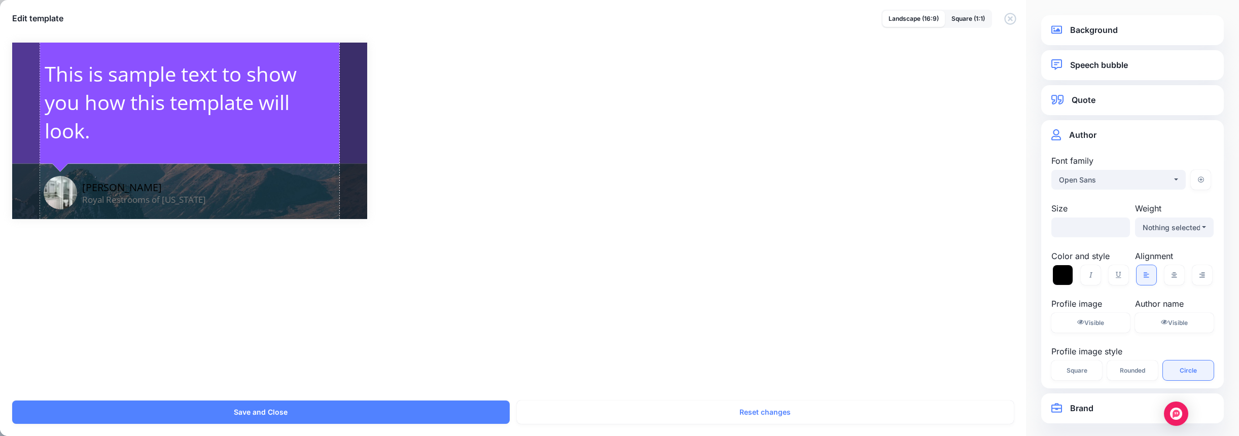
click at [1067, 277] on icon at bounding box center [1062, 275] width 20 height 20
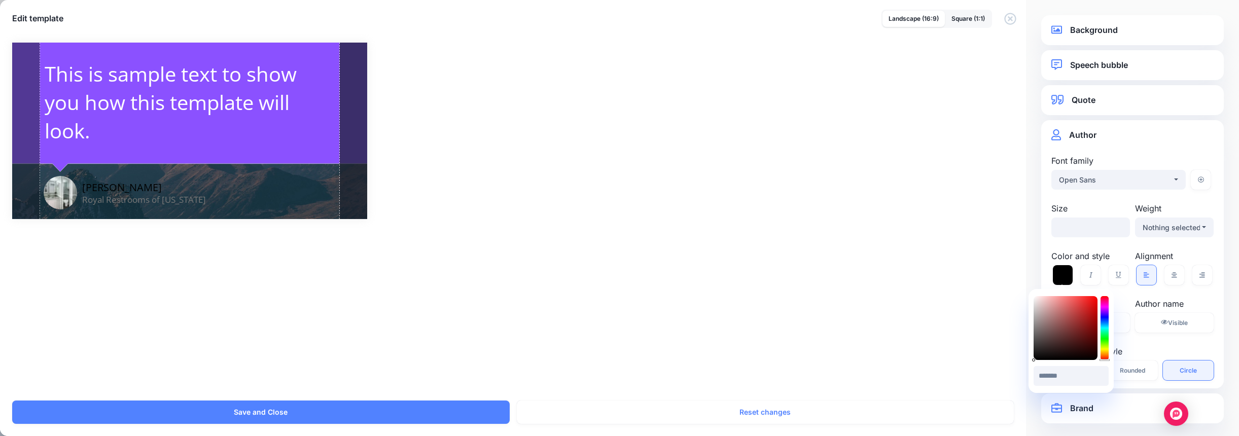
click at [1104, 348] on div at bounding box center [1104, 328] width 8 height 64
click at [1099, 354] on div "******* #000000" at bounding box center [1070, 341] width 75 height 94
type input "*******"
click at [1038, 299] on div at bounding box center [1065, 328] width 64 height 64
click at [889, 316] on div "Combined Shape Created with Sketch. Kristin Reynolds Royal Restrooms of Califor…" at bounding box center [619, 215] width 1239 height 370
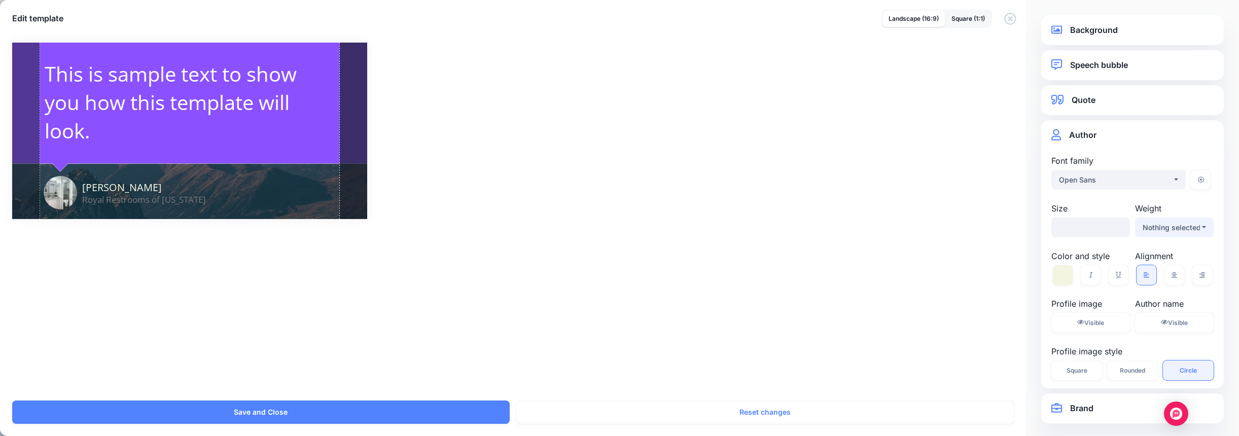
click at [1189, 228] on div "Nothing selected" at bounding box center [1170, 228] width 57 height 12
click at [1172, 292] on link "Semi Bold" at bounding box center [1174, 299] width 70 height 20
select select "***"
click at [1174, 320] on span "Visible" at bounding box center [1178, 323] width 20 height 8
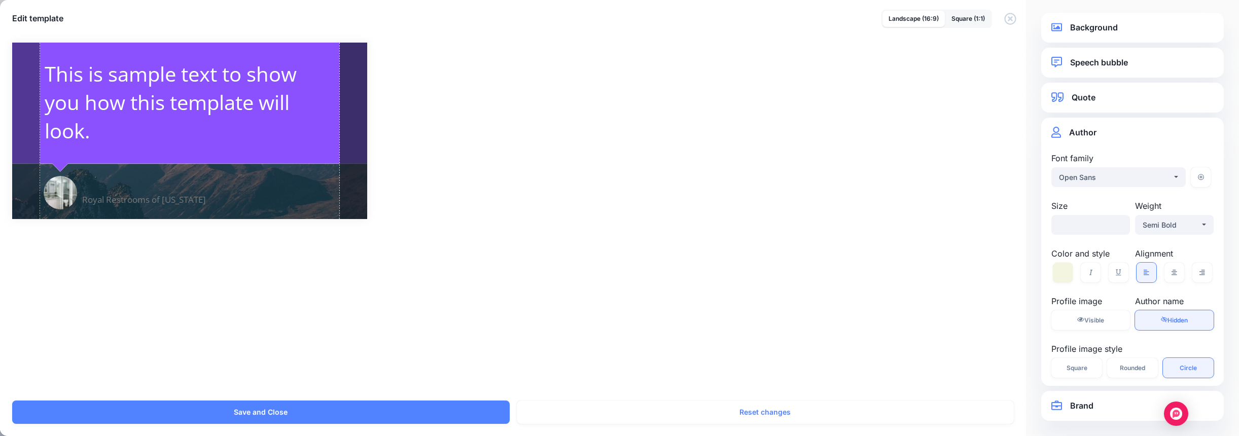
click at [1131, 369] on span "Rounded" at bounding box center [1131, 368] width 25 height 6
click at [1093, 404] on link "Brand" at bounding box center [1132, 406] width 162 height 14
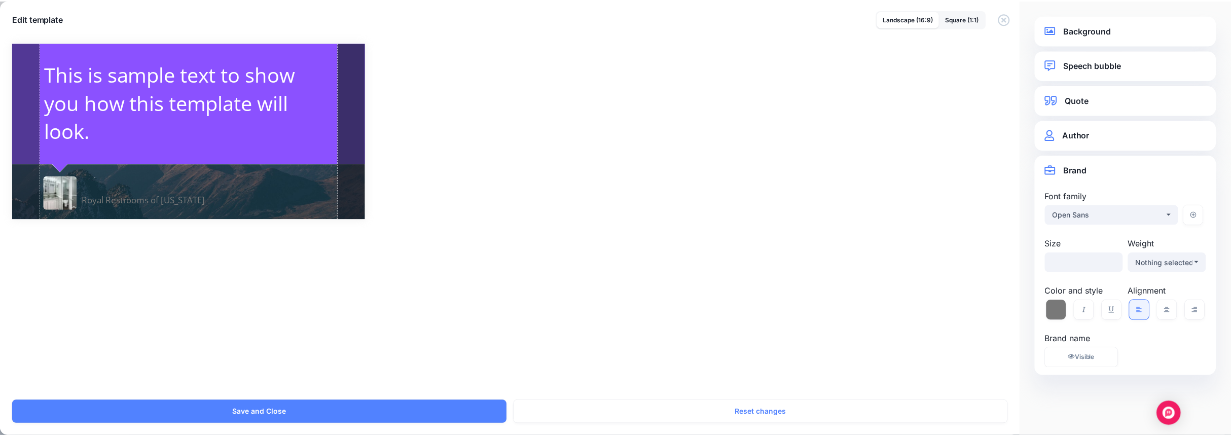
scroll to position [0, 0]
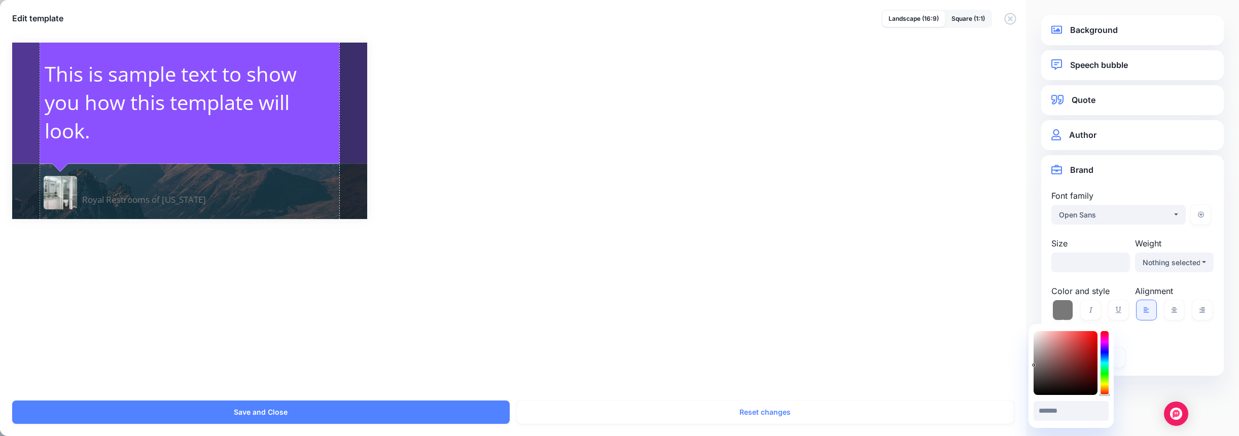
click at [1066, 311] on icon at bounding box center [1062, 310] width 20 height 20
click at [1105, 384] on div at bounding box center [1104, 363] width 8 height 64
type input "*******"
click at [1037, 336] on div at bounding box center [1065, 363] width 64 height 64
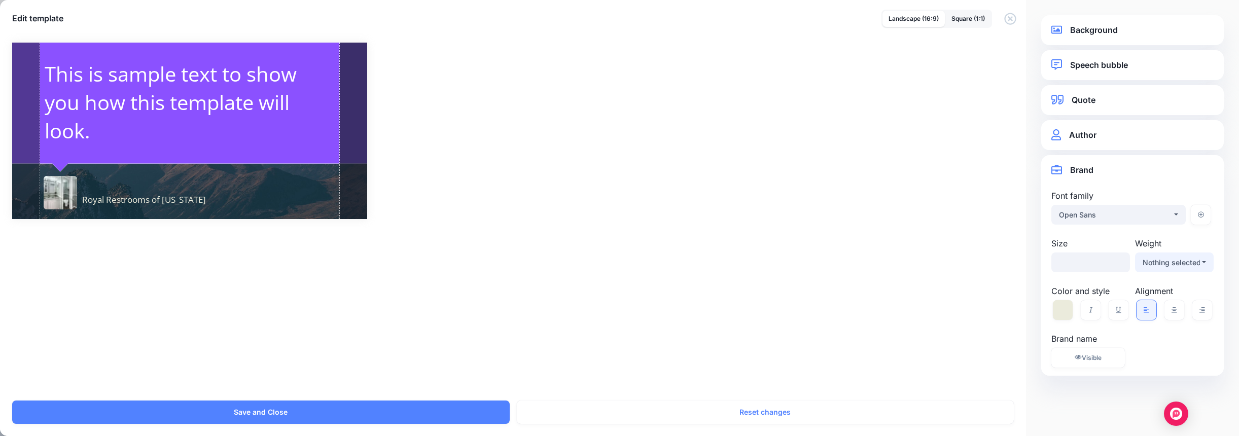
click at [1206, 259] on button "Nothing selected" at bounding box center [1174, 262] width 79 height 20
click at [1167, 336] on span "Semi Bold" at bounding box center [1162, 334] width 33 height 12
select select "***"
click at [854, 330] on div "Combined Shape Created with Sketch. Kristin Reynolds Royal Restrooms of Califor…" at bounding box center [619, 215] width 1239 height 370
click at [336, 409] on button "Save and Close" at bounding box center [260, 412] width 497 height 23
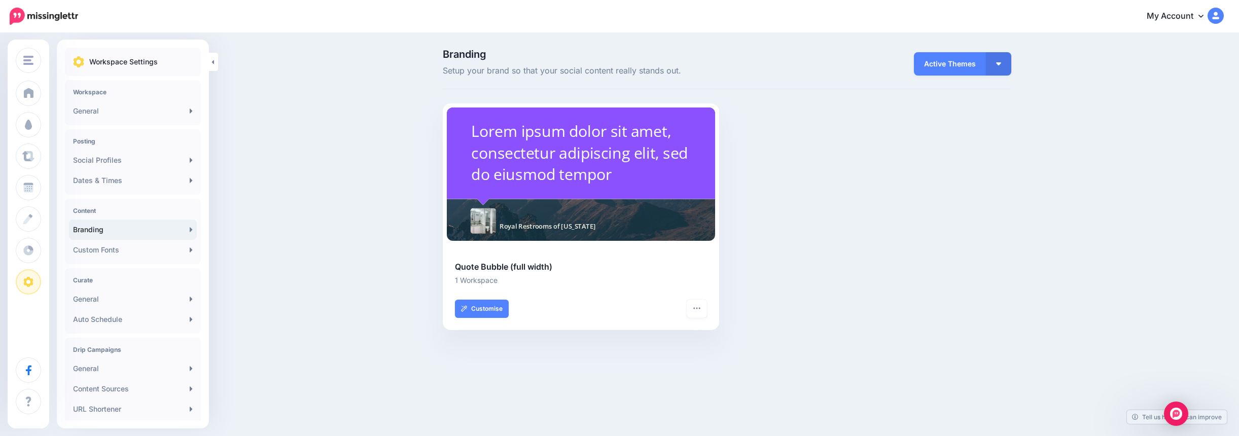
click at [1001, 62] on button "button" at bounding box center [998, 63] width 25 height 23
click at [984, 138] on link "Browse Themes" at bounding box center [969, 137] width 73 height 20
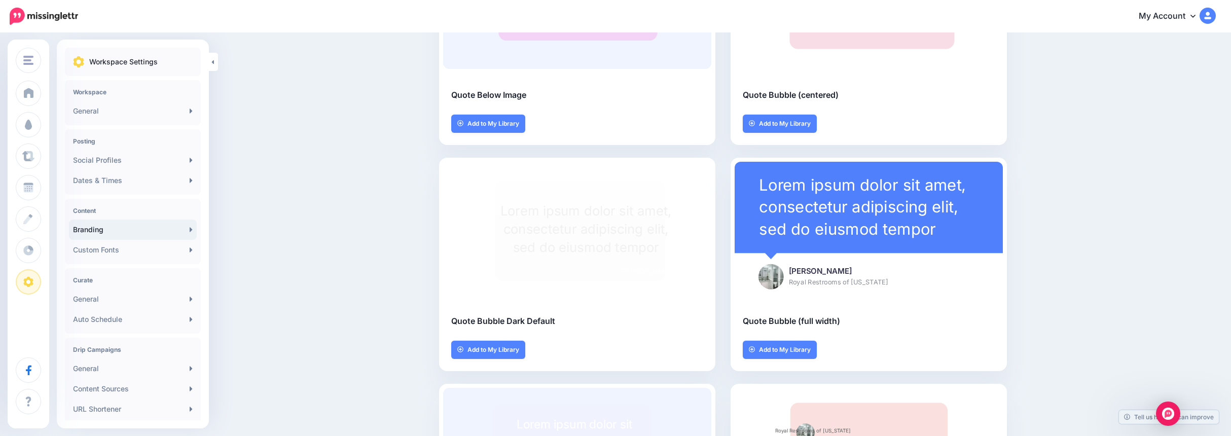
scroll to position [203, 0]
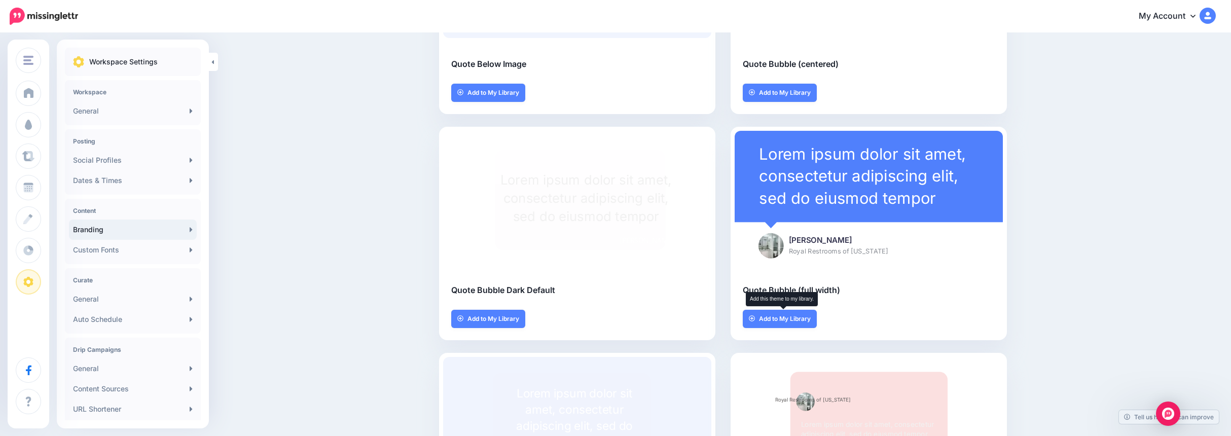
click at [762, 323] on link "Add to My Library" at bounding box center [780, 319] width 74 height 18
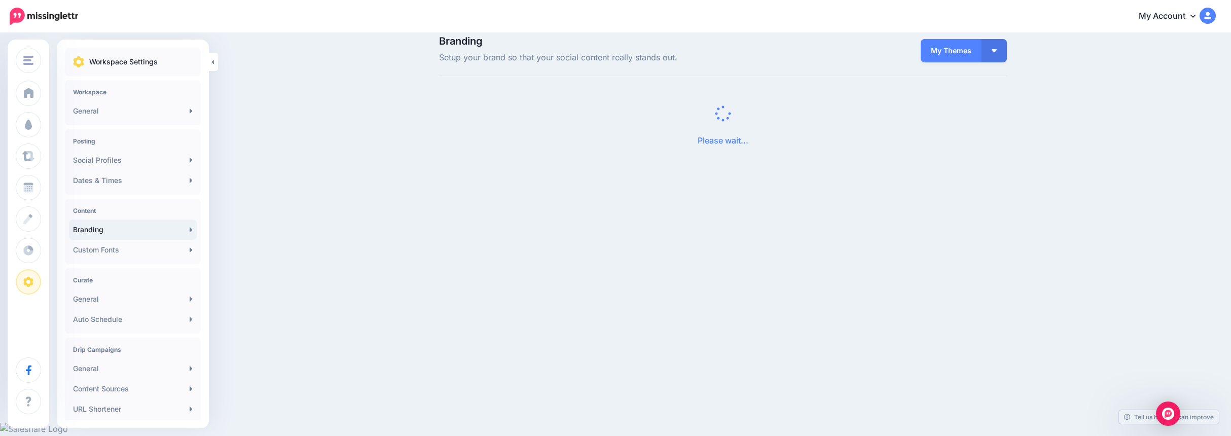
scroll to position [0, 0]
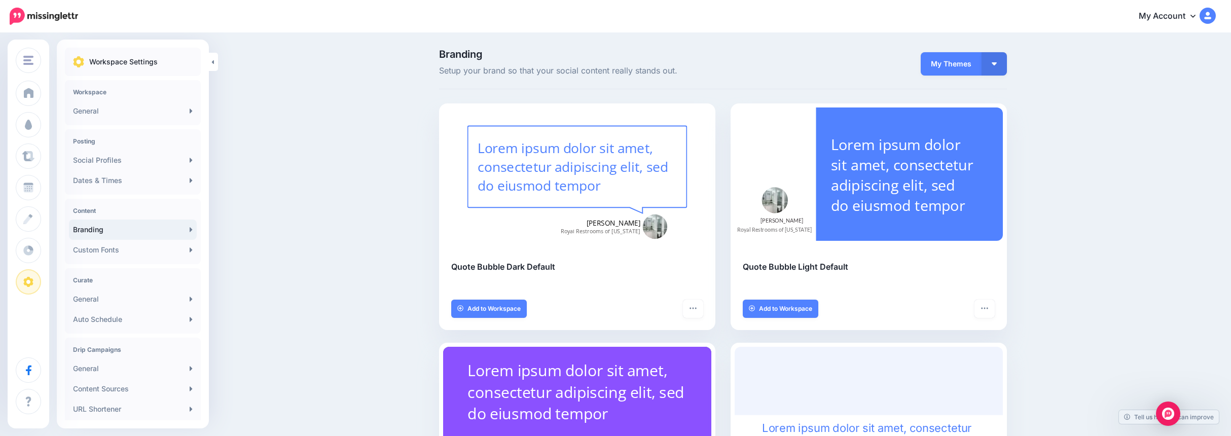
click at [475, 309] on span "Add to Workspace" at bounding box center [493, 309] width 53 height 6
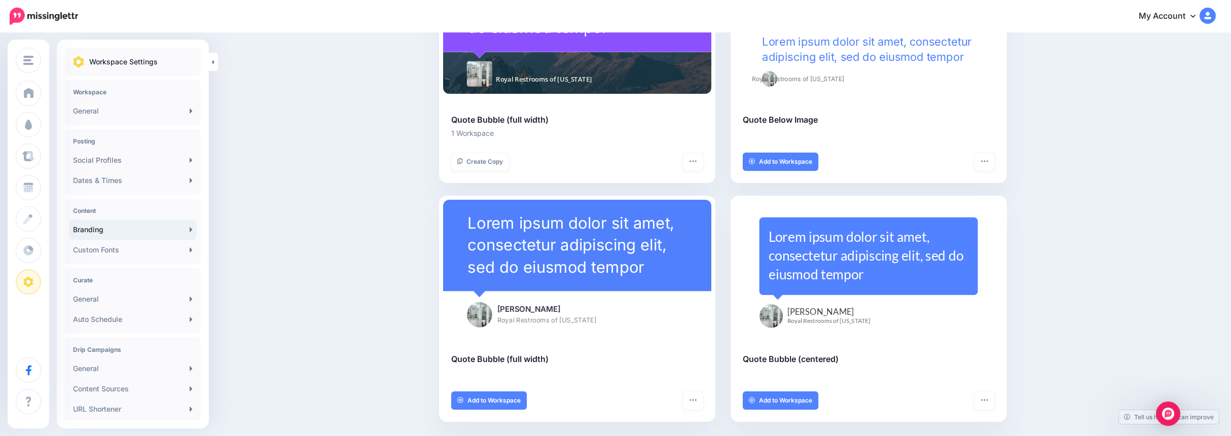
scroll to position [400, 0]
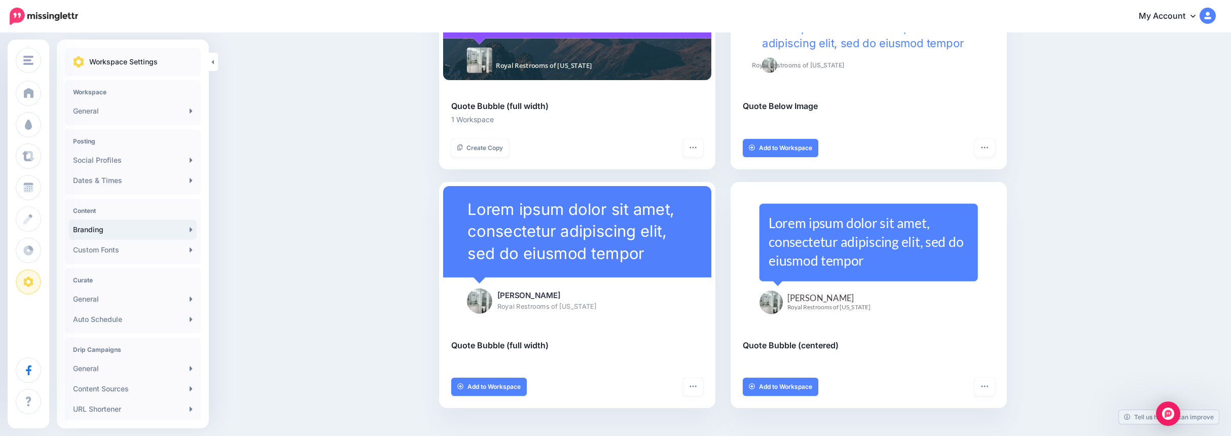
click at [797, 388] on span "Add to Workspace" at bounding box center [785, 387] width 53 height 6
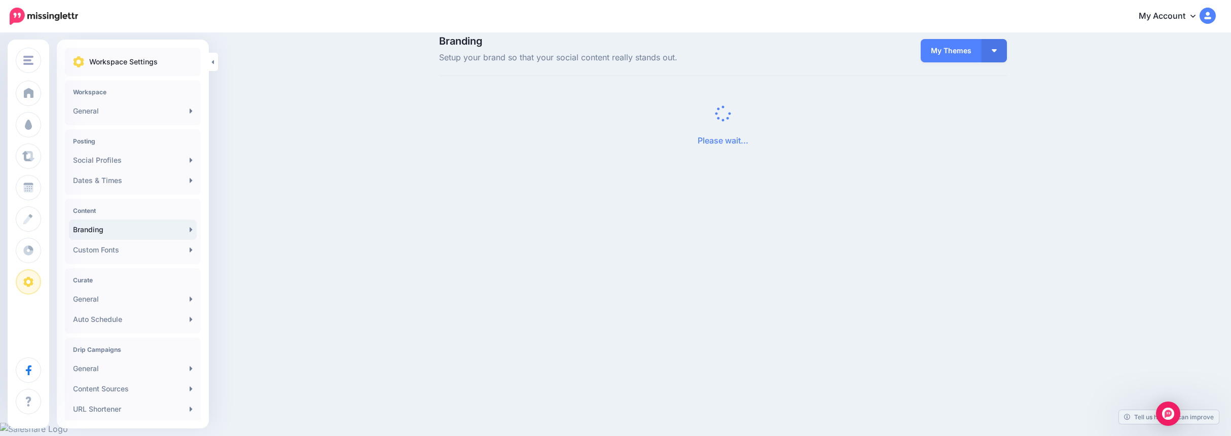
scroll to position [0, 0]
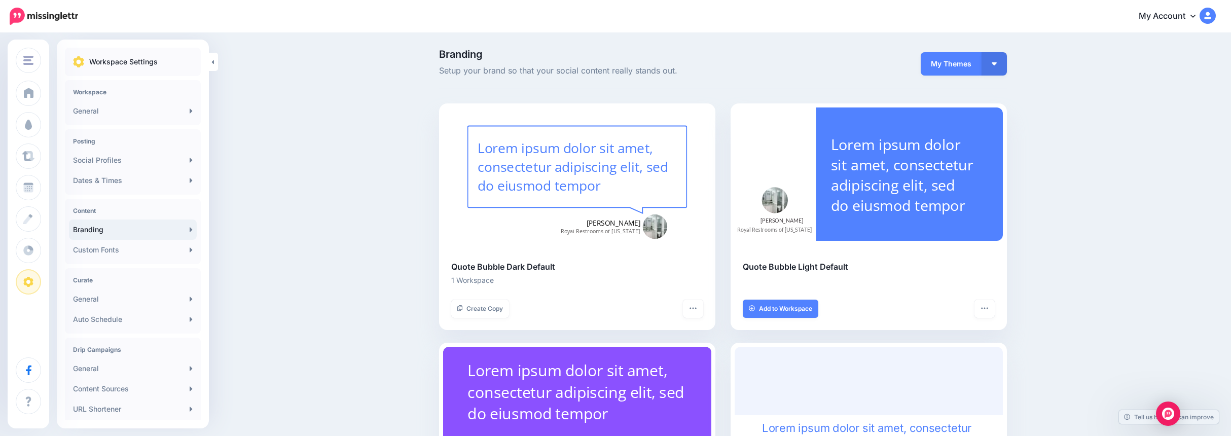
click at [999, 60] on button "button" at bounding box center [994, 63] width 25 height 23
click at [966, 112] on link "My Themes" at bounding box center [965, 114] width 73 height 20
click at [105, 297] on link "General" at bounding box center [133, 299] width 128 height 20
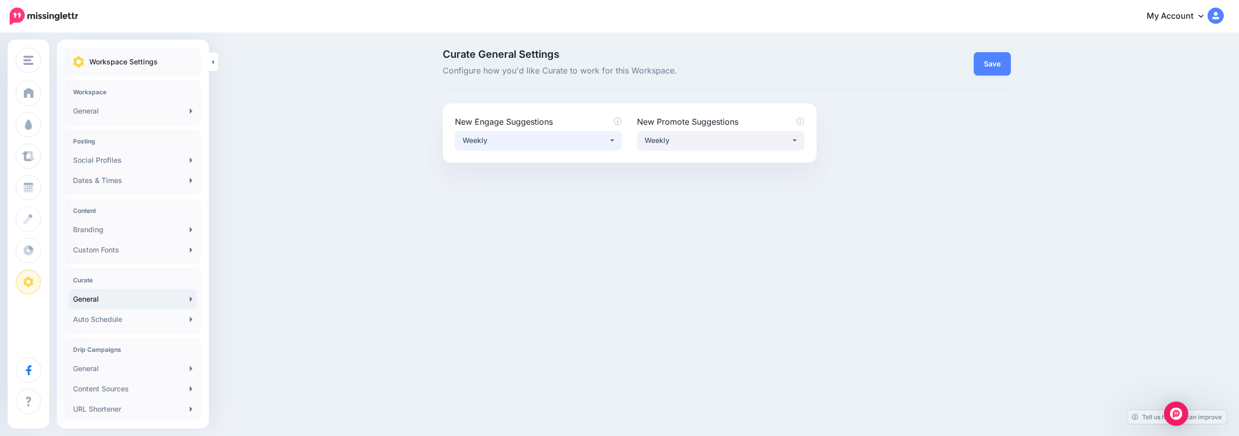
click at [605, 140] on div "Weekly" at bounding box center [535, 140] width 146 height 12
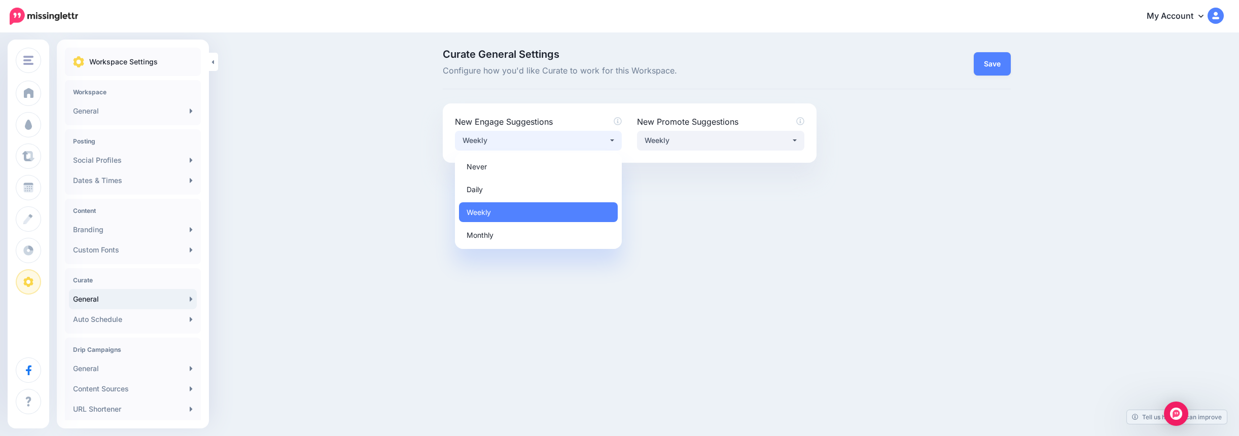
click at [605, 140] on div "Weekly" at bounding box center [535, 140] width 146 height 12
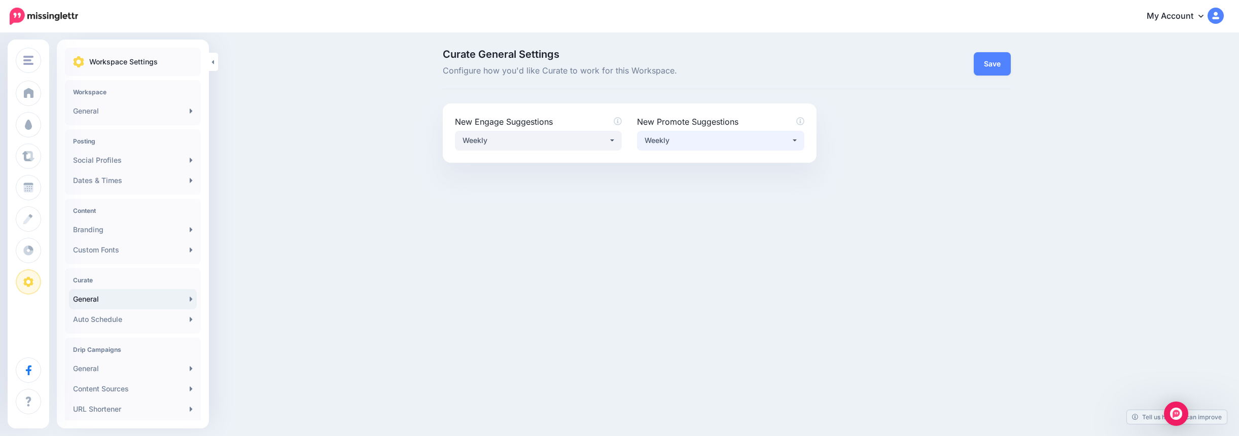
click at [730, 136] on div "Weekly" at bounding box center [717, 140] width 146 height 12
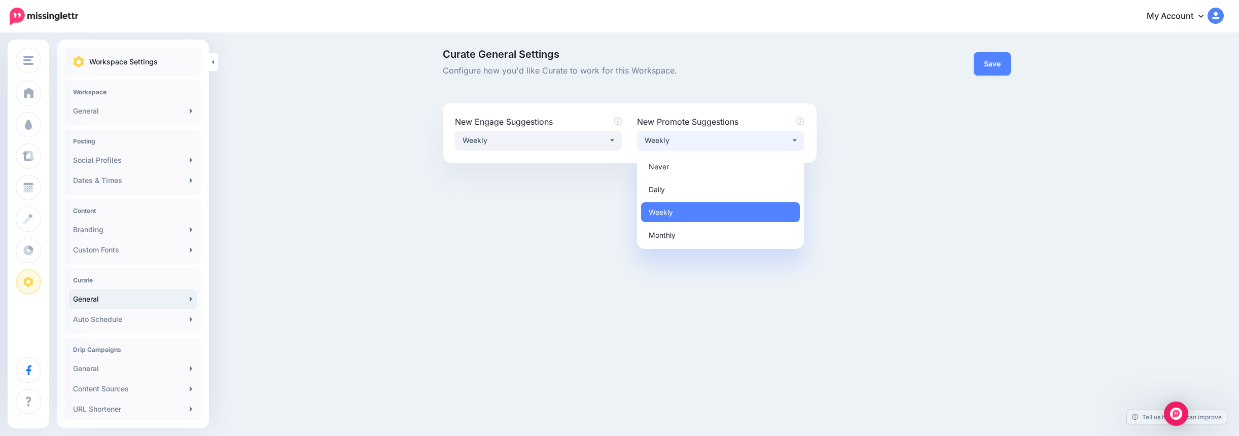
click at [730, 136] on div "Weekly" at bounding box center [717, 140] width 146 height 12
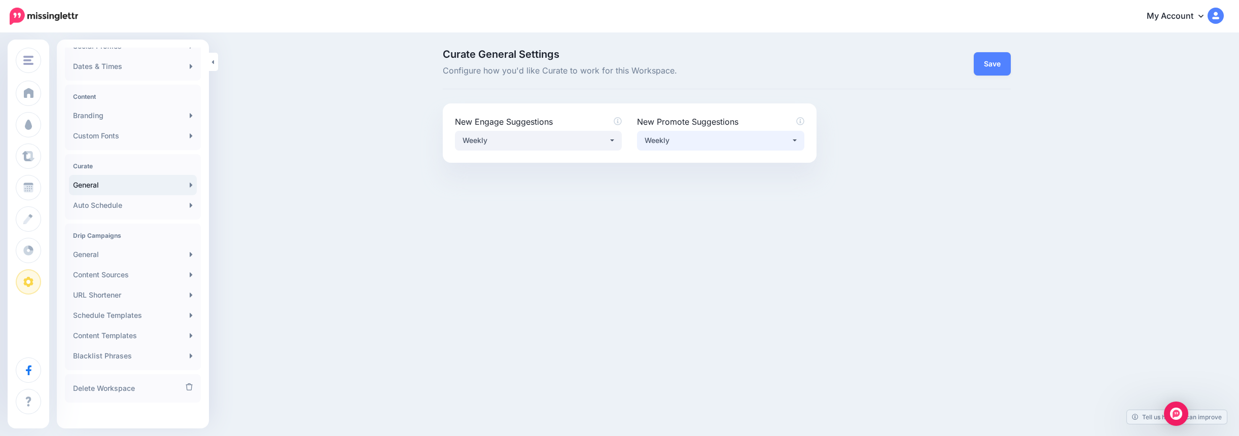
scroll to position [121, 0]
click at [138, 271] on link "Content Sources" at bounding box center [133, 268] width 128 height 20
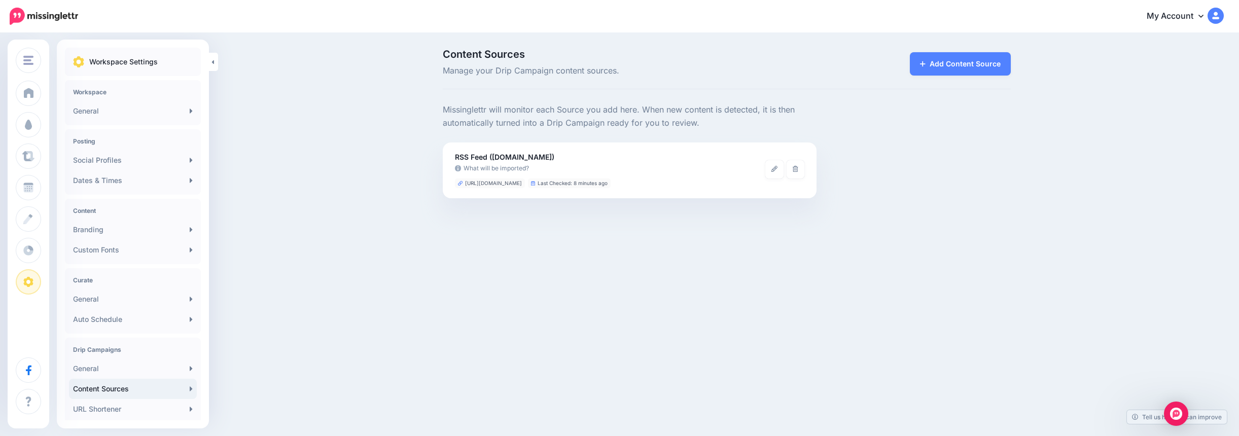
click at [139, 369] on link "General" at bounding box center [133, 368] width 128 height 20
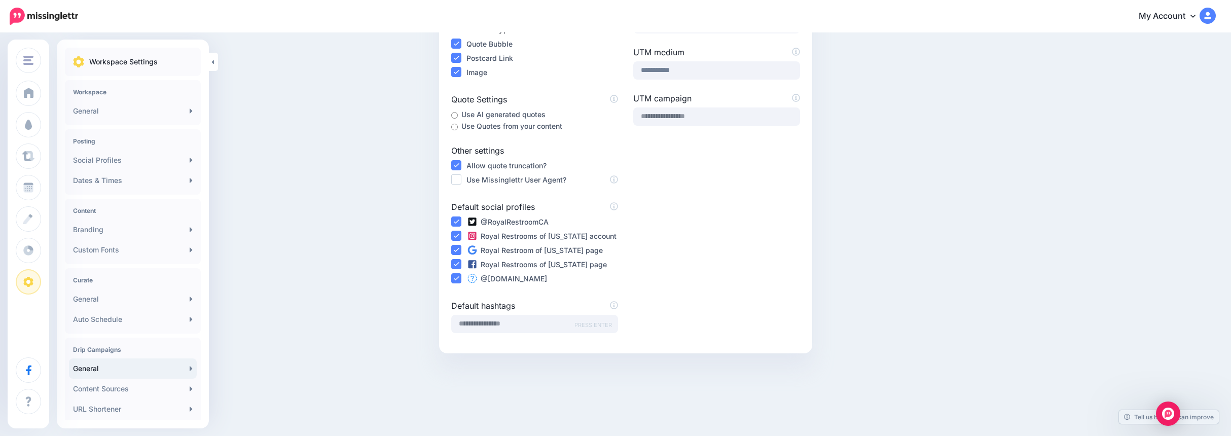
scroll to position [203, 0]
click at [39, 92] on link "Dashboard" at bounding box center [28, 93] width 25 height 25
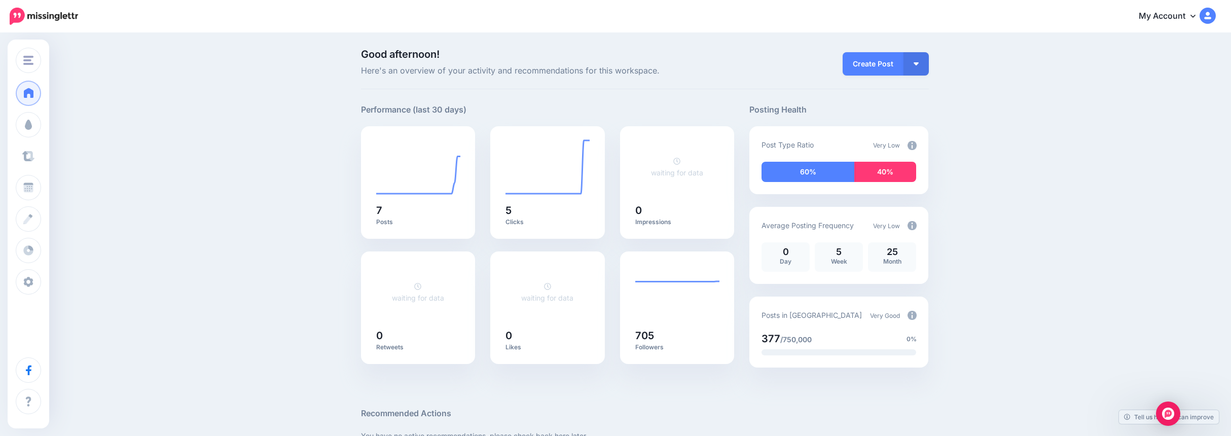
click at [49, 157] on span "Curate" at bounding box center [51, 156] width 23 height 9
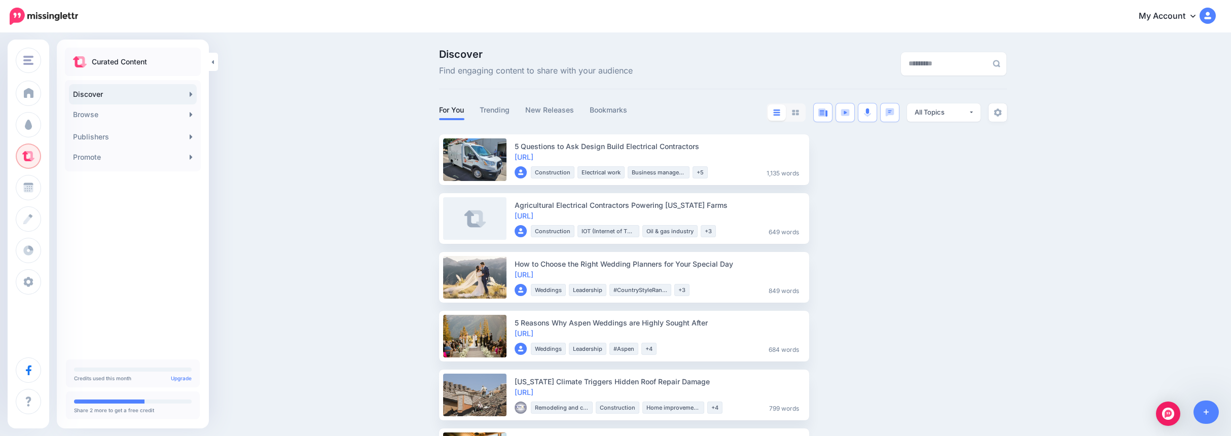
click at [498, 103] on li "Trending" at bounding box center [495, 111] width 30 height 17
click at [500, 107] on link "Trending" at bounding box center [495, 110] width 30 height 12
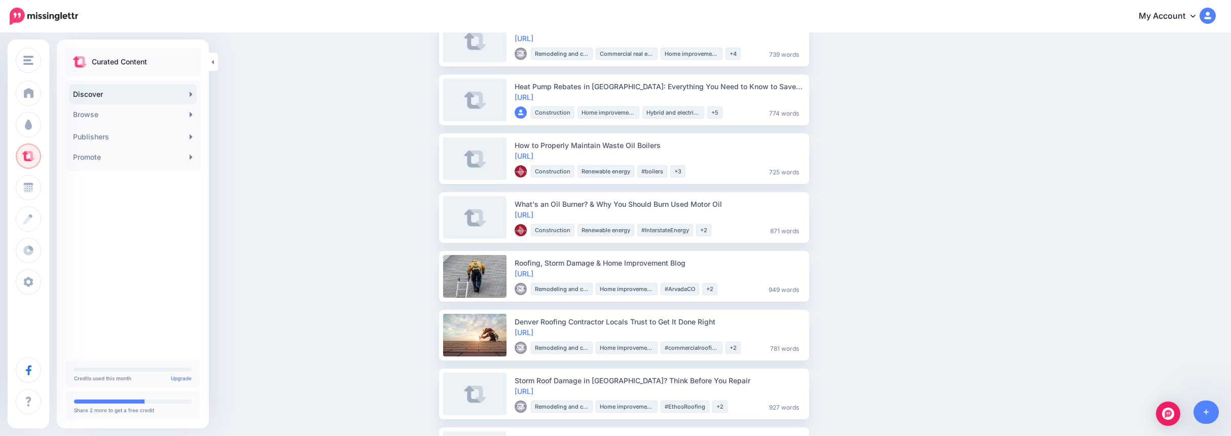
scroll to position [1166, 0]
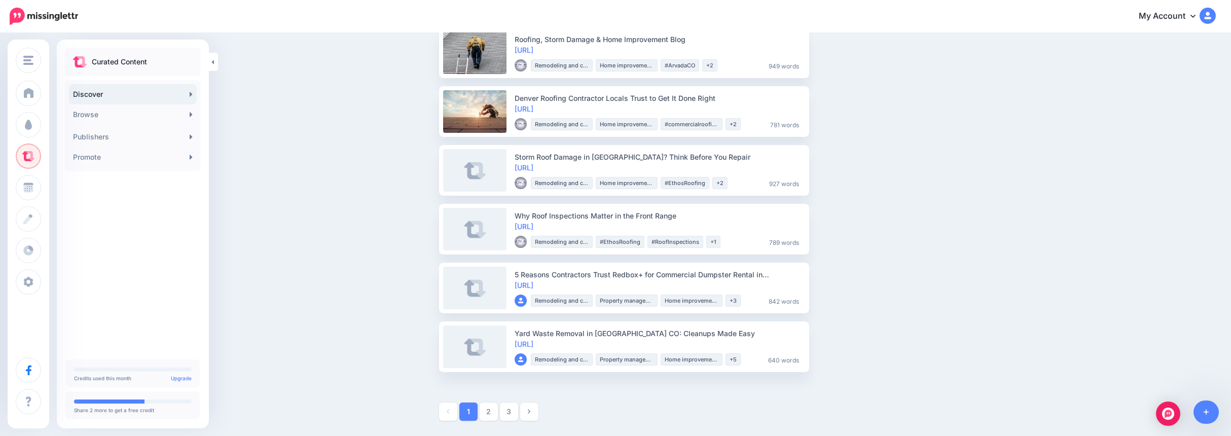
click at [489, 418] on link "2" at bounding box center [489, 412] width 18 height 18
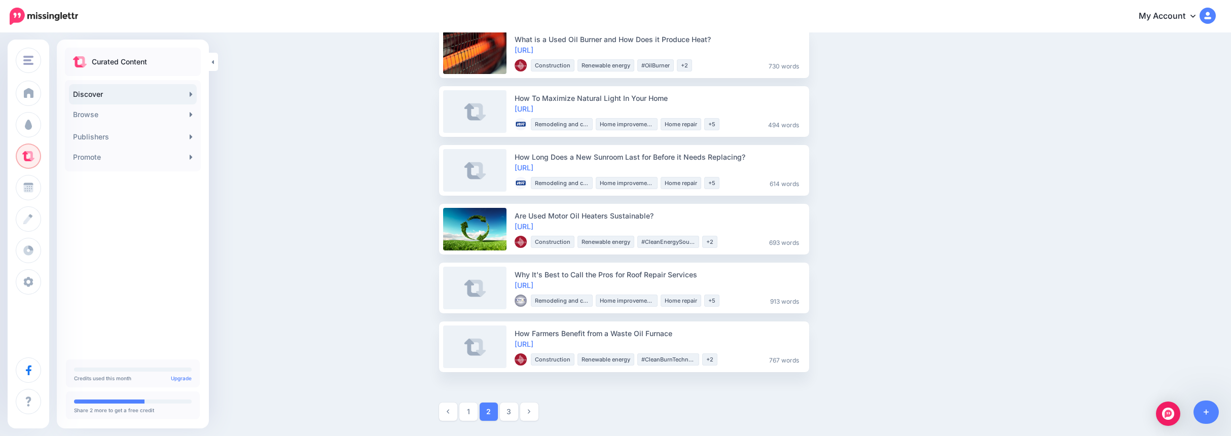
click at [504, 412] on link "3" at bounding box center [509, 412] width 18 height 18
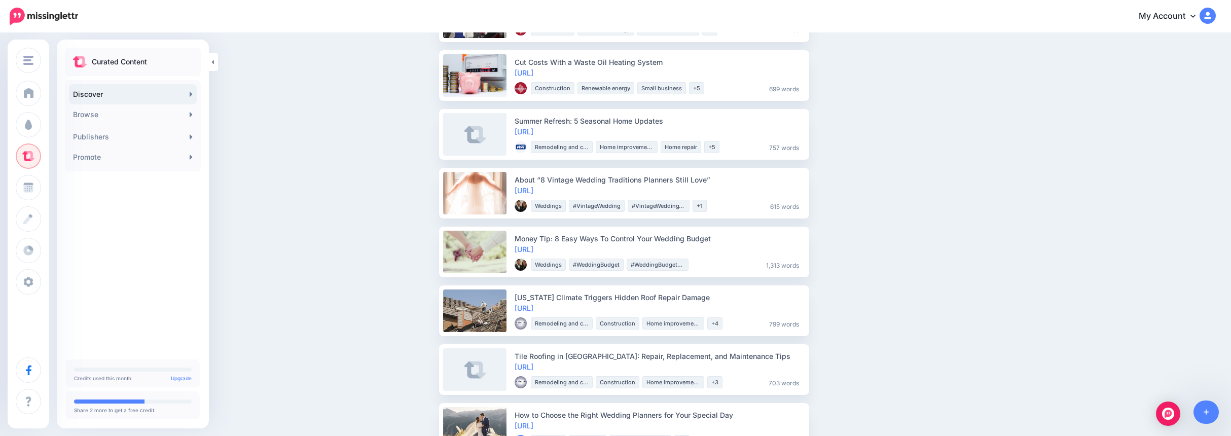
scroll to position [203, 0]
click at [533, 248] on link "[URL]" at bounding box center [524, 247] width 19 height 9
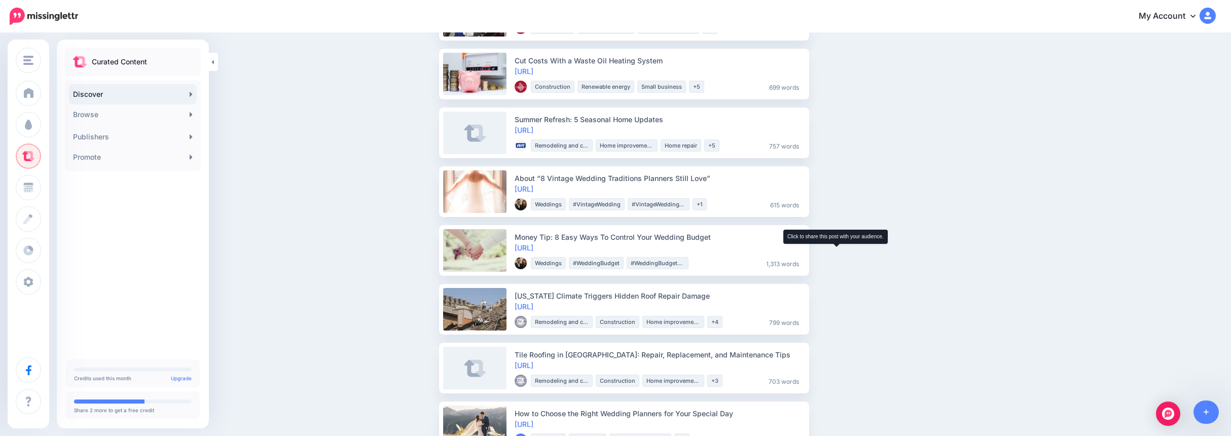
click at [826, 252] on icon at bounding box center [823, 250] width 5 height 6
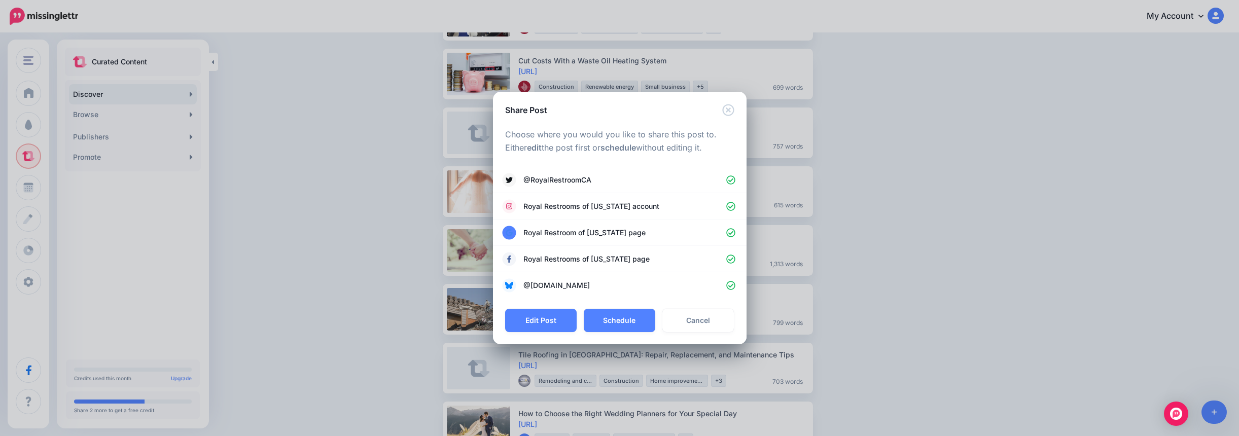
click at [625, 321] on button "Schedule" at bounding box center [619, 320] width 71 height 23
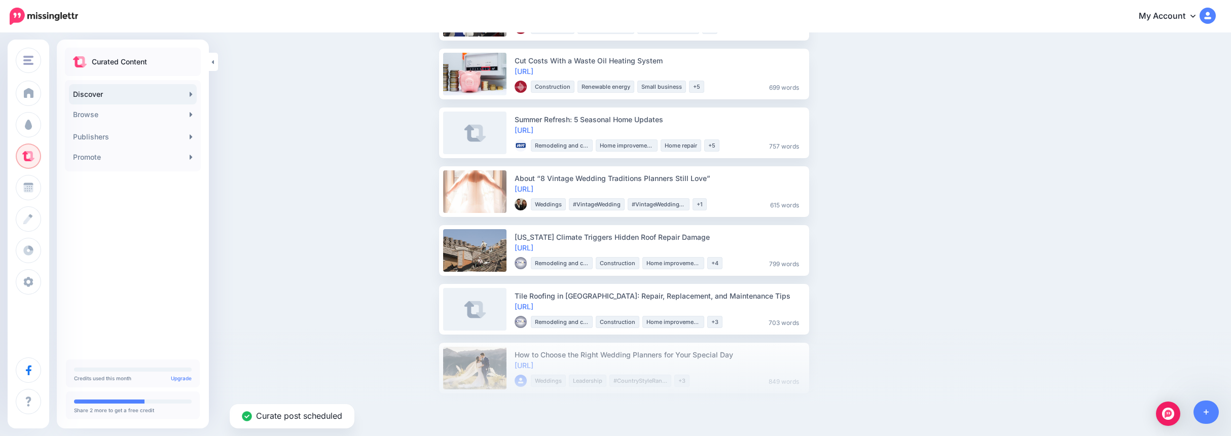
click at [533, 128] on link "[URL]" at bounding box center [524, 130] width 19 height 9
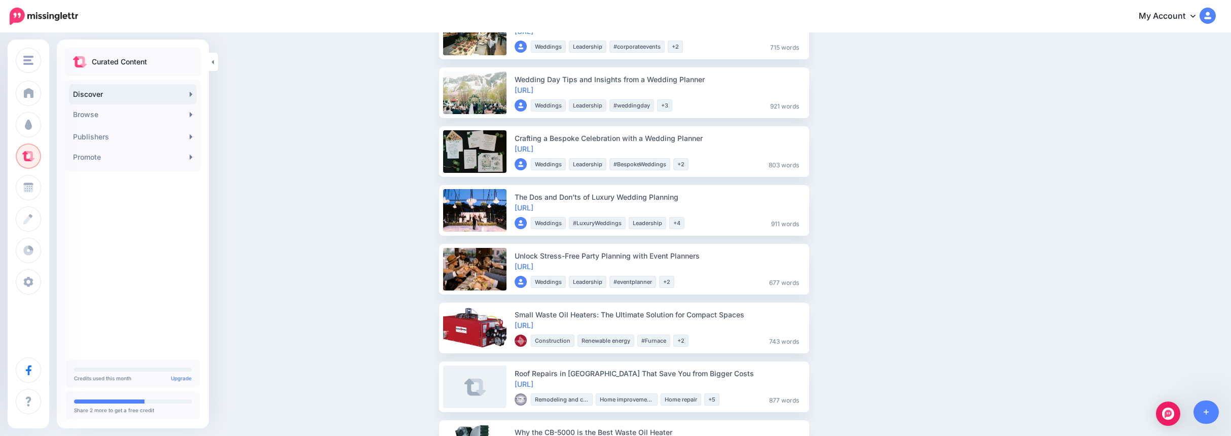
scroll to position [812, 0]
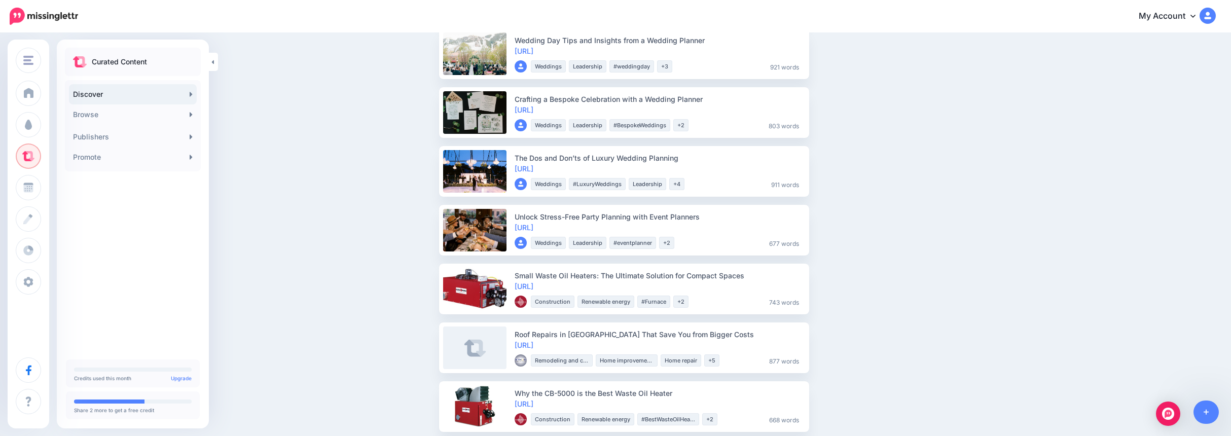
click at [533, 170] on link "[URL]" at bounding box center [524, 168] width 19 height 9
click at [842, 173] on span "Share" at bounding box center [833, 171] width 24 height 7
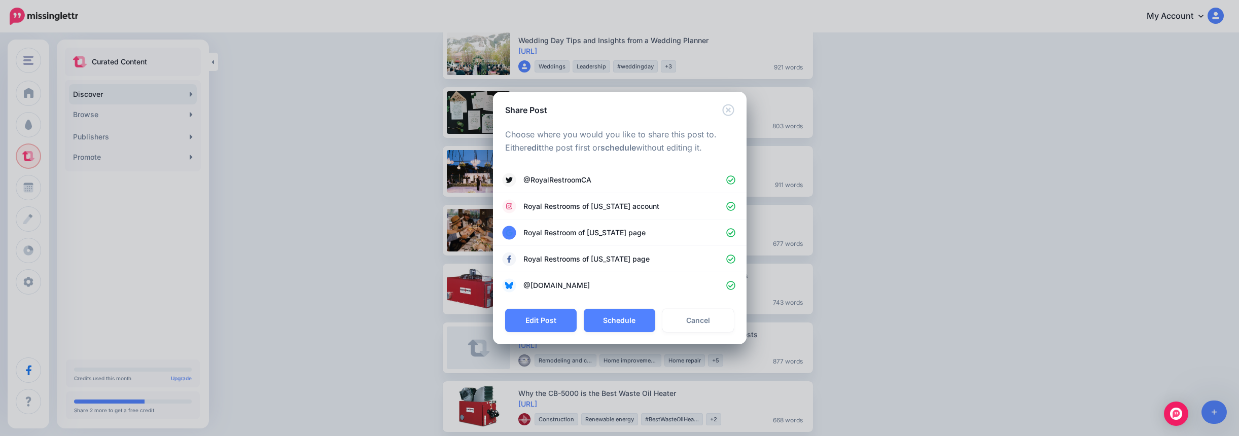
click at [608, 320] on button "Schedule" at bounding box center [619, 320] width 71 height 23
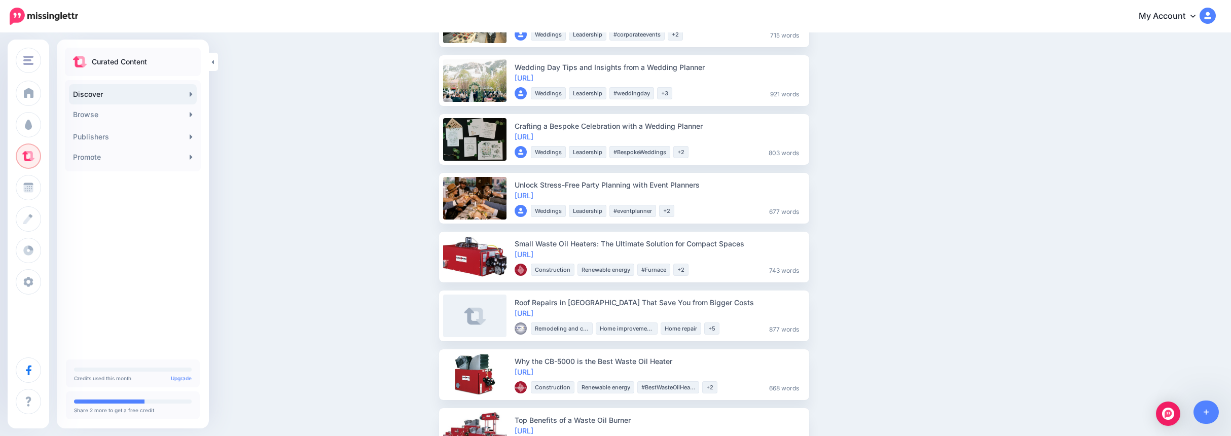
scroll to position [761, 0]
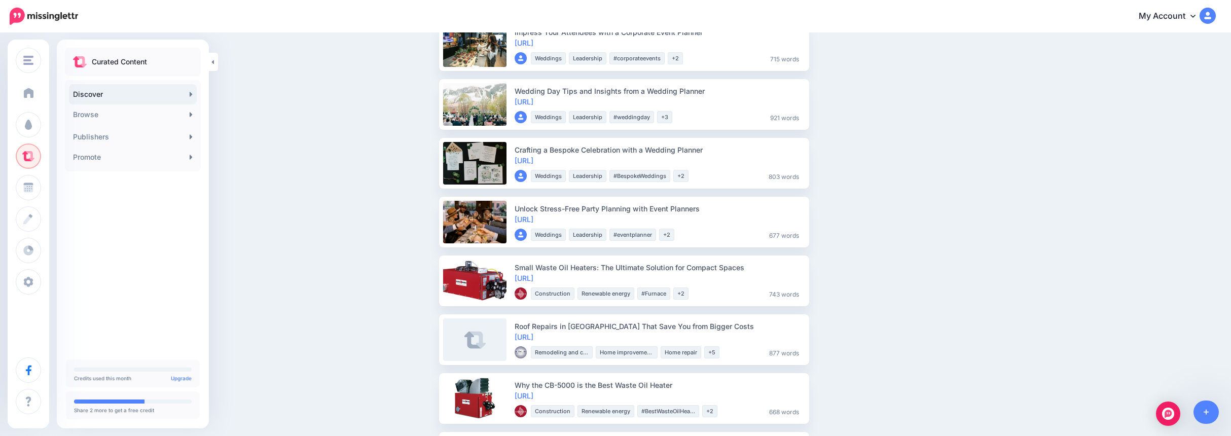
click at [31, 94] on span at bounding box center [28, 93] width 13 height 10
